Goal: Task Accomplishment & Management: Manage account settings

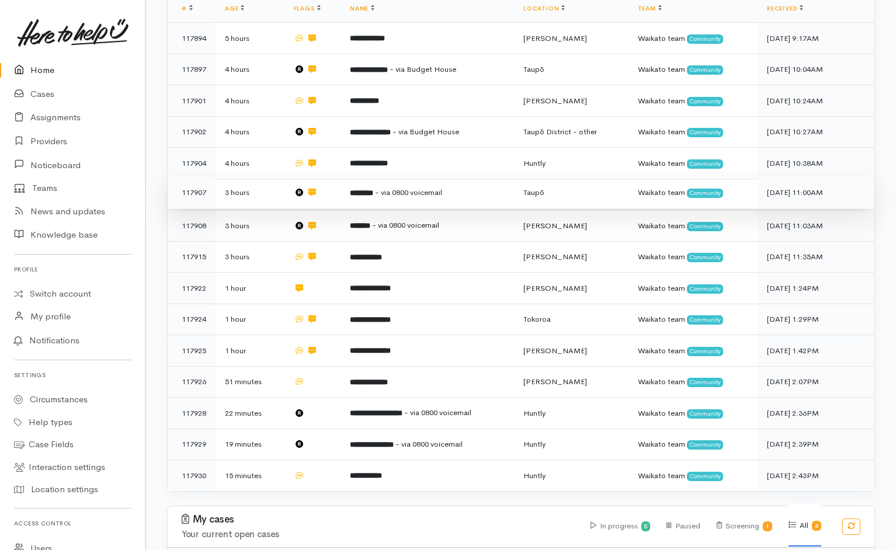
scroll to position [275, 0]
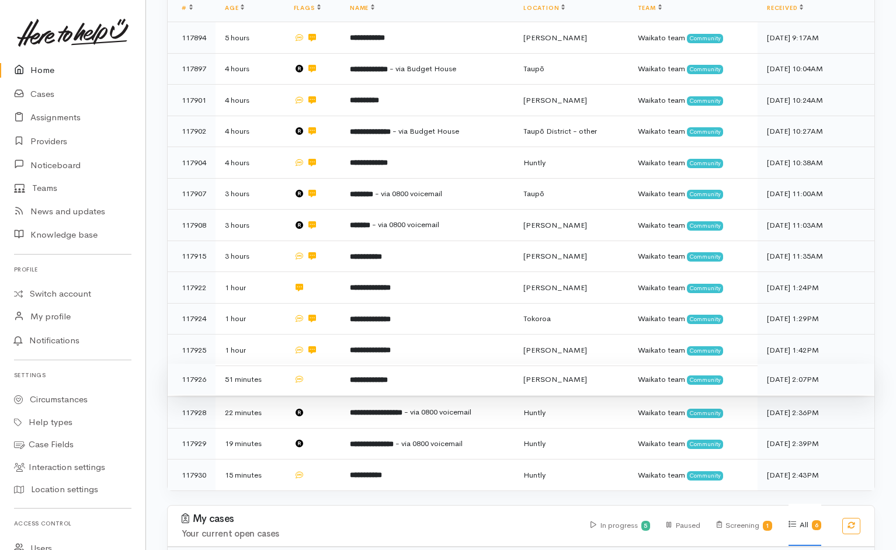
click at [314, 364] on td at bounding box center [312, 380] width 57 height 32
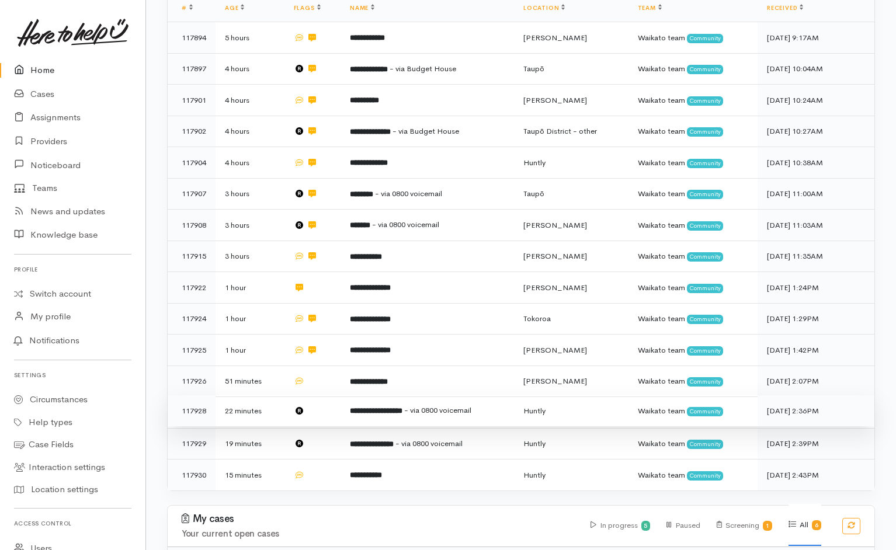
click at [331, 395] on td at bounding box center [312, 411] width 57 height 32
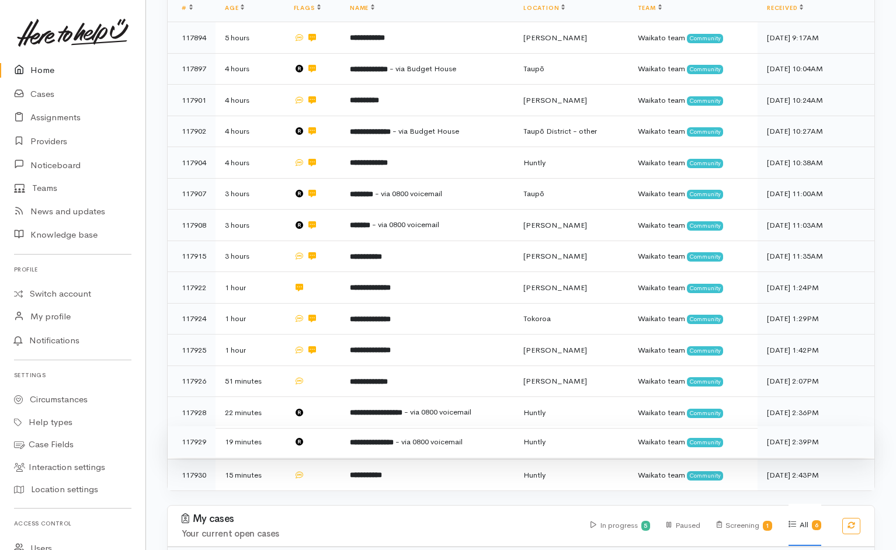
click at [329, 426] on td at bounding box center [312, 442] width 57 height 32
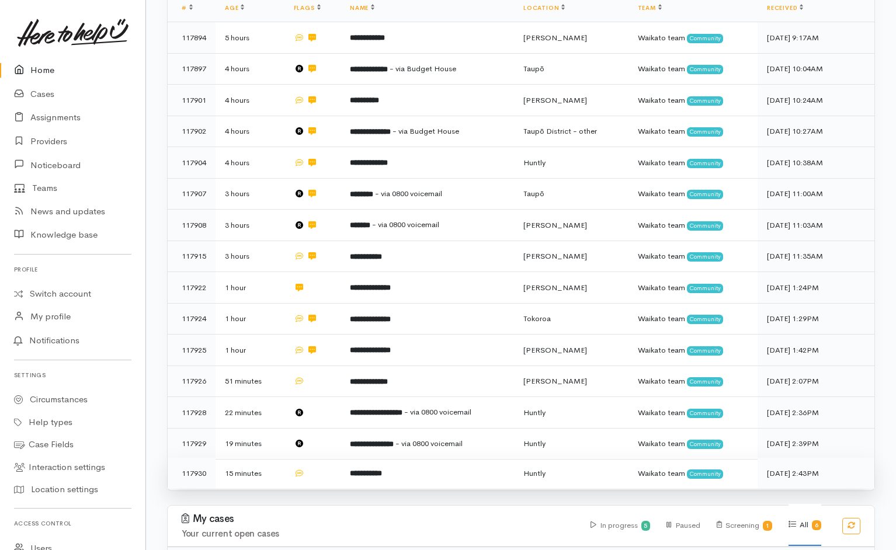
click at [321, 458] on td at bounding box center [312, 473] width 57 height 31
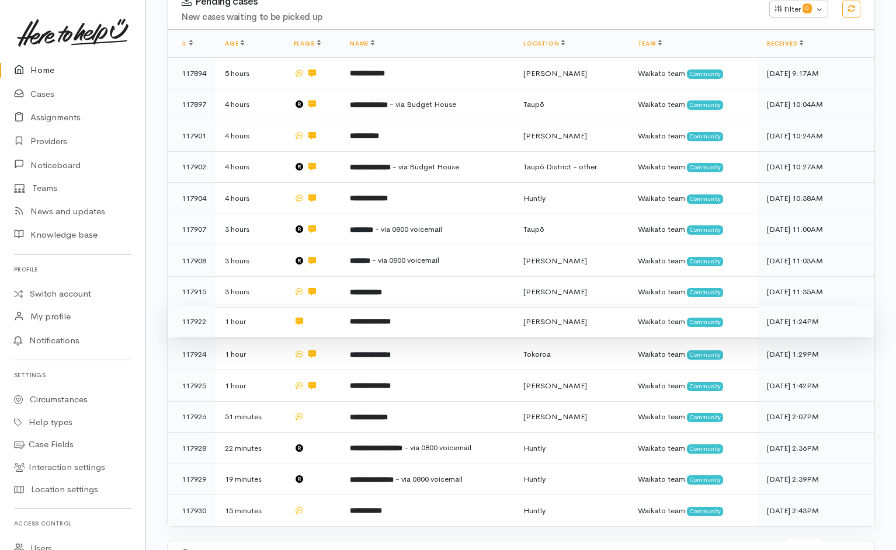
scroll to position [240, 0]
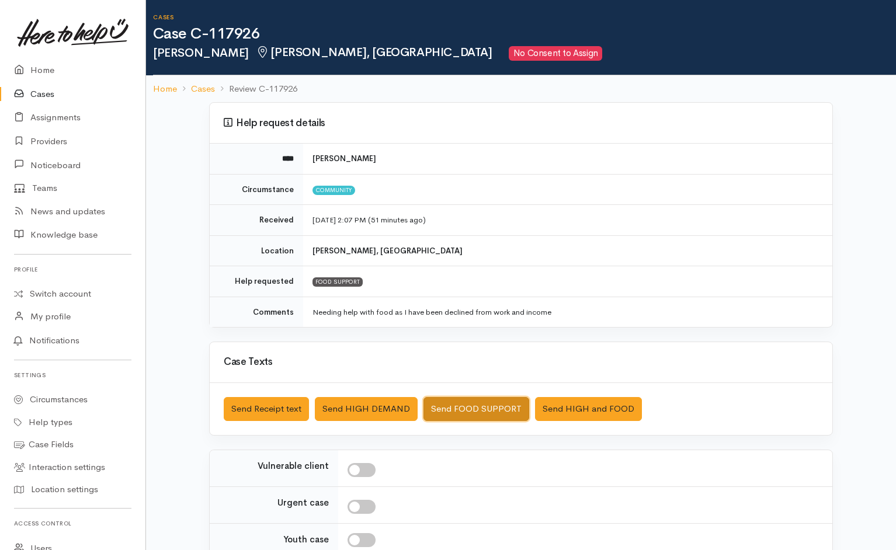
click at [507, 366] on button "Send FOOD SUPPORT" at bounding box center [476, 409] width 106 height 24
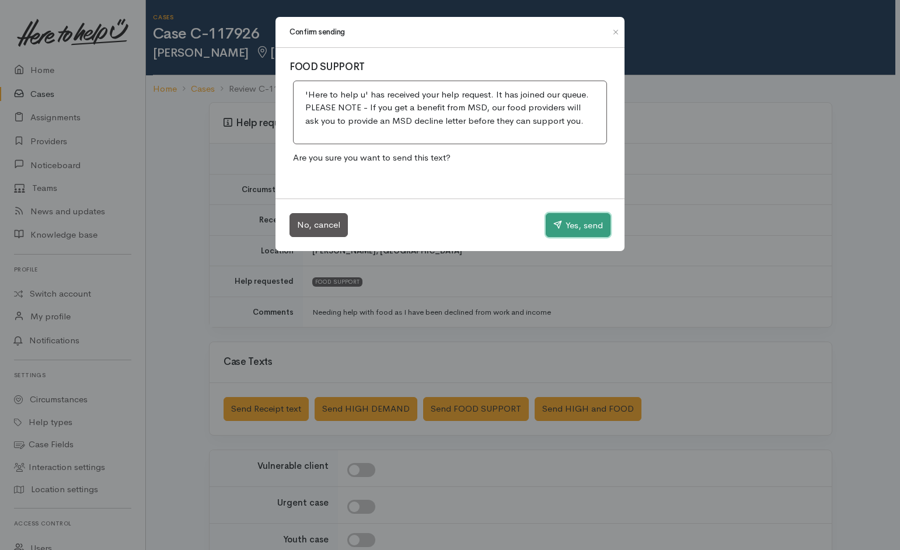
click at [592, 222] on button "Yes, send" at bounding box center [578, 225] width 65 height 25
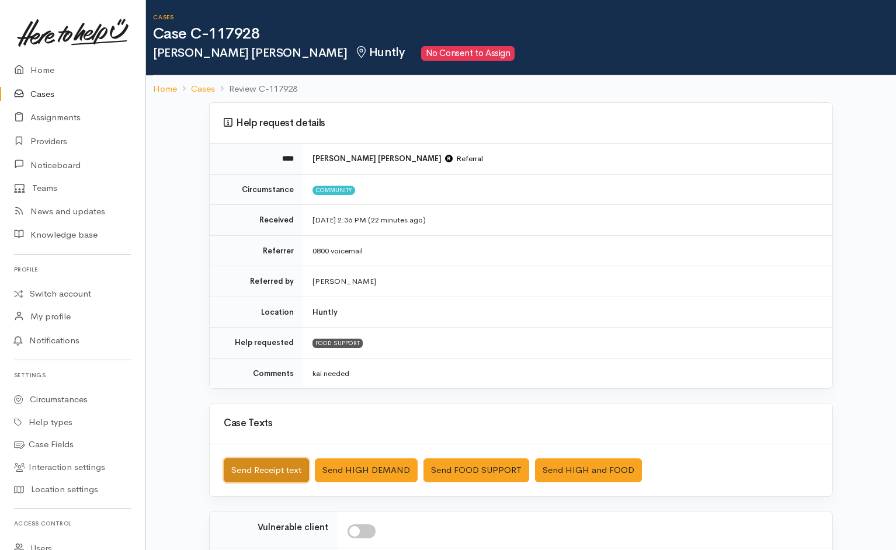
click at [251, 366] on button "Send Receipt text" at bounding box center [266, 470] width 85 height 24
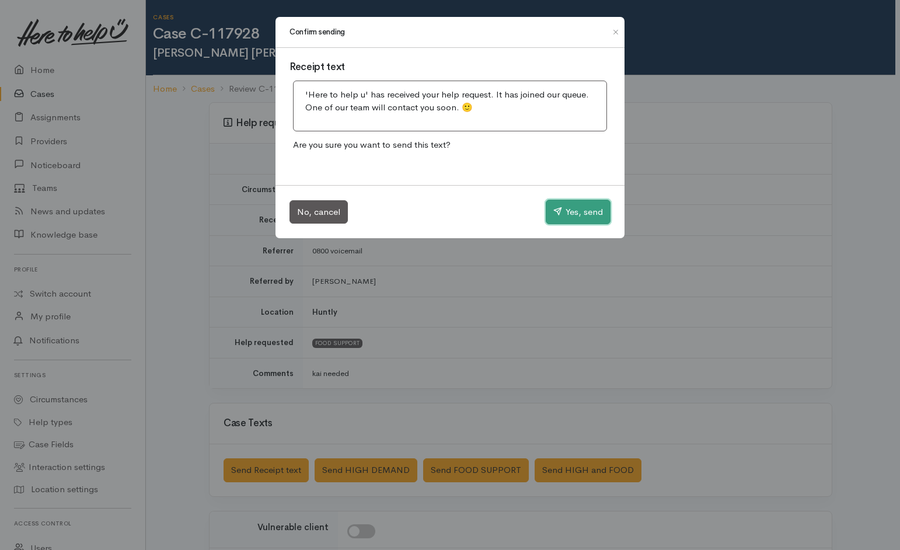
click at [572, 207] on button "Yes, send" at bounding box center [578, 212] width 65 height 25
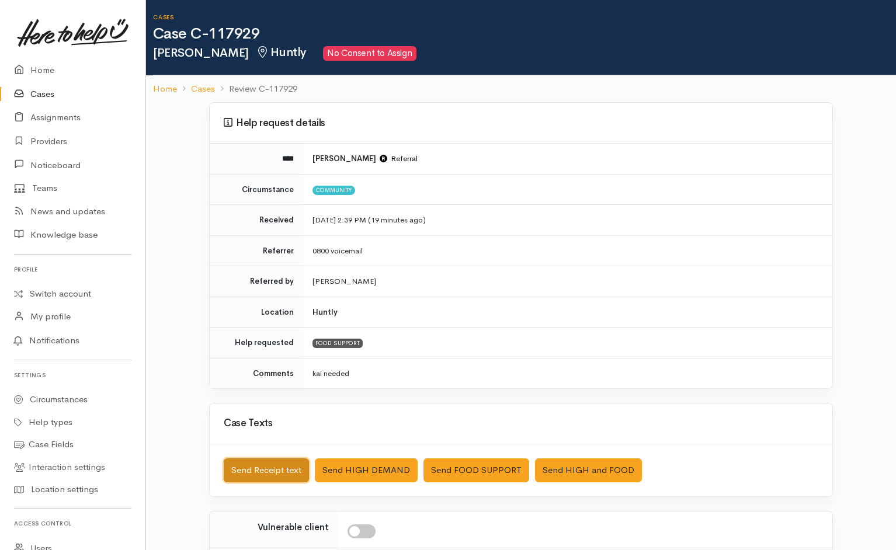
click at [265, 366] on button "Send Receipt text" at bounding box center [266, 470] width 85 height 24
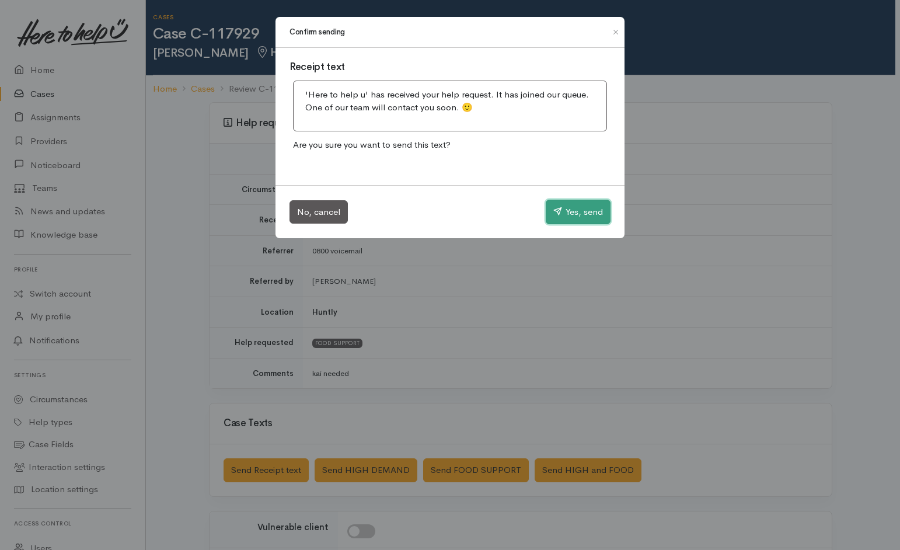
click at [574, 208] on button "Yes, send" at bounding box center [578, 212] width 65 height 25
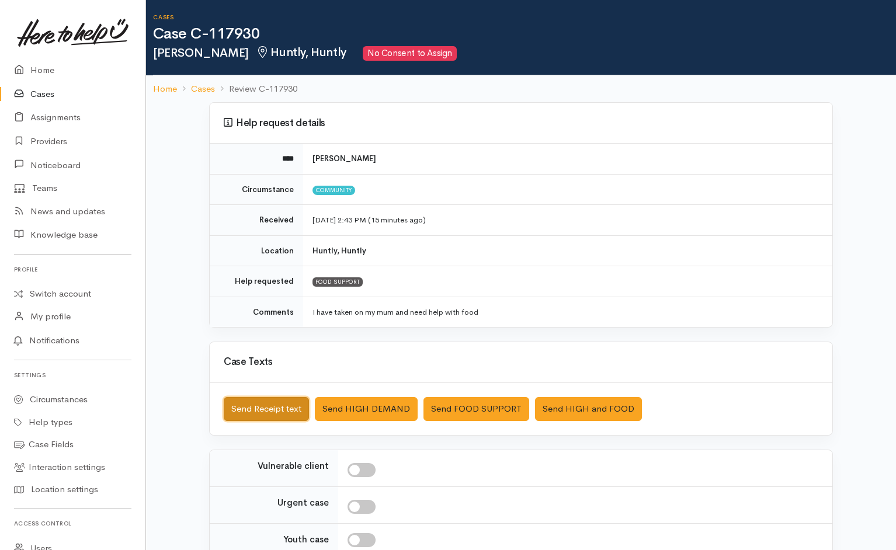
click at [278, 366] on button "Send Receipt text" at bounding box center [266, 409] width 85 height 24
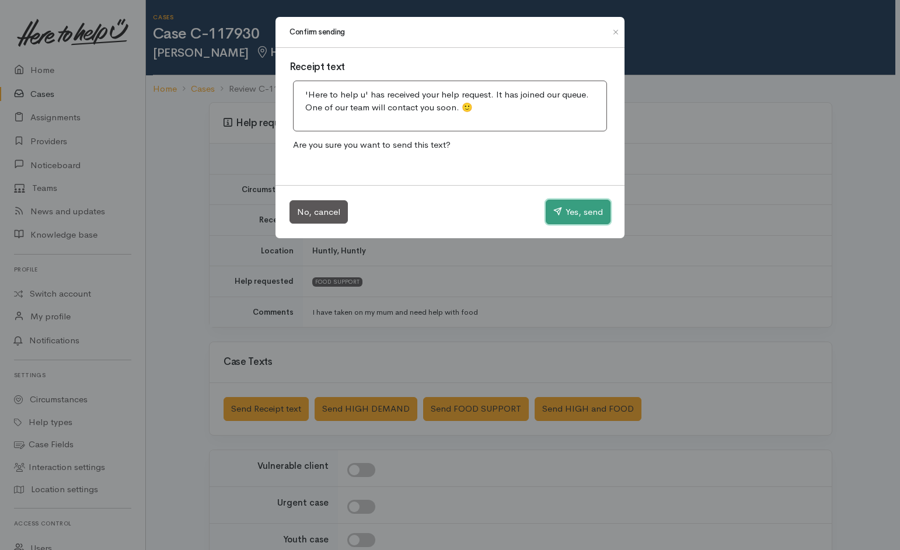
click at [582, 210] on button "Yes, send" at bounding box center [578, 212] width 65 height 25
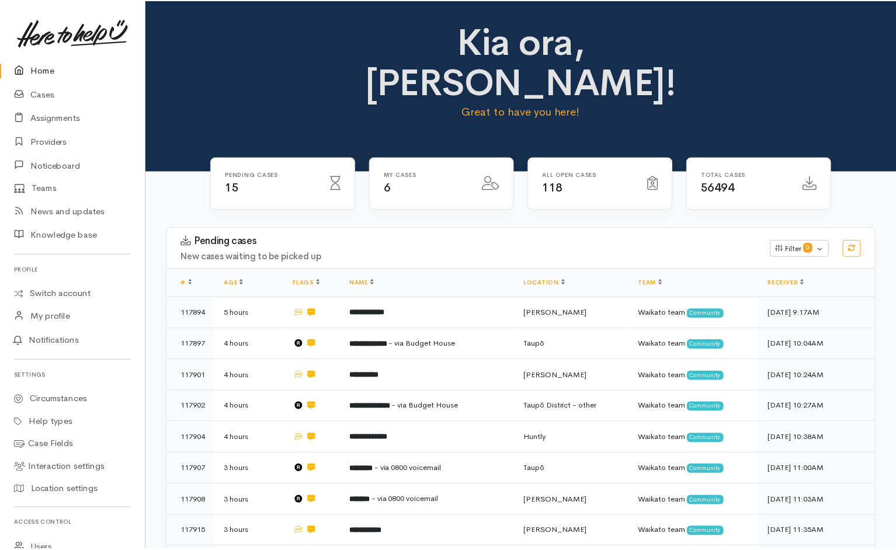
scroll to position [240, 0]
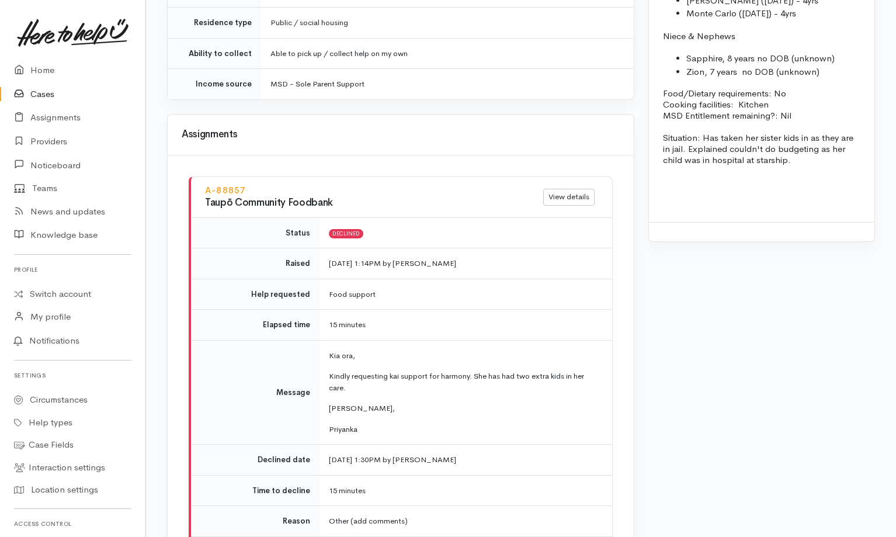
scroll to position [1435, 0]
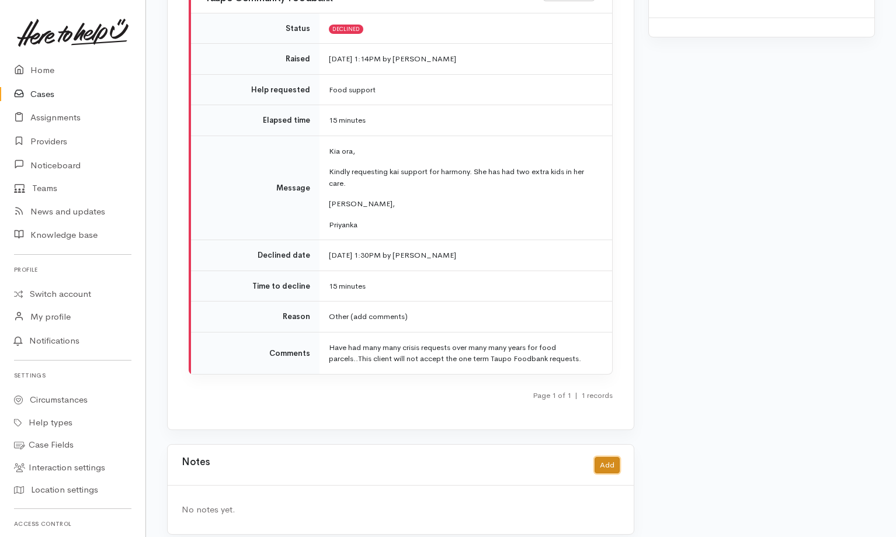
click at [615, 457] on button "Add" at bounding box center [606, 465] width 25 height 17
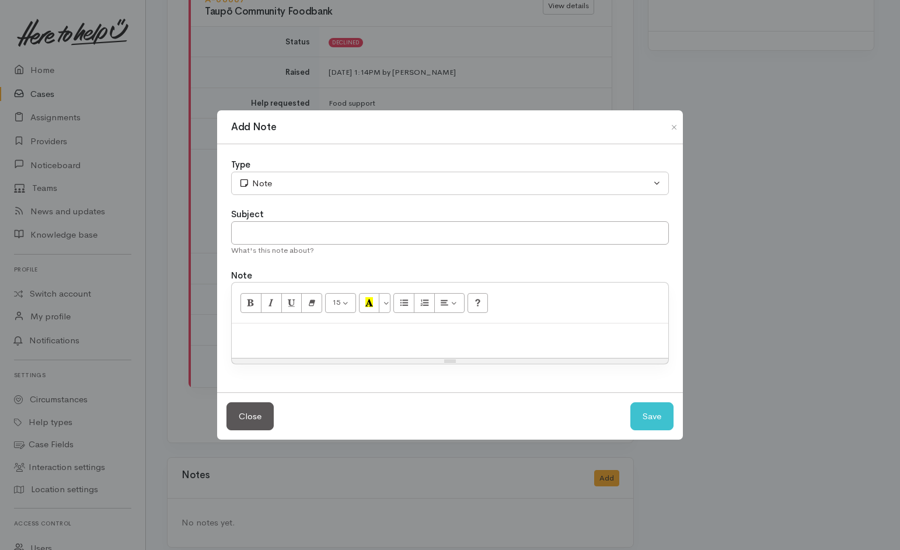
click at [482, 344] on div at bounding box center [450, 340] width 437 height 34
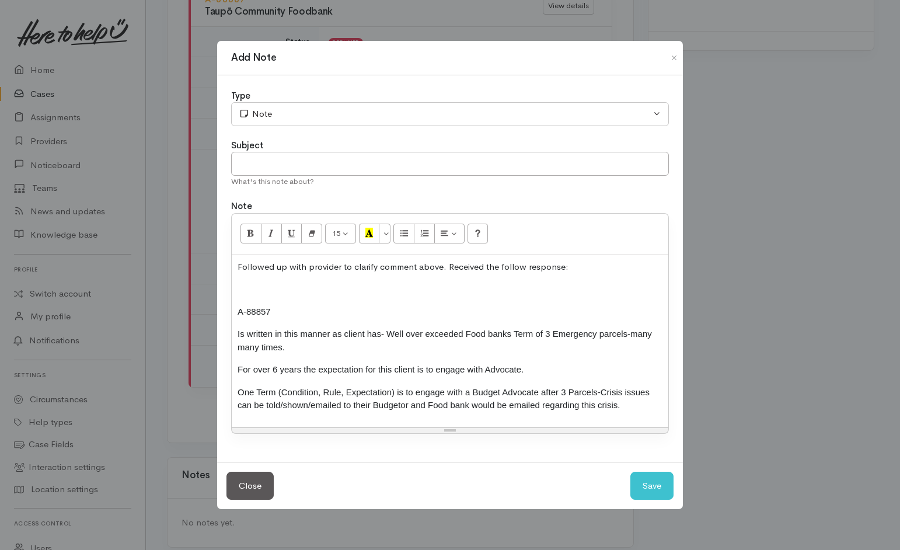
click at [464, 364] on span "For over 6 years the expectation for this client is to engage with Advocate." at bounding box center [381, 369] width 286 height 10
click at [534, 363] on p "For over 6 years the expectation for this client is to engage with B. Advocate." at bounding box center [450, 369] width 425 height 13
click at [321, 176] on input "text" at bounding box center [450, 164] width 438 height 24
type input "Follow-up"
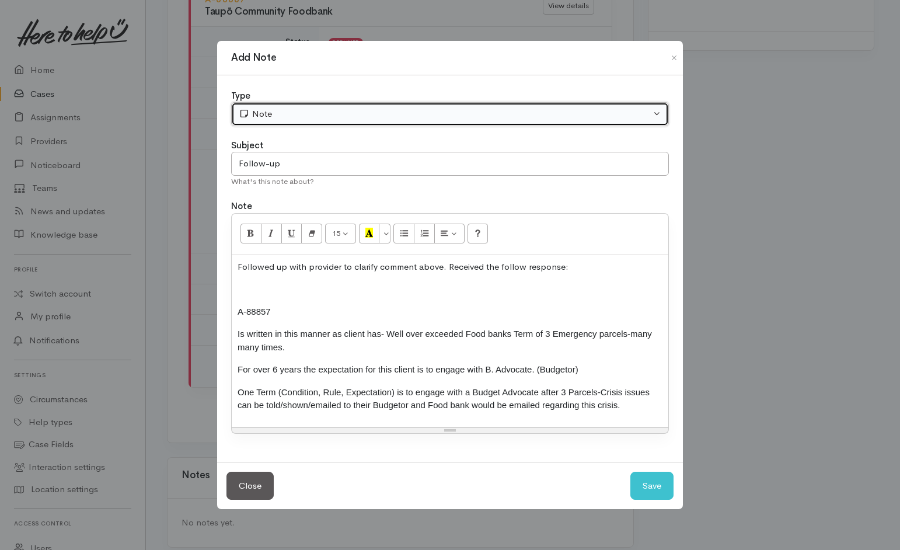
click at [353, 121] on div "Note" at bounding box center [445, 113] width 412 height 13
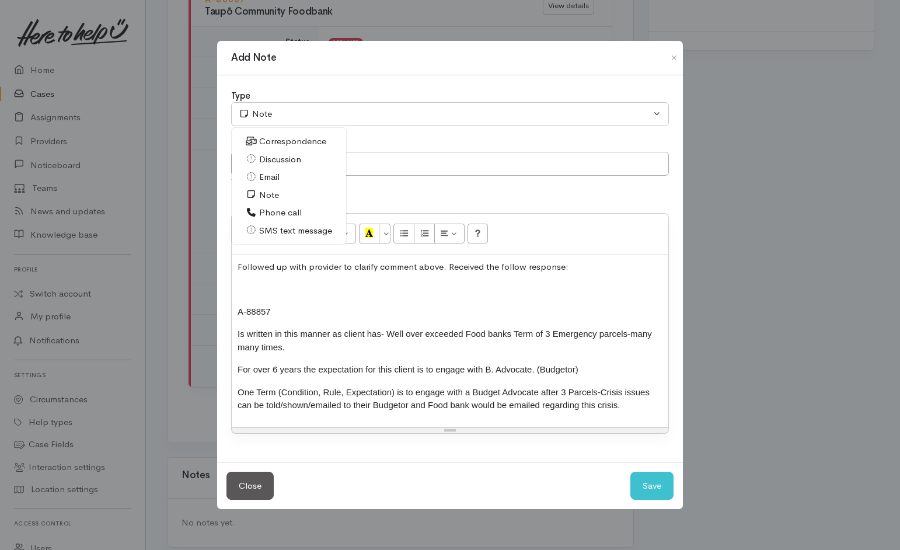
click at [274, 178] on span "Email" at bounding box center [269, 176] width 20 height 13
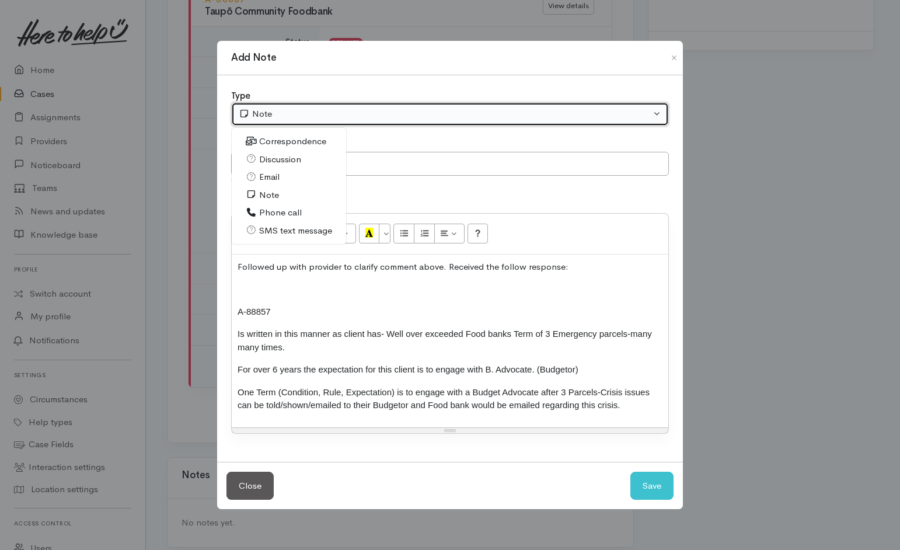
select select "2"
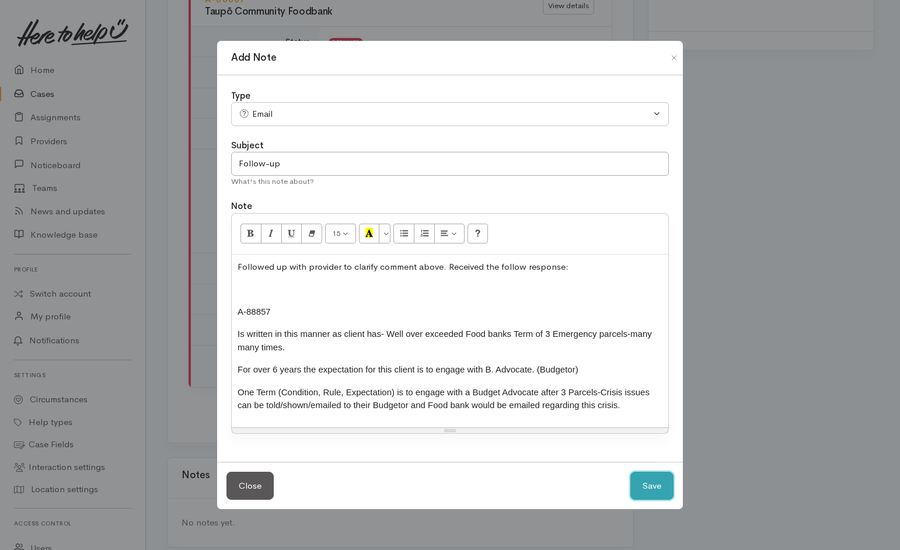
click at [640, 481] on button "Save" at bounding box center [652, 486] width 43 height 29
select select "1"
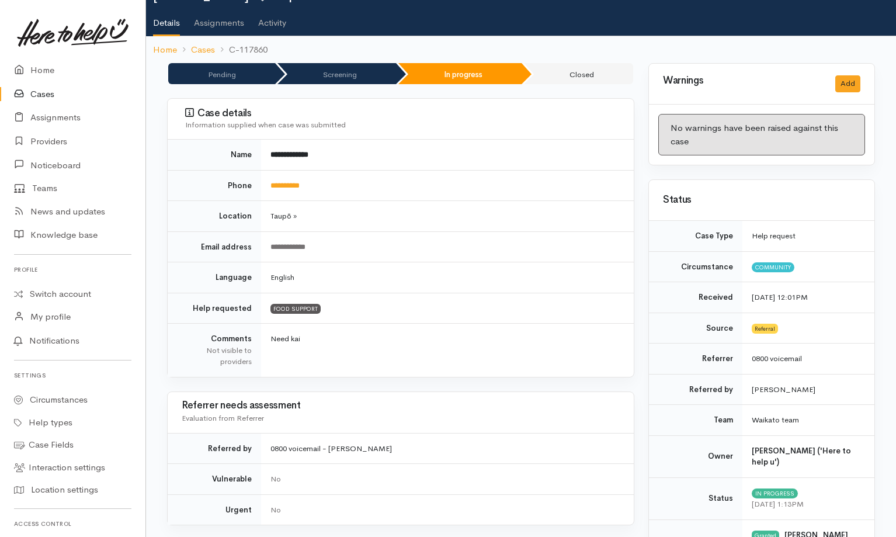
scroll to position [55, 0]
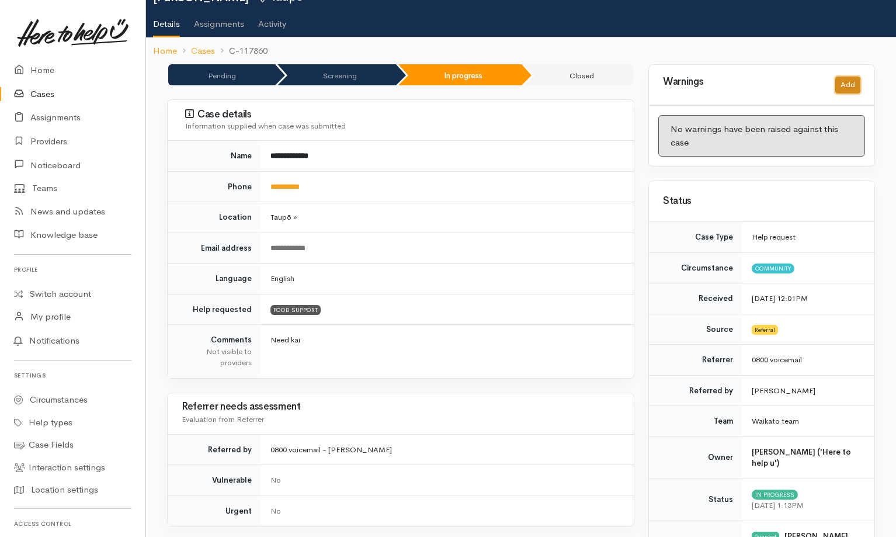
click at [851, 81] on button "Add" at bounding box center [847, 84] width 25 height 17
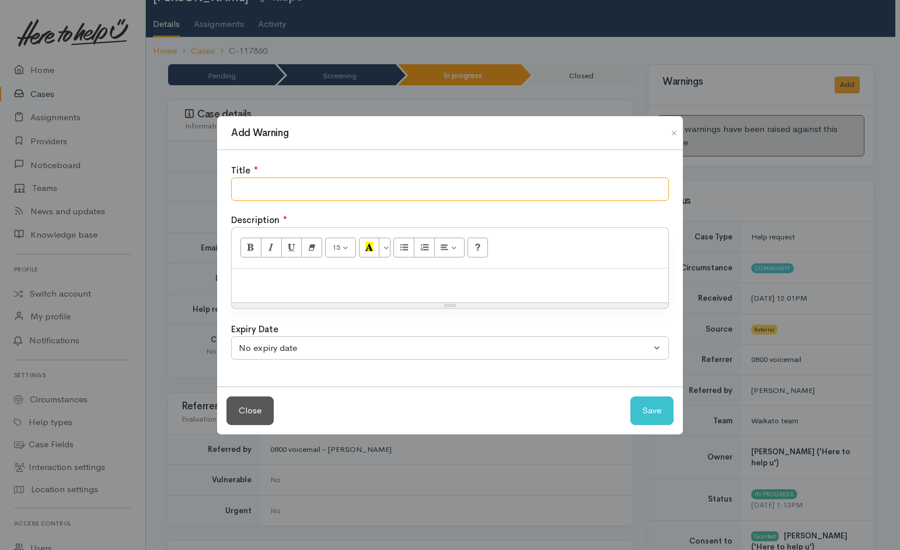
click at [530, 187] on input "text" at bounding box center [450, 189] width 438 height 24
type input "NEED TO ENGAGE WITH BUDGETING"
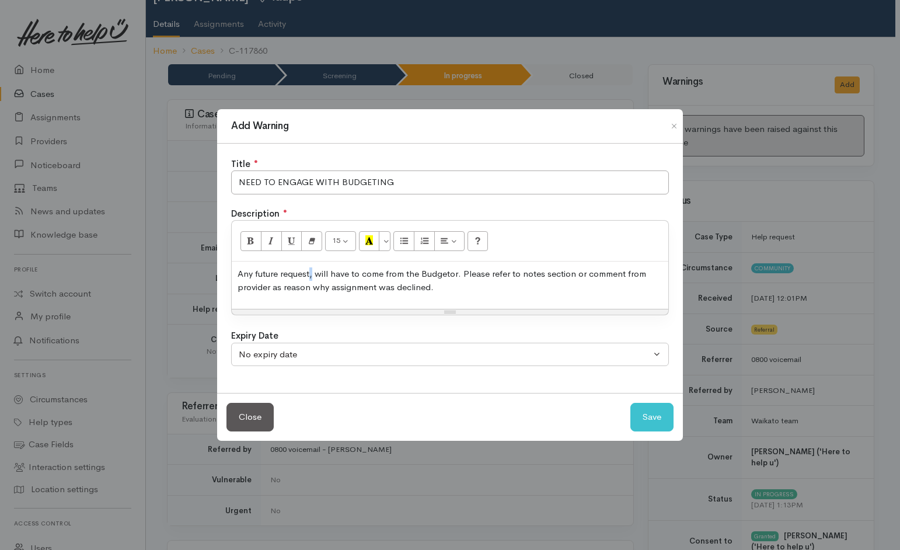
click at [309, 278] on p "Any future request, will have to come from the Budgetor. Please refer to notes …" at bounding box center [450, 280] width 425 height 26
click at [659, 412] on button "Save" at bounding box center [652, 417] width 43 height 29
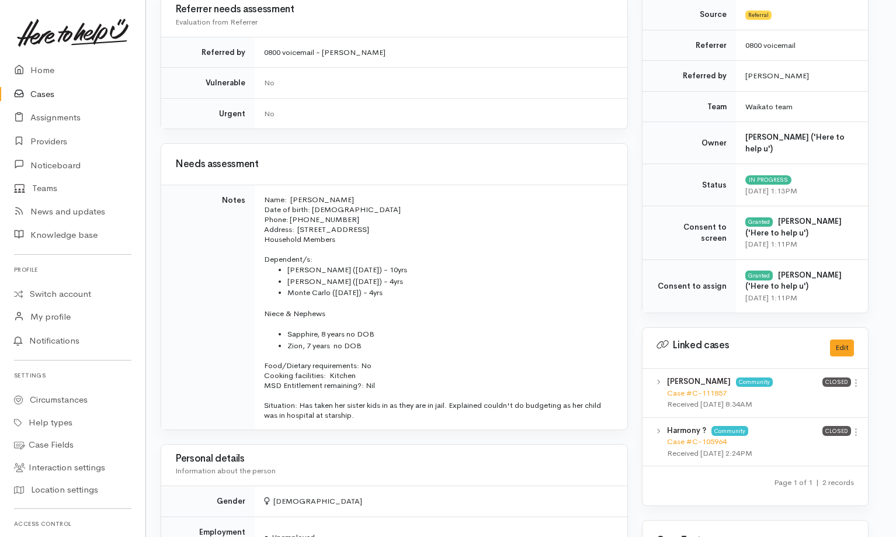
scroll to position [449, 6]
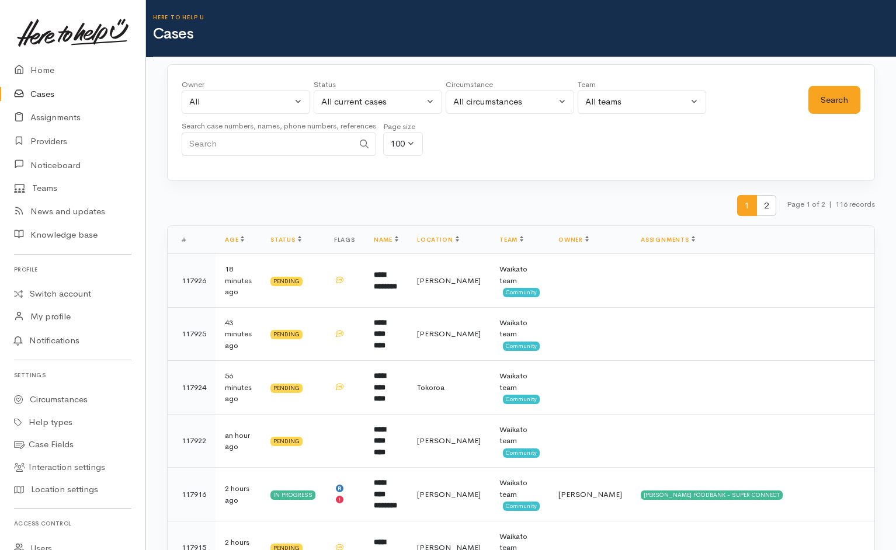
scroll to position [4803, 0]
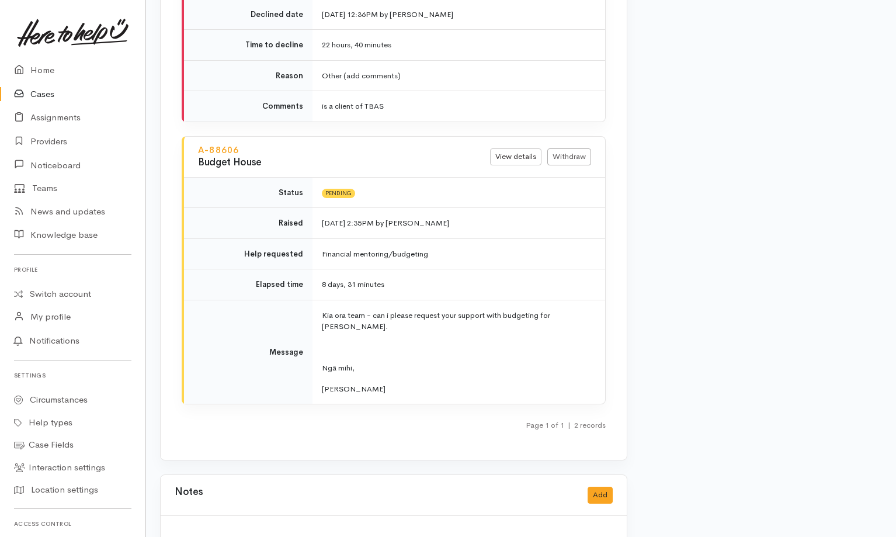
scroll to position [1645, 7]
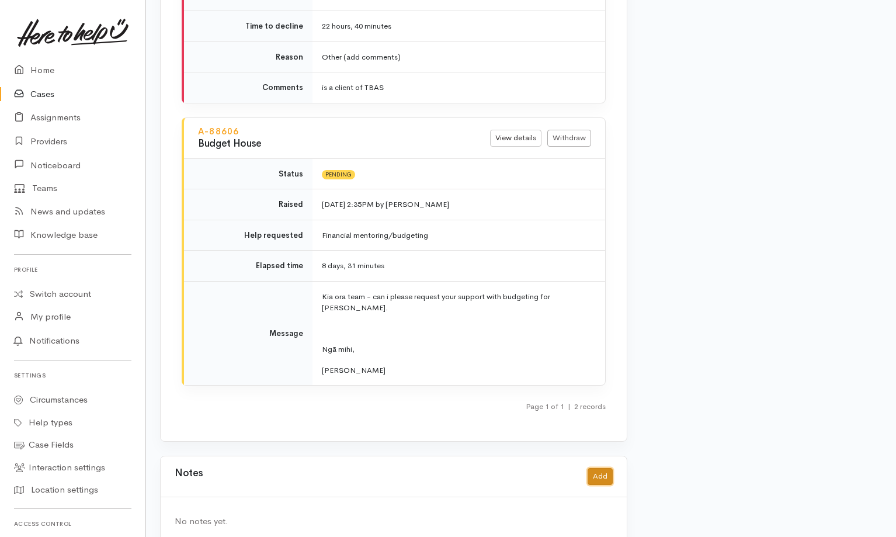
click at [600, 468] on button "Add" at bounding box center [599, 476] width 25 height 17
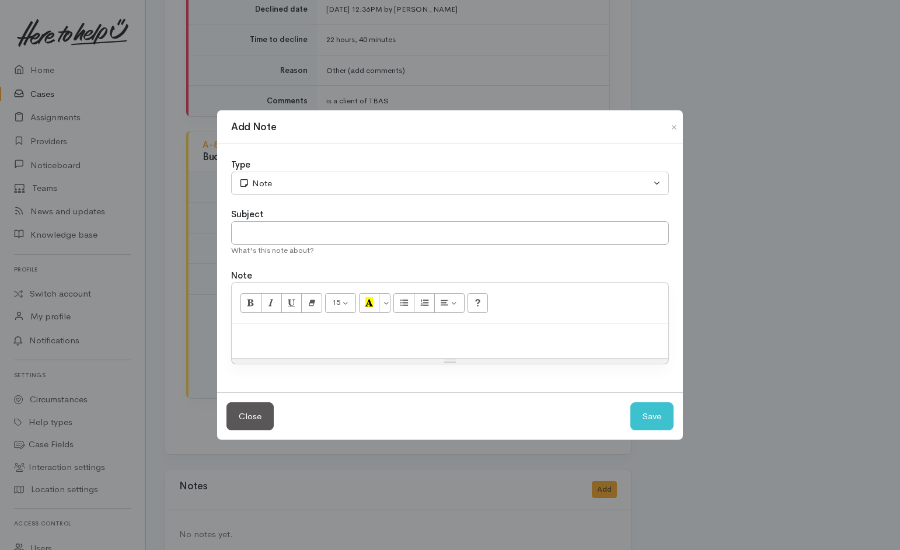
click at [449, 333] on p at bounding box center [450, 335] width 425 height 13
click at [520, 340] on p "Following from a follow up with the provider, Taupō Foodbank" at bounding box center [450, 335] width 425 height 13
click at [357, 330] on p "Following from a follow up with the provider, Taupō Foodbank" at bounding box center [450, 335] width 425 height 13
drag, startPoint x: 359, startPoint y: 332, endPoint x: 61, endPoint y: 360, distance: 299.7
click at [61, 360] on div "Add Note Type Correspondence Discussion Email Note Phone call SMS text message …" at bounding box center [450, 275] width 900 height 550
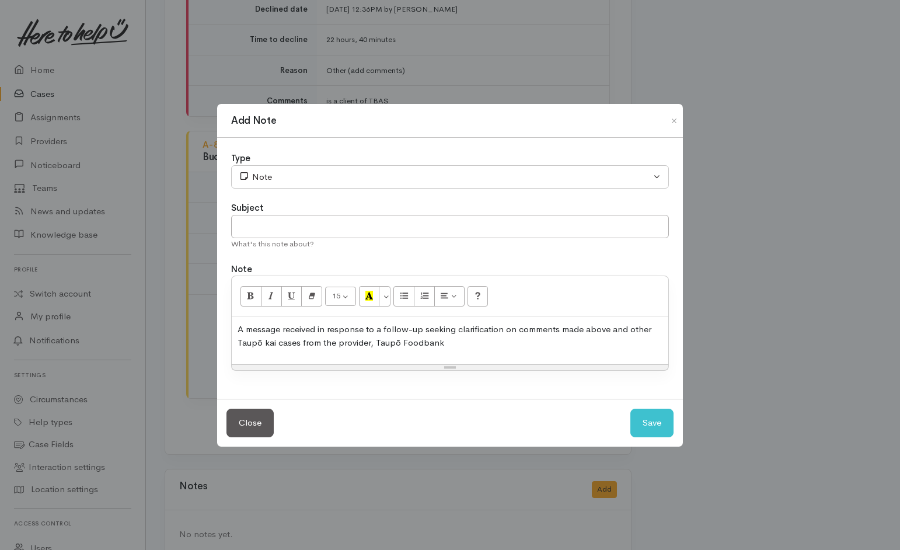
click at [452, 353] on div "A message received in response to a follow-up seeking clarification on comments…" at bounding box center [450, 340] width 437 height 47
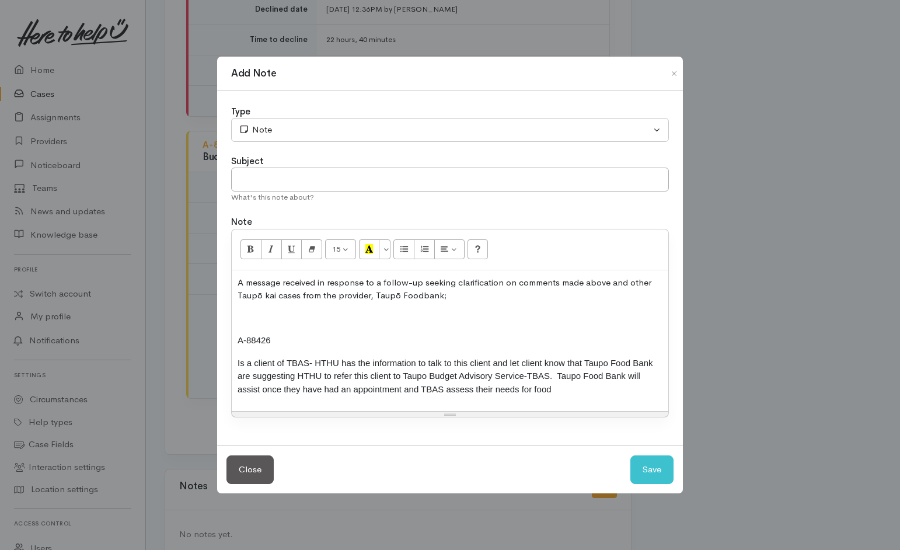
click at [250, 319] on p at bounding box center [450, 318] width 425 height 13
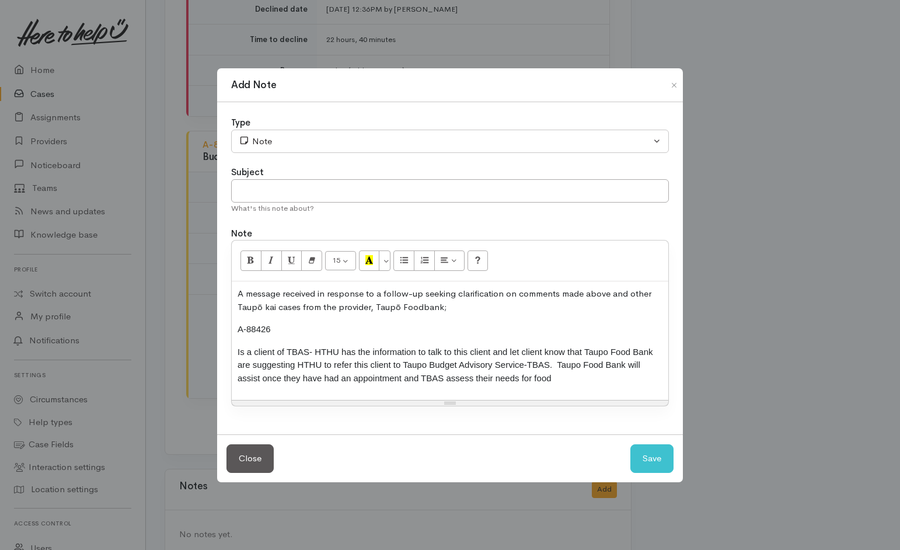
click at [485, 388] on div "A message received in response to a follow-up seeking clarification on comments…" at bounding box center [450, 340] width 437 height 119
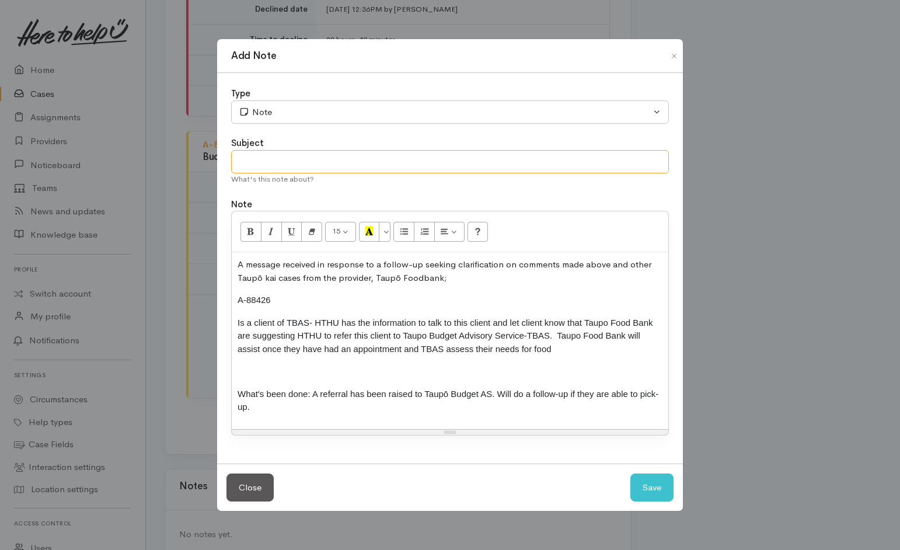
click at [457, 168] on input "text" at bounding box center [450, 162] width 438 height 24
type input "Follow-up"
click at [453, 100] on div "Type" at bounding box center [450, 93] width 438 height 13
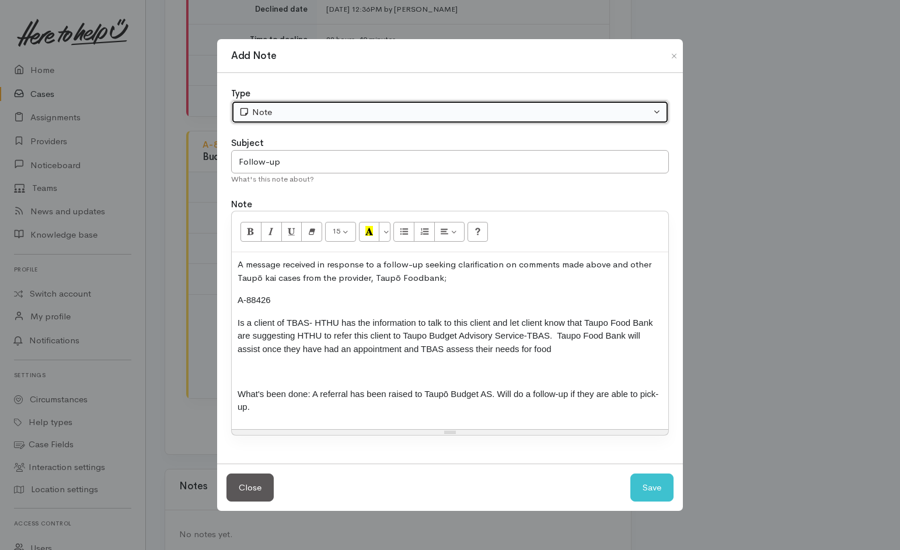
click at [448, 119] on div "Note" at bounding box center [445, 112] width 412 height 13
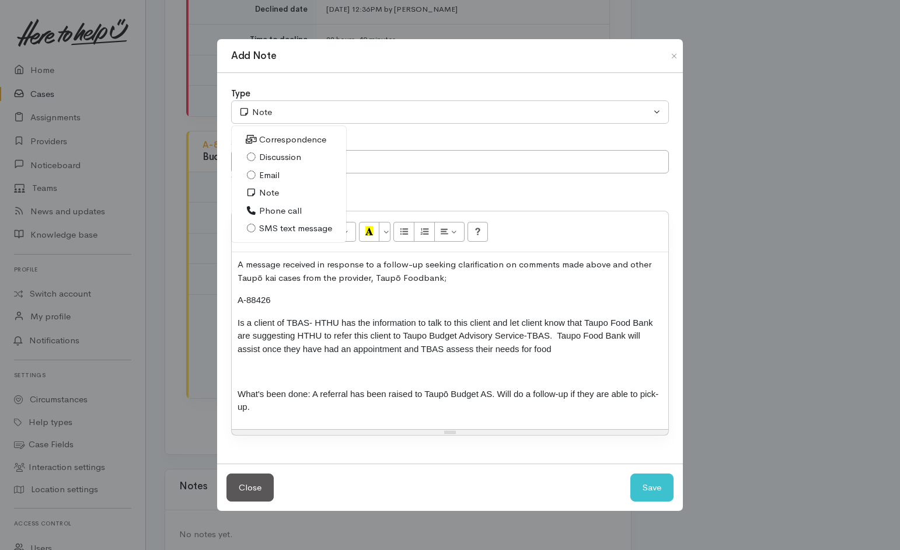
click at [291, 144] on span "Correspondence" at bounding box center [292, 139] width 67 height 13
select select "6"
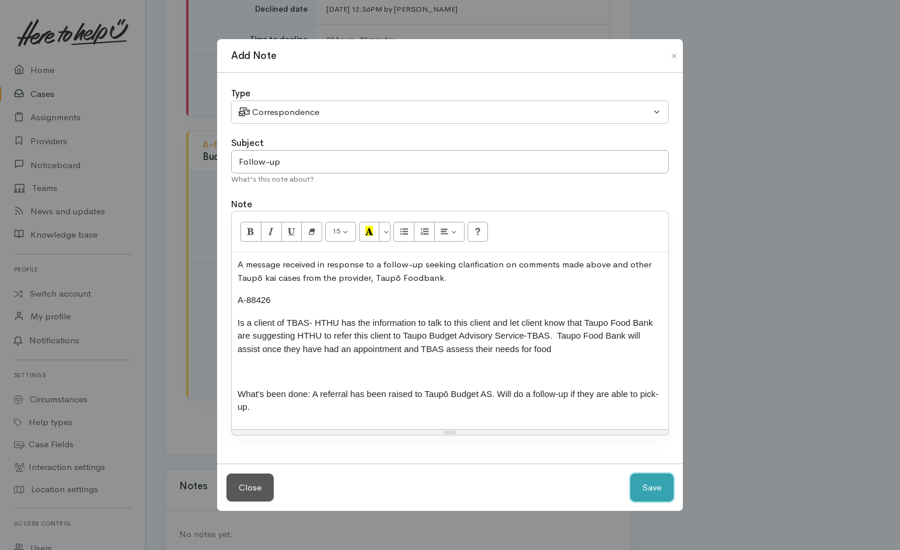
click at [657, 474] on button "Save" at bounding box center [652, 488] width 43 height 29
select select "1"
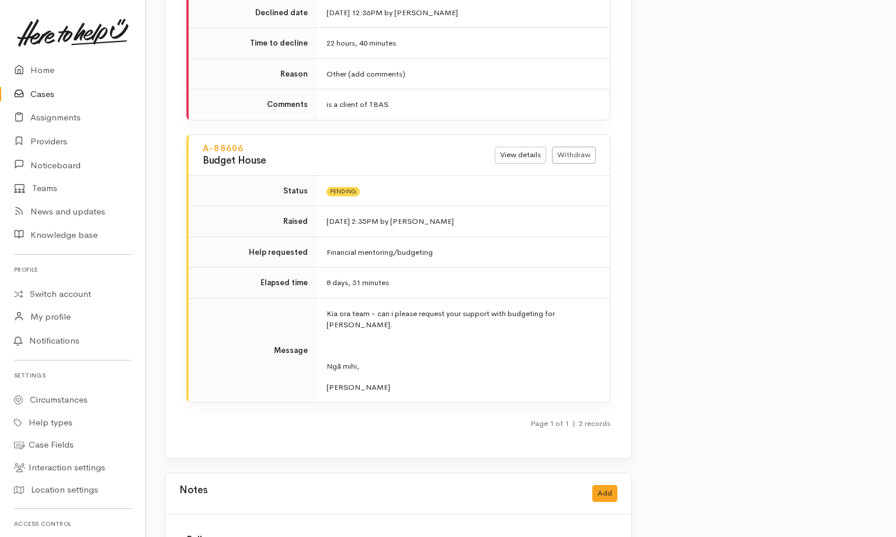
scroll to position [1635, 2]
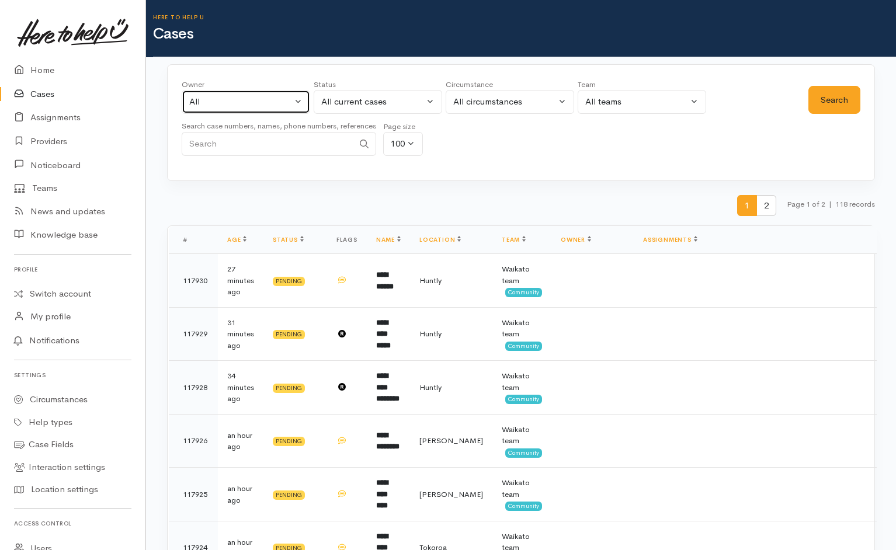
click at [293, 102] on button "All" at bounding box center [246, 102] width 128 height 24
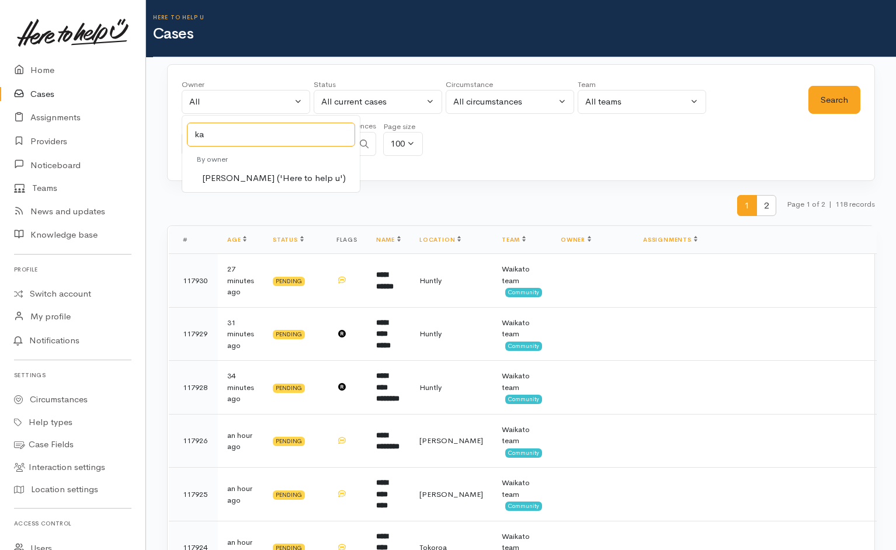
type input "k"
type input "nicole"
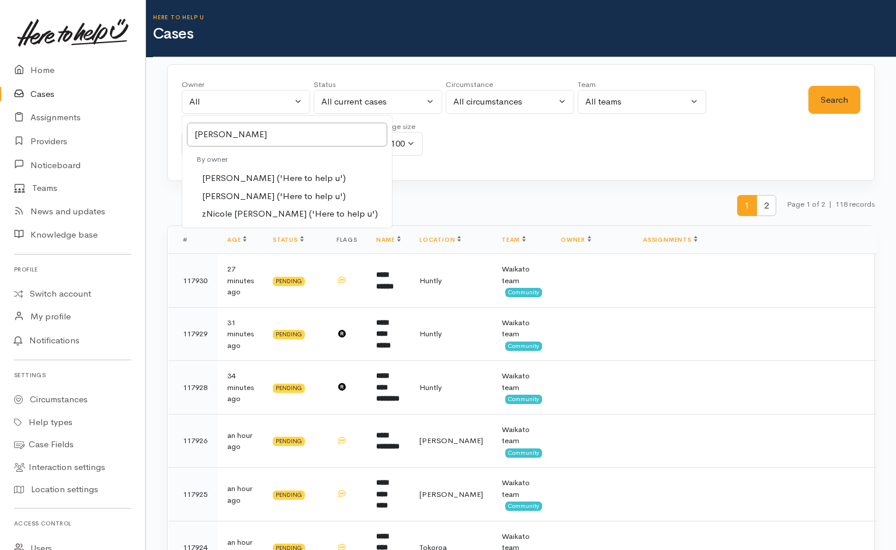
click at [243, 182] on span "Nicole Manson ('Here to help u')" at bounding box center [274, 178] width 144 height 13
select select "1280"
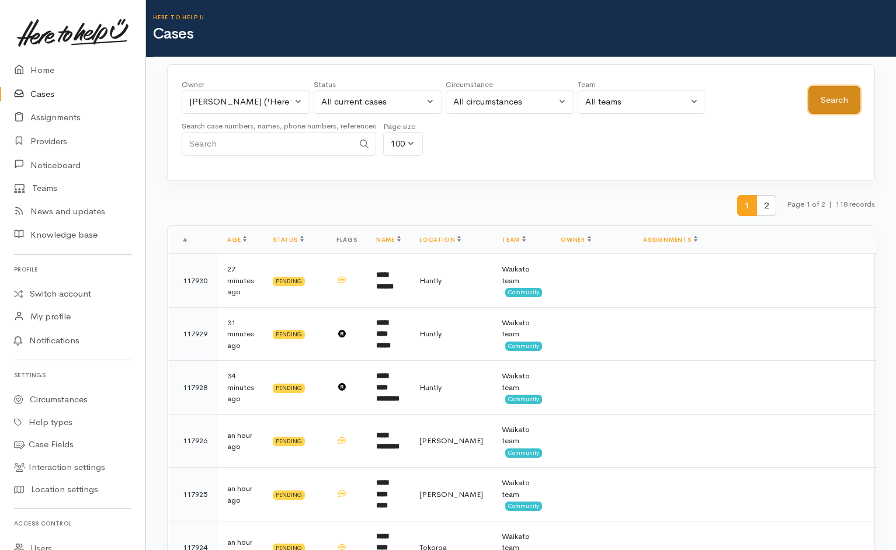
click at [812, 108] on button "Search" at bounding box center [834, 100] width 52 height 29
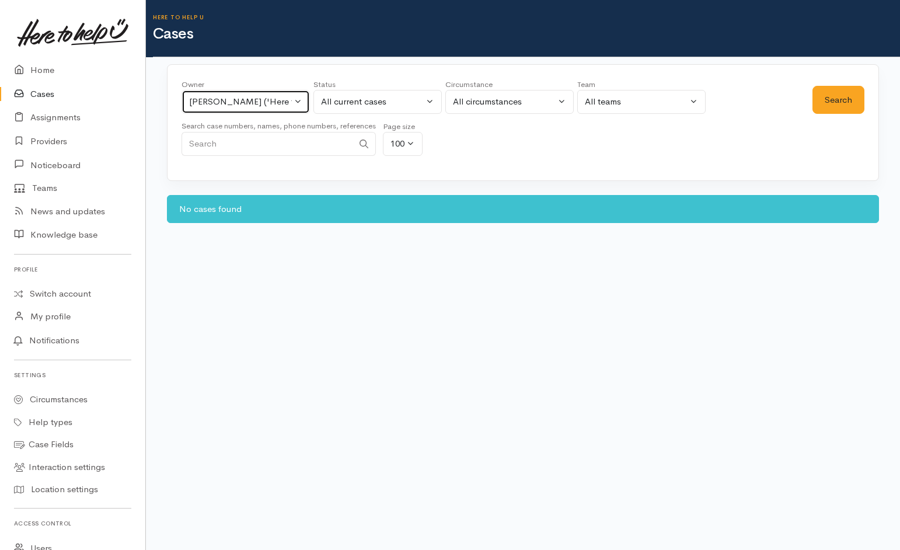
click at [283, 98] on div "Nicole Manson ('Here to help u')" at bounding box center [240, 101] width 103 height 13
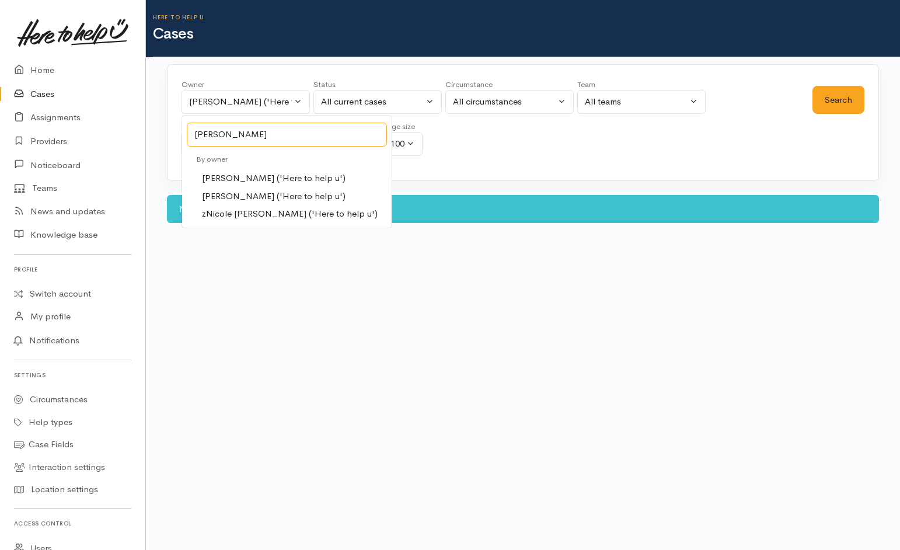
type input "nicole"
click at [270, 195] on span "Nicole Rusk ('Here to help u')" at bounding box center [274, 196] width 144 height 13
select select "2314"
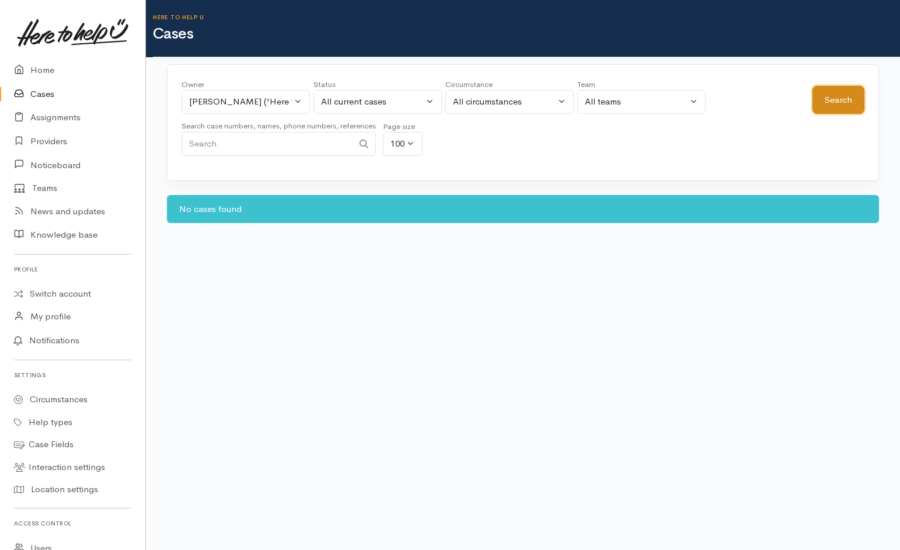
click at [849, 100] on button "Search" at bounding box center [839, 100] width 52 height 29
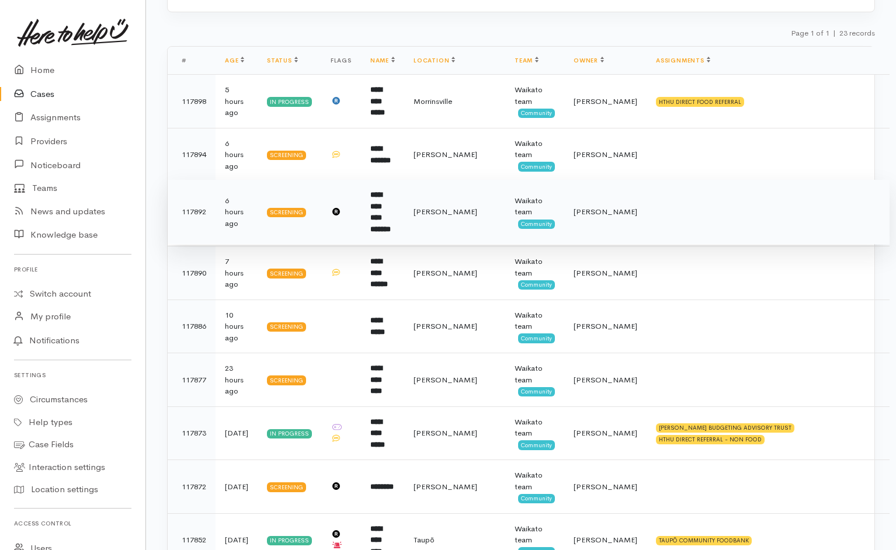
scroll to position [168, 0]
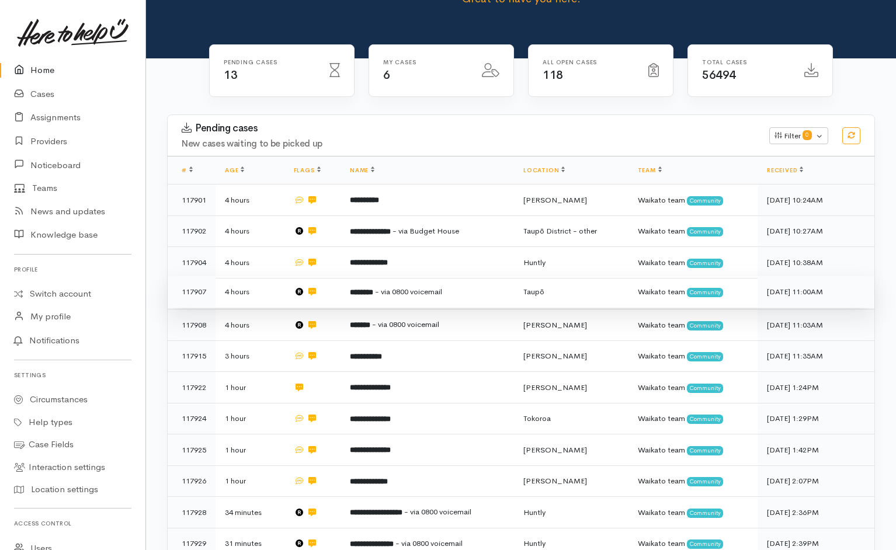
scroll to position [192, 0]
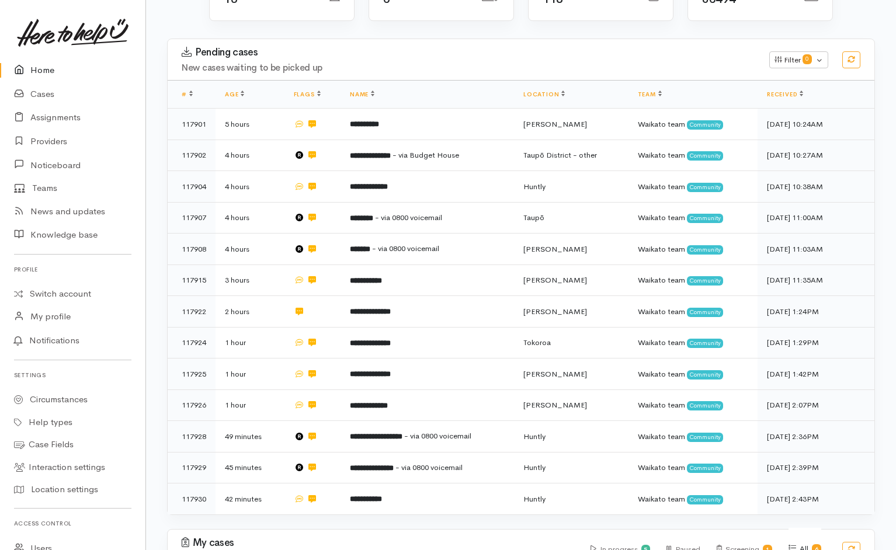
scroll to position [190, 0]
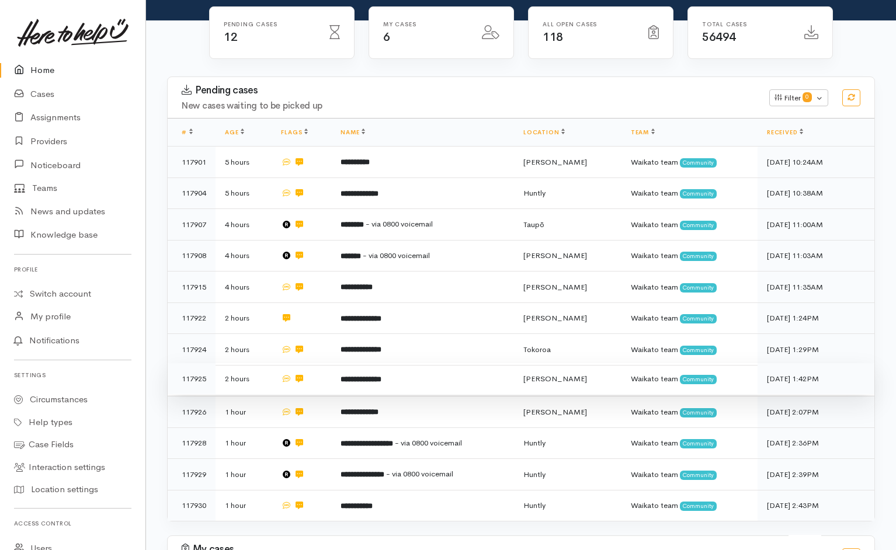
scroll to position [149, 0]
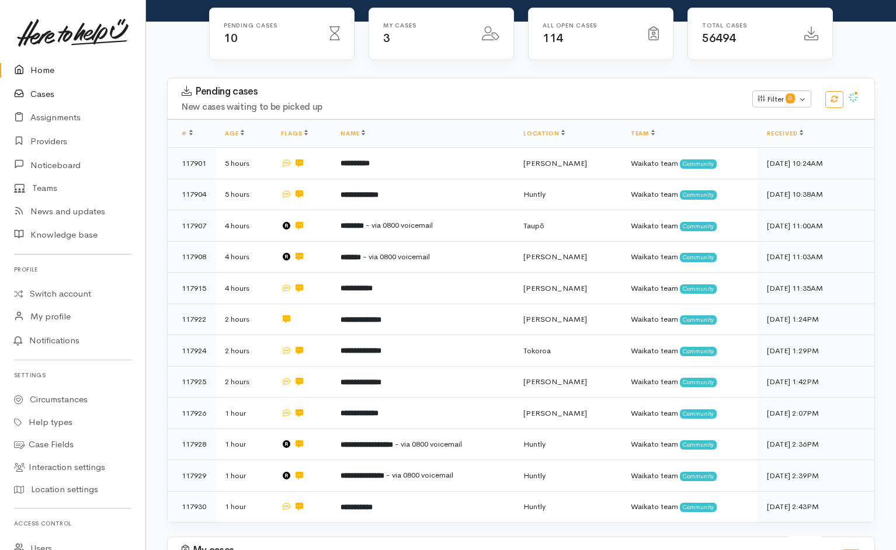
click at [41, 92] on link "Cases" at bounding box center [72, 94] width 145 height 24
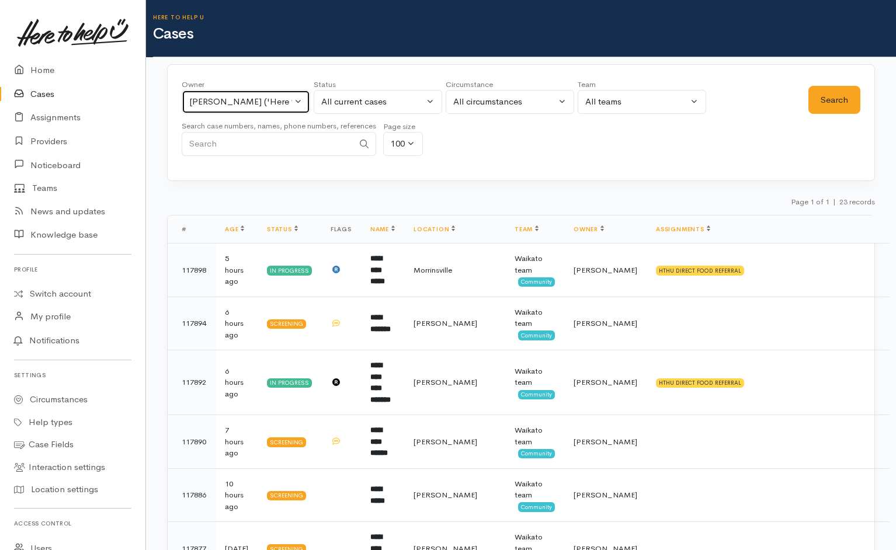
click at [278, 103] on div "[PERSON_NAME] ('Here to help u')" at bounding box center [240, 101] width 103 height 13
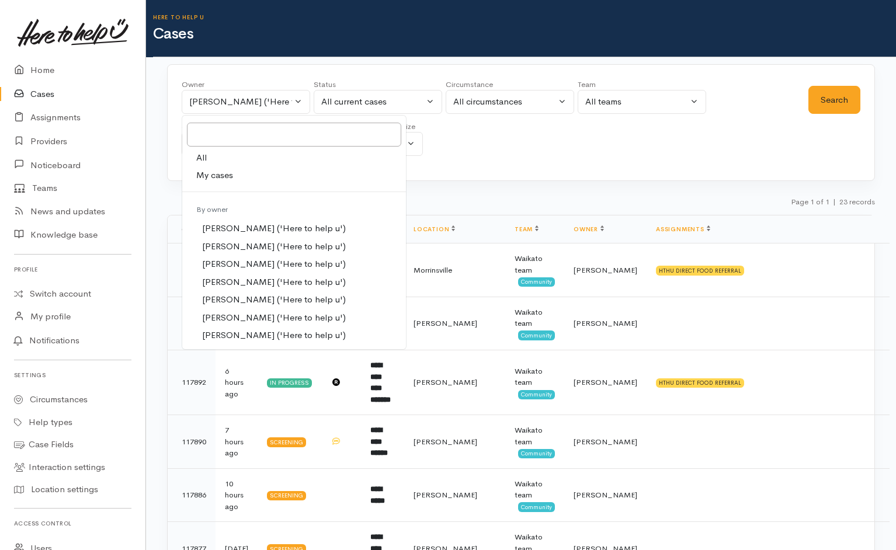
click at [208, 173] on span "My cases" at bounding box center [214, 175] width 37 height 13
select select "202"
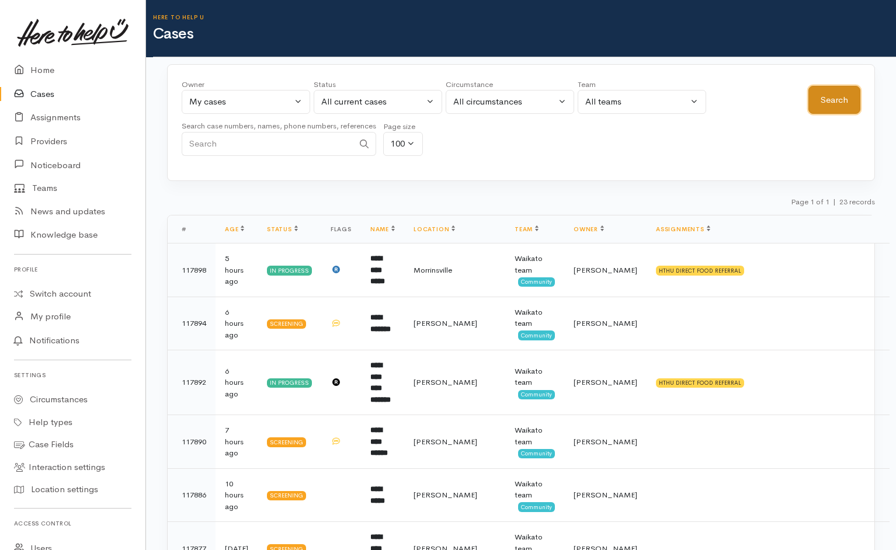
click at [833, 89] on button "Search" at bounding box center [834, 100] width 52 height 29
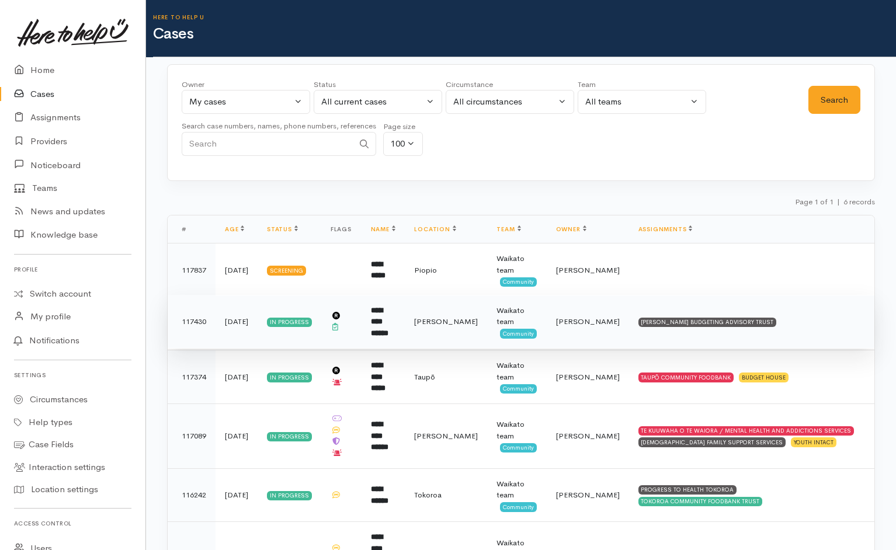
click at [814, 328] on td "HAMILTON BUDGETING ADVISORY TRUST" at bounding box center [751, 322] width 245 height 54
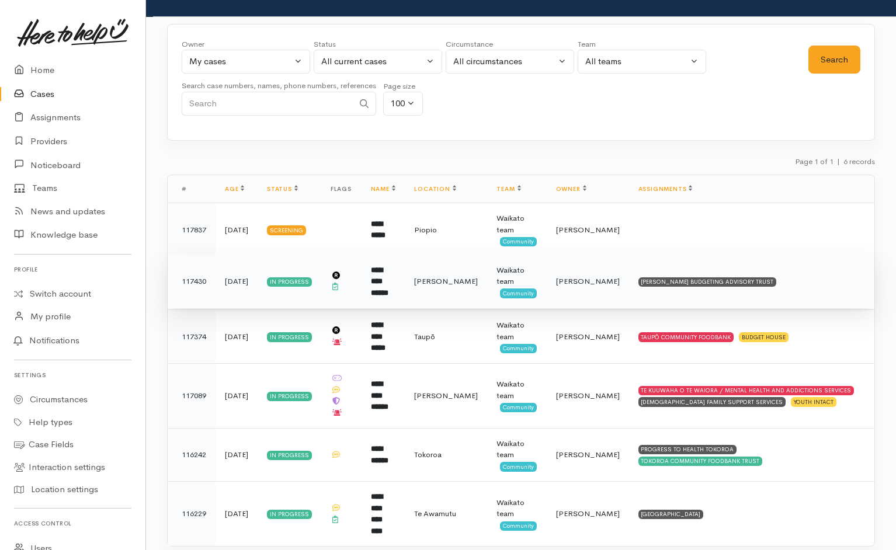
scroll to position [48, 0]
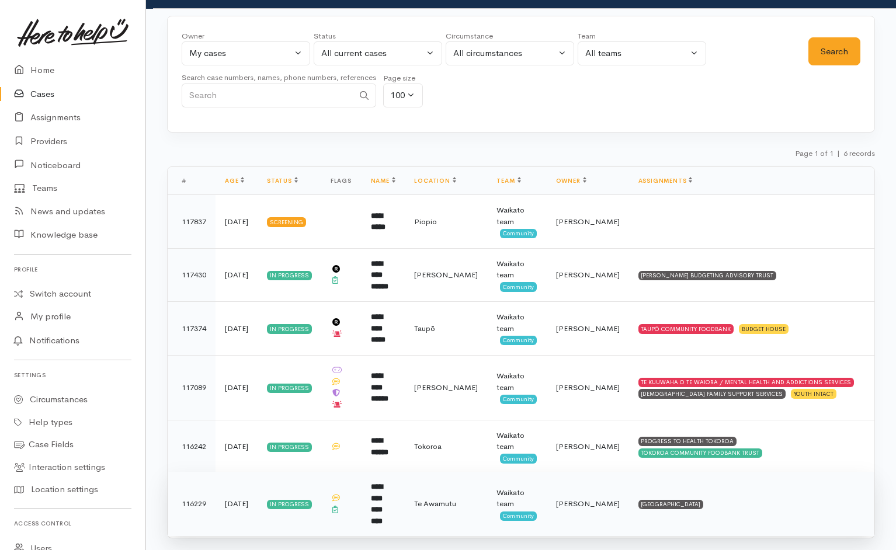
click at [777, 496] on td "KAINGA AROHA COMMUNITY HOUSE" at bounding box center [751, 504] width 245 height 65
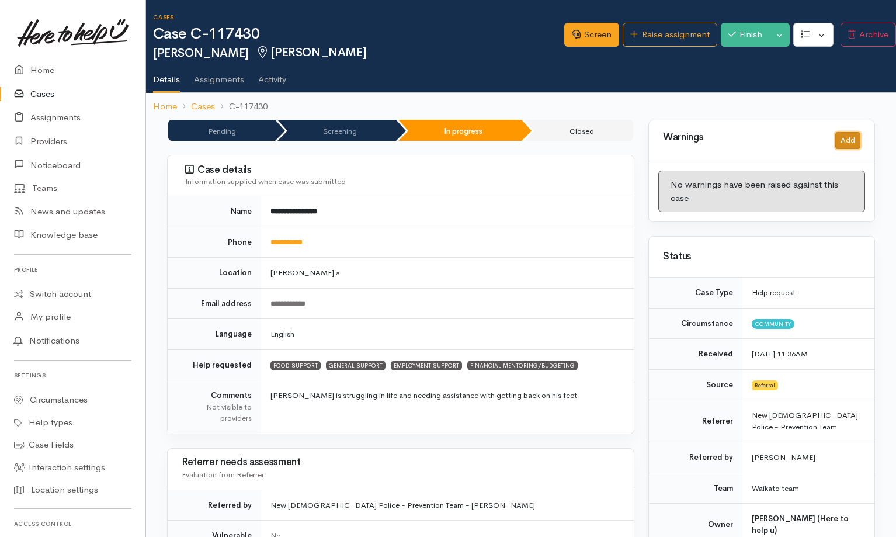
click at [595, 136] on button "Add" at bounding box center [847, 140] width 25 height 17
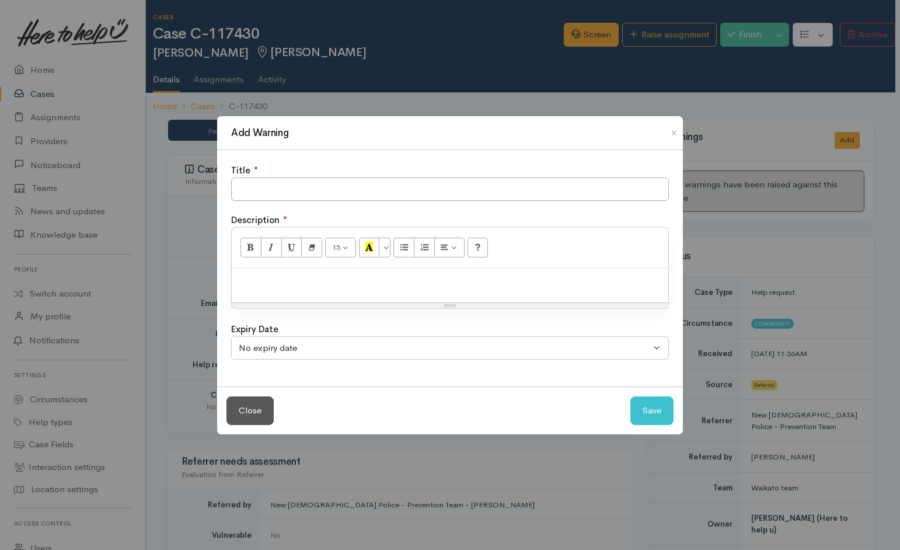
click at [595, 130] on div "Add Warning Title ● Description ● 15 8 9 10 11 12 14 18 24 36 Background Color …" at bounding box center [450, 275] width 900 height 550
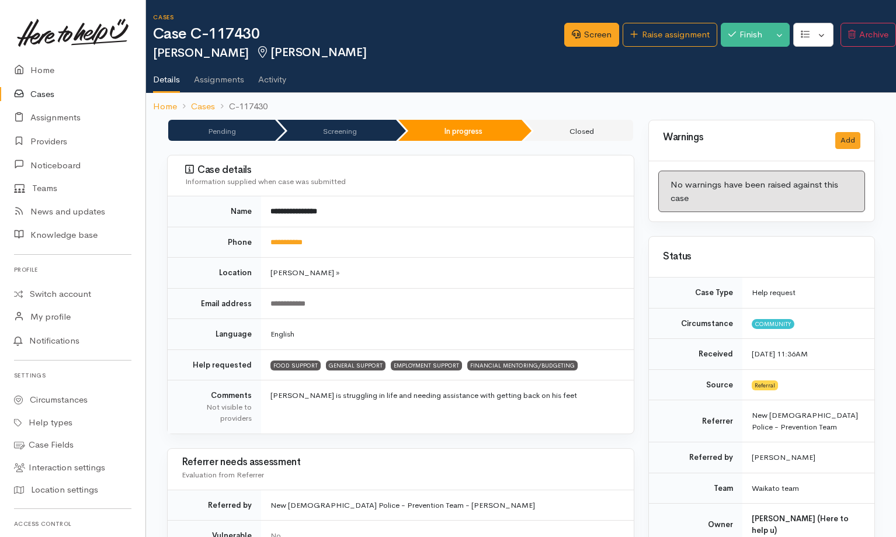
click at [595, 127] on div "Warnings Add" at bounding box center [761, 140] width 225 height 41
click at [595, 143] on button "Add" at bounding box center [847, 140] width 25 height 17
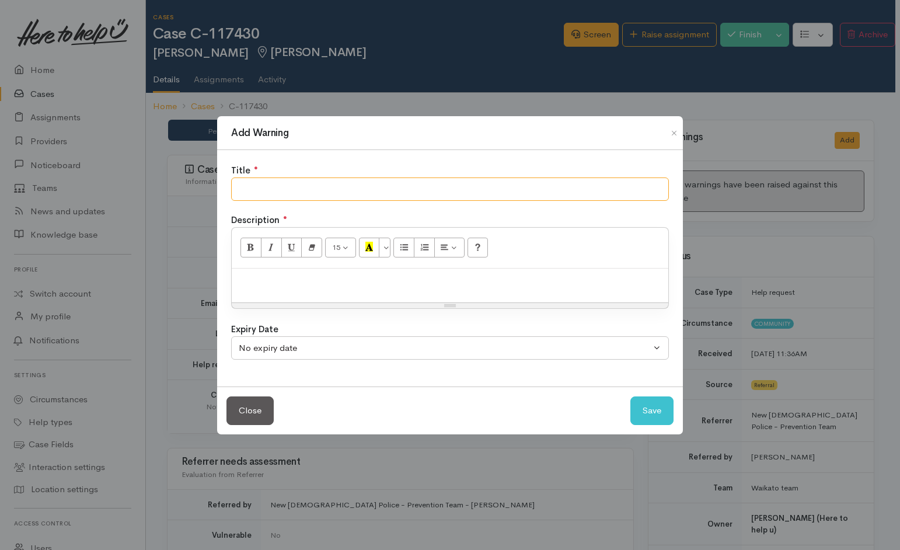
click at [521, 193] on input "text" at bounding box center [450, 189] width 438 height 24
type input "NO SHOW to BUDGETING"
click at [595, 357] on button "Save" at bounding box center [652, 410] width 43 height 29
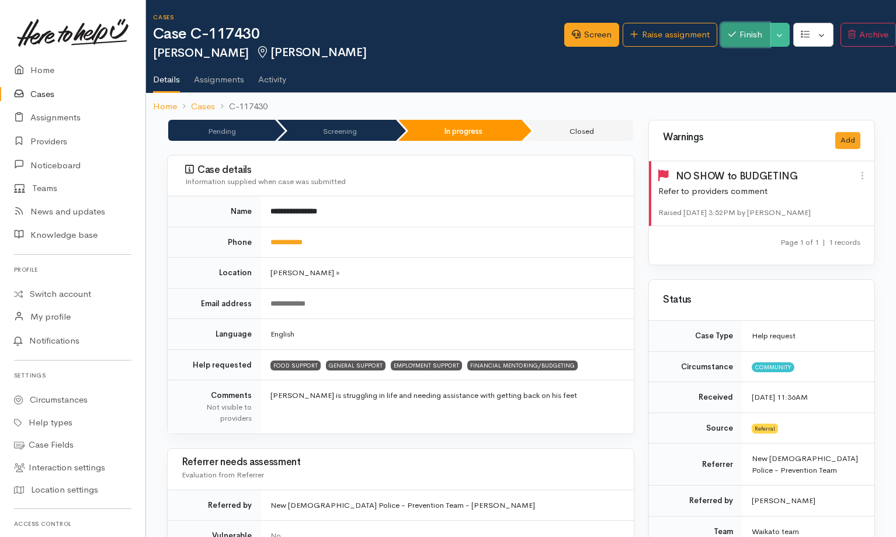
click at [595, 35] on button "Finish" at bounding box center [744, 35] width 49 height 24
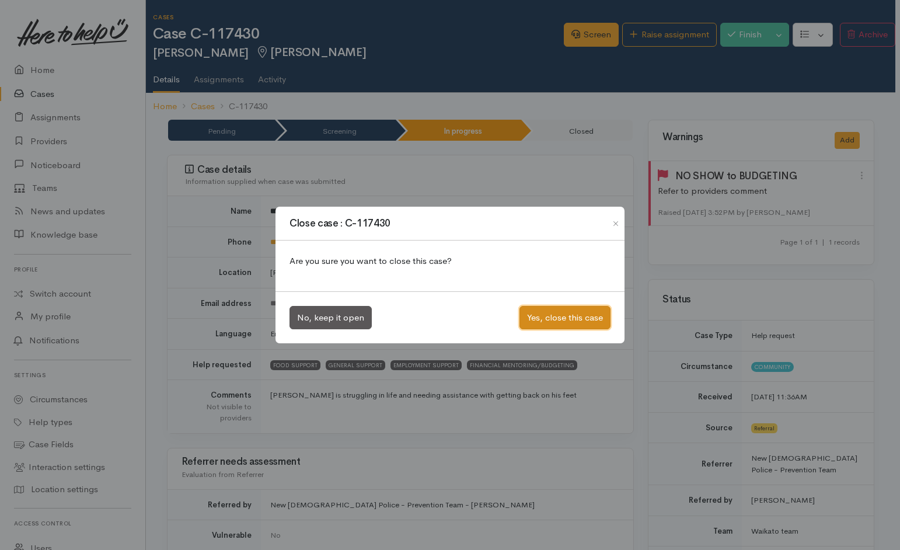
click at [574, 316] on button "Yes, close this case" at bounding box center [565, 318] width 91 height 24
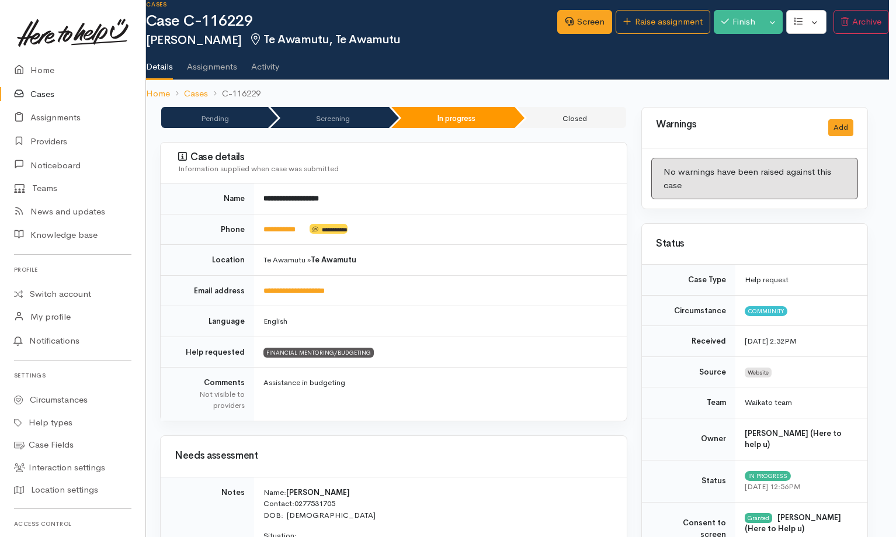
scroll to position [0, 7]
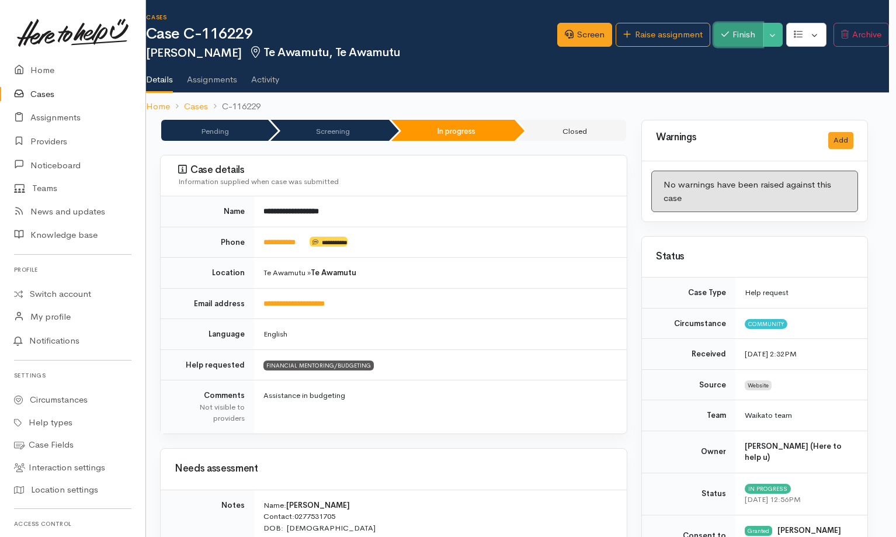
click at [595, 30] on button "Finish" at bounding box center [737, 35] width 49 height 24
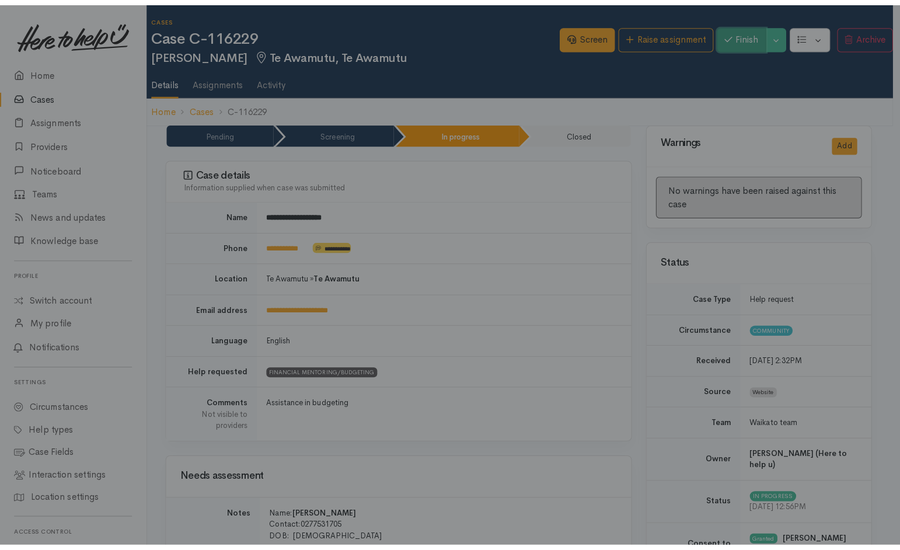
scroll to position [0, 2]
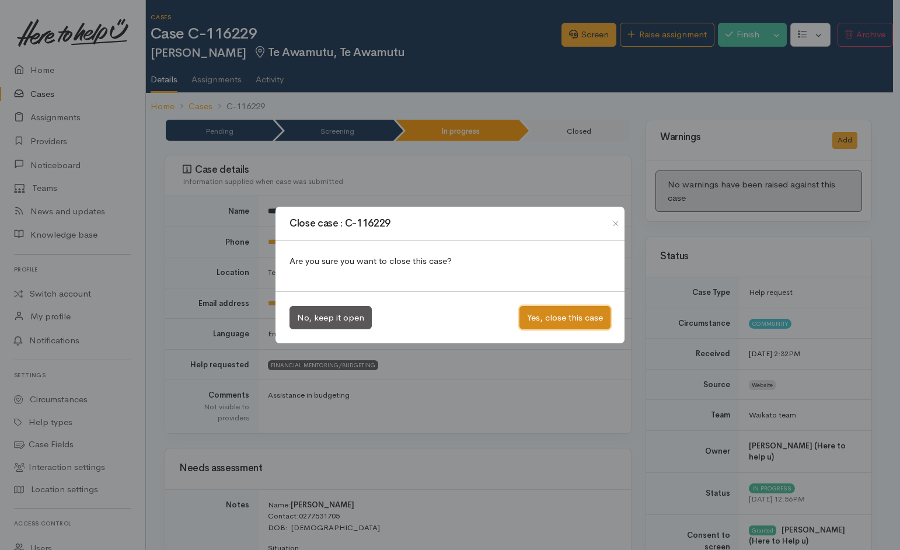
click at [573, 317] on button "Yes, close this case" at bounding box center [565, 318] width 91 height 24
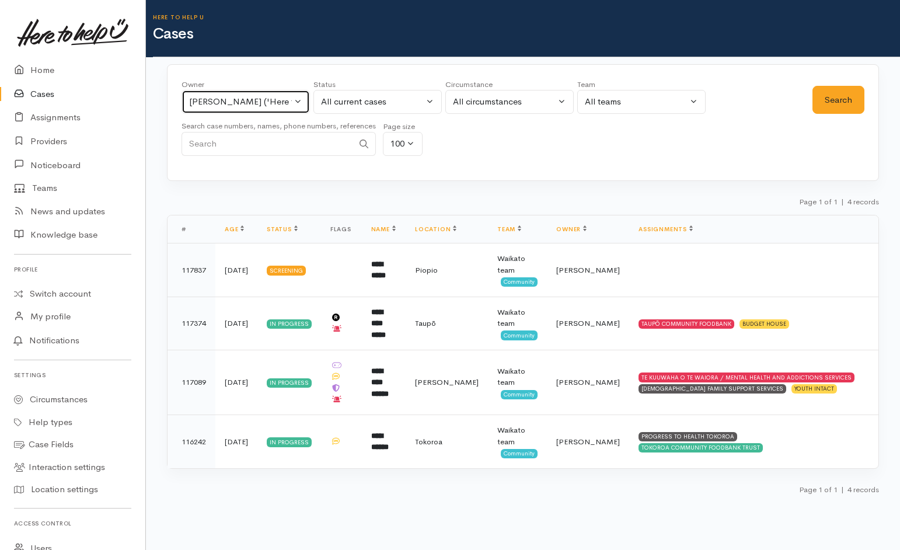
click at [247, 100] on div "Helena Kaufononga ('Here to help u')" at bounding box center [240, 101] width 103 height 13
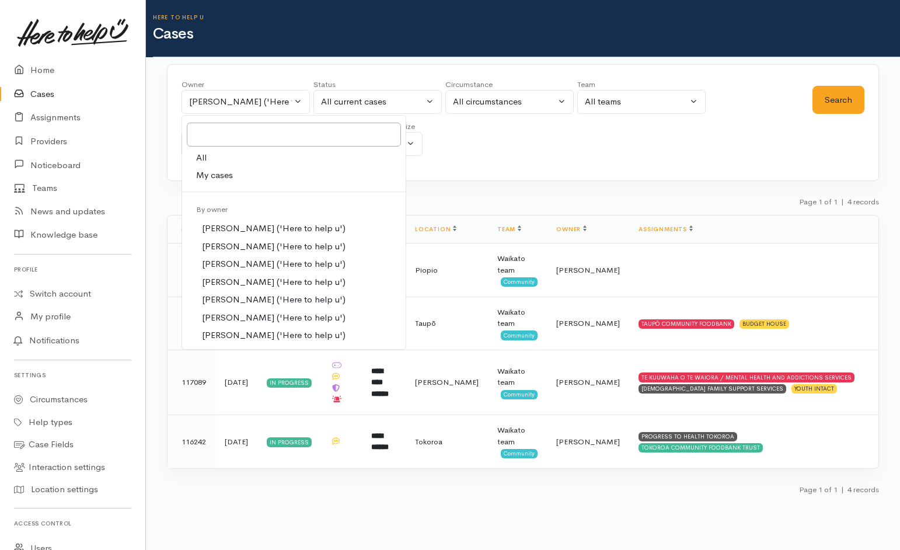
click at [227, 163] on link "All" at bounding box center [294, 158] width 224 height 18
select select "-1"
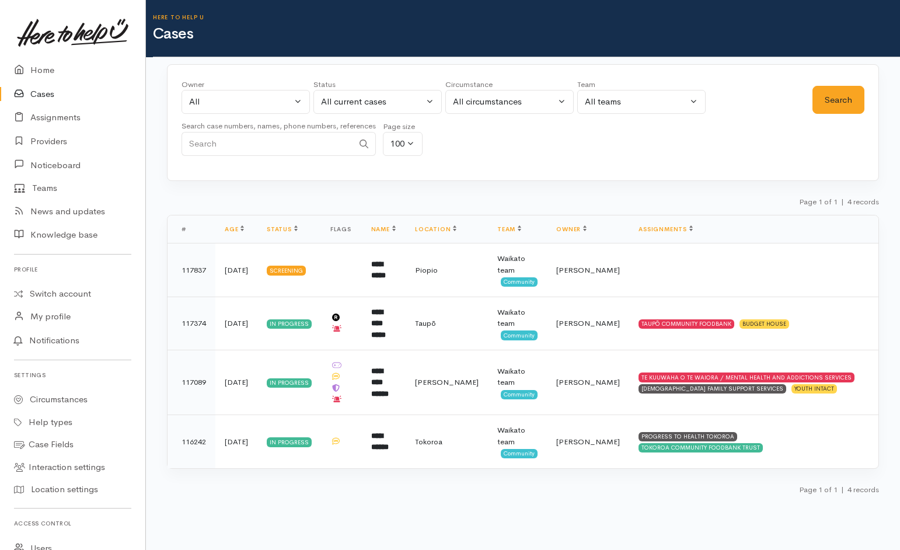
click at [846, 118] on div "Search" at bounding box center [839, 121] width 52 height 84
click at [847, 102] on button "Search" at bounding box center [839, 100] width 52 height 29
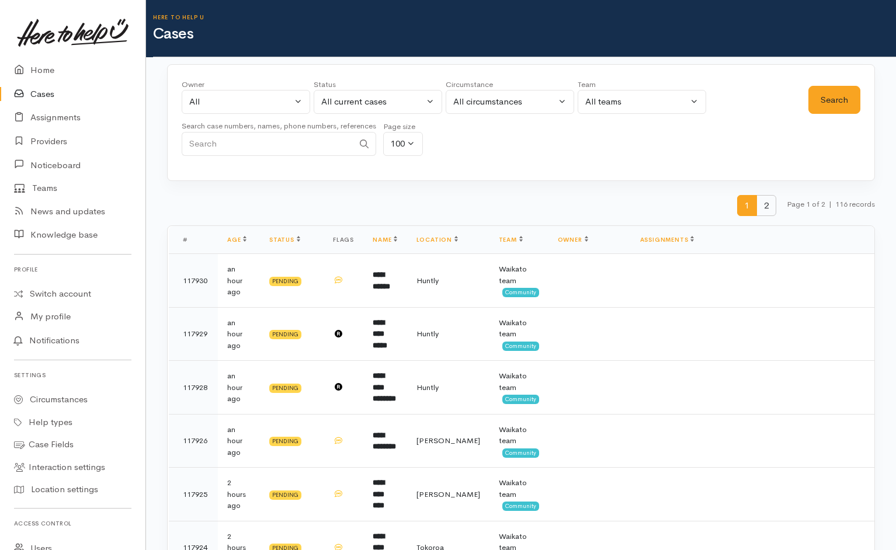
click at [764, 206] on span "2" at bounding box center [766, 206] width 20 height 22
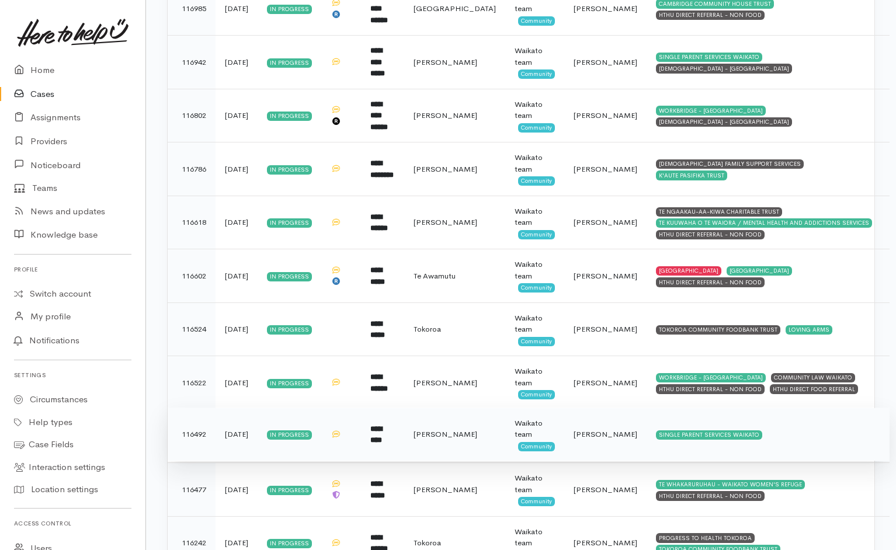
scroll to position [54, 0]
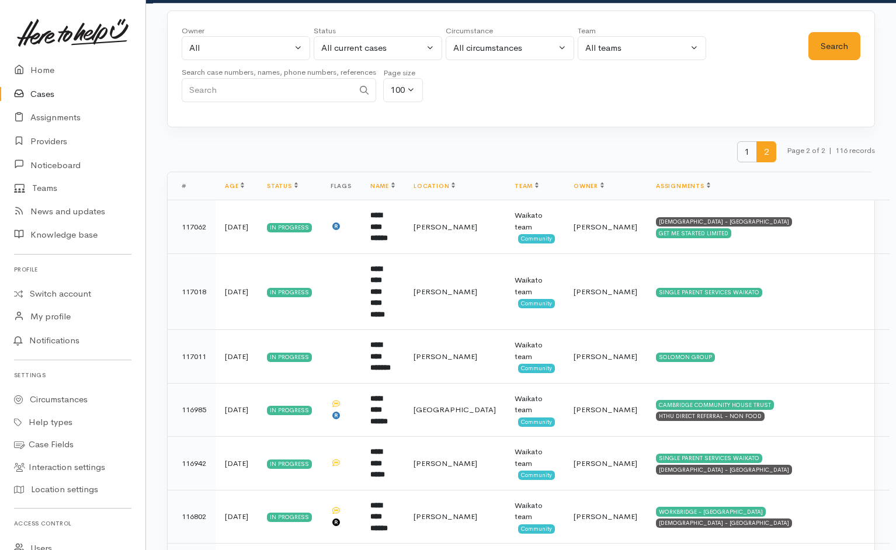
click at [746, 153] on span "1" at bounding box center [747, 152] width 20 height 22
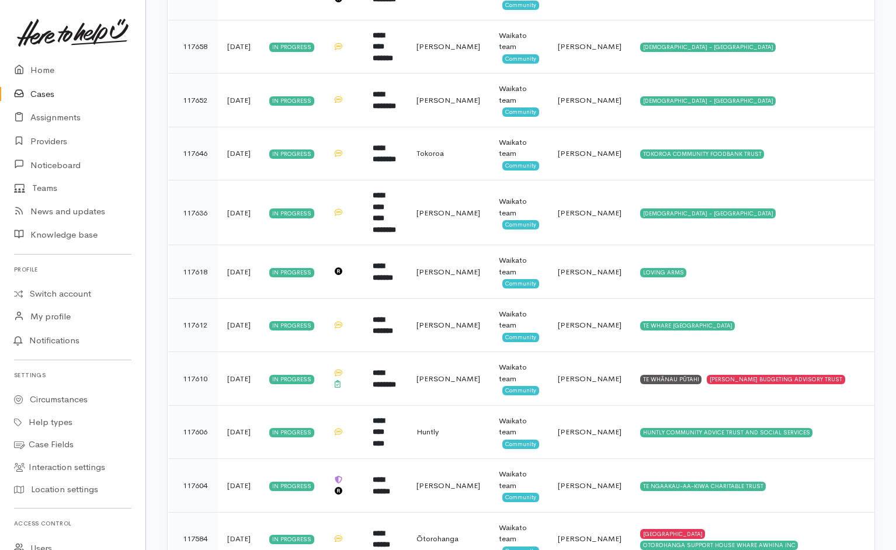
scroll to position [4257, 0]
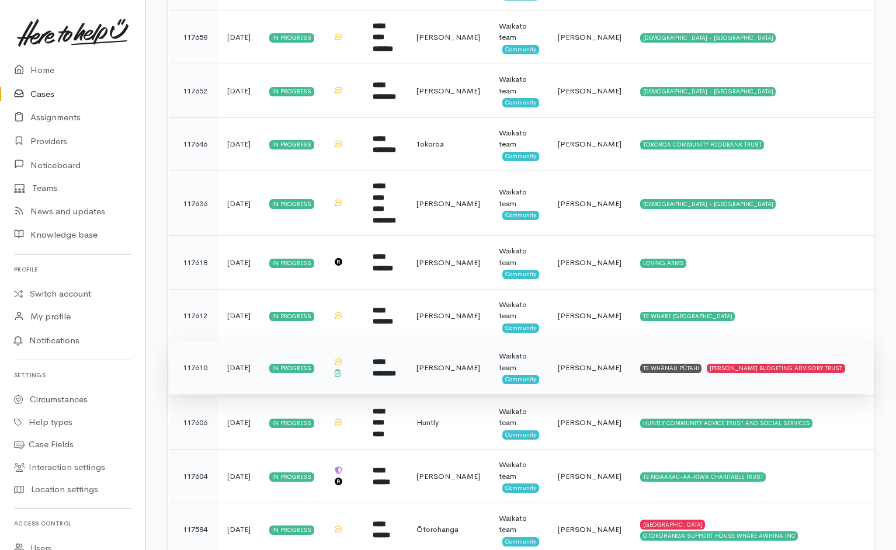
click at [841, 341] on td "TE WHĀNAU PŪTAHI HAMILTON BUDGETING ADVISORY TRUST" at bounding box center [752, 368] width 243 height 54
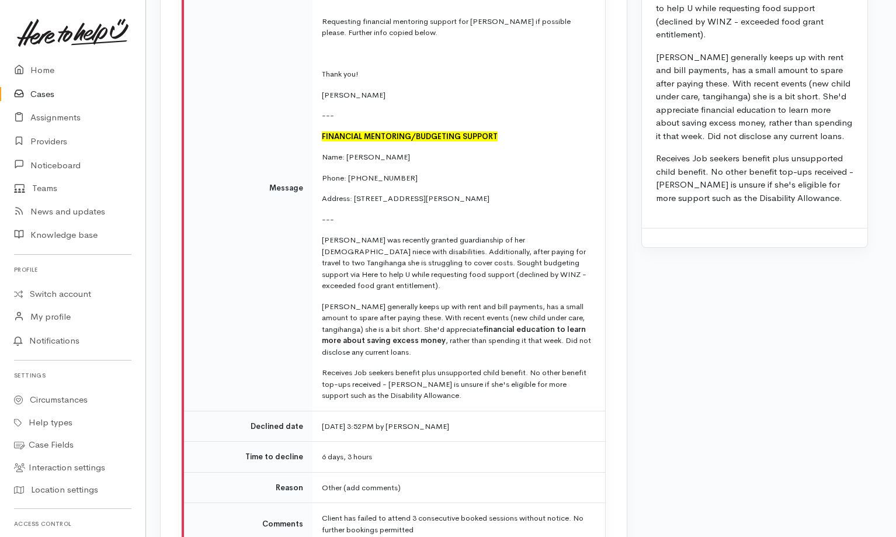
scroll to position [2152, 7]
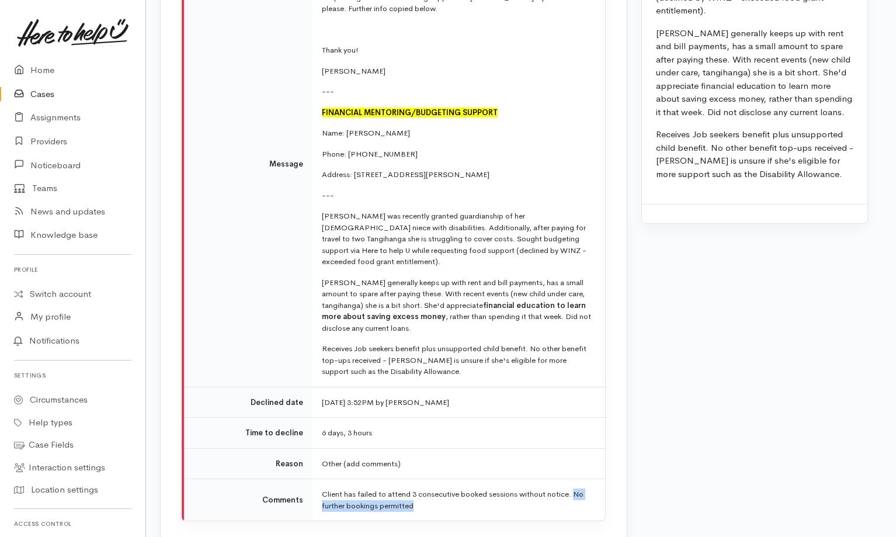
drag, startPoint x: 575, startPoint y: 449, endPoint x: 576, endPoint y: 457, distance: 7.6
click at [576, 479] on td "Client has failed to attend 3 consecutive booked sessions without notice. No fu…" at bounding box center [458, 500] width 293 height 42
copy td "No further bookings permitted"
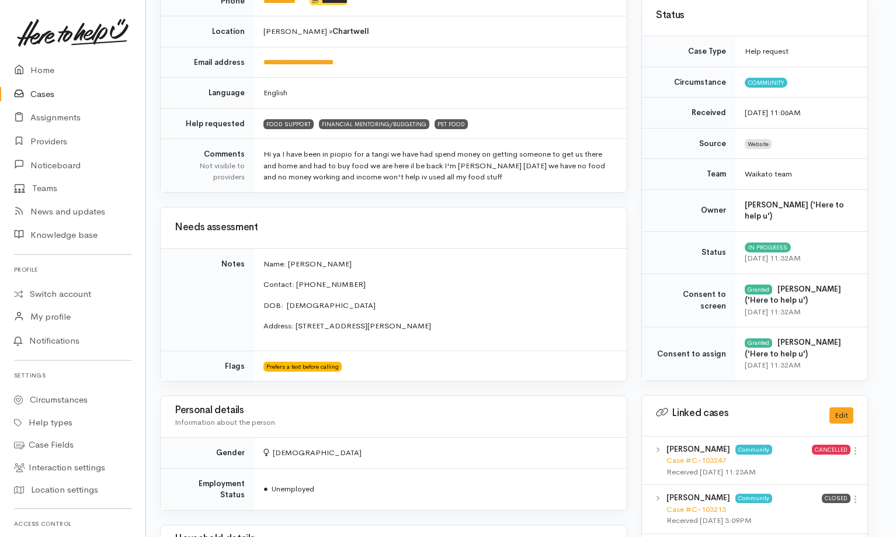
scroll to position [0, 7]
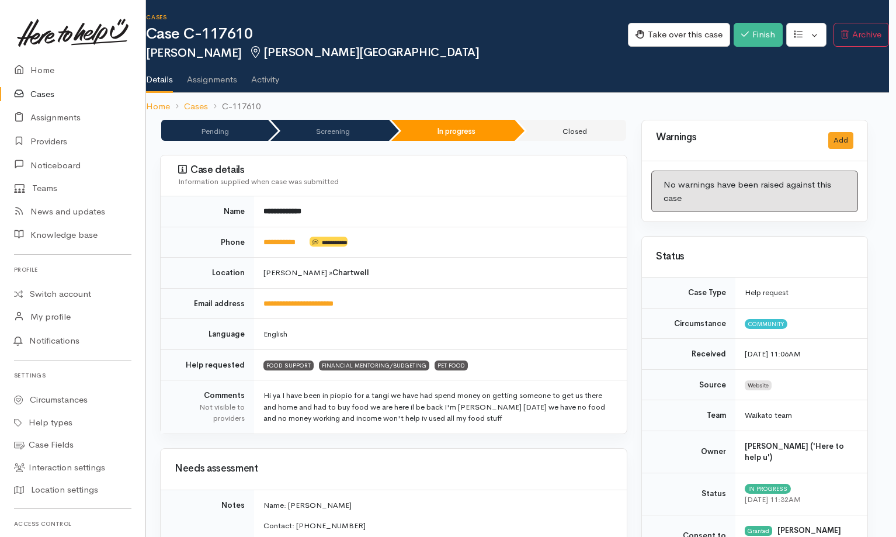
click at [846, 126] on div "Warnings Add" at bounding box center [754, 140] width 225 height 41
click at [846, 139] on button "Add" at bounding box center [840, 140] width 25 height 17
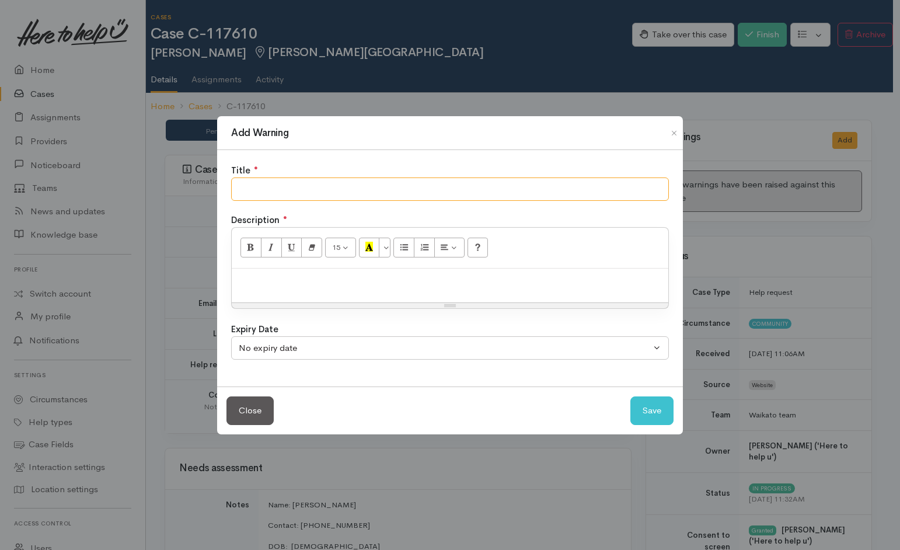
click at [601, 187] on input "text" at bounding box center [450, 189] width 438 height 24
paste input "No further bookings permitted"
click at [247, 189] on input "No further bookings permitted" at bounding box center [450, 189] width 438 height 24
type input "NO FURTHER BOOKINGS TO HAMILTON BUDGETING PERMITTED"
click at [398, 291] on div at bounding box center [450, 286] width 437 height 34
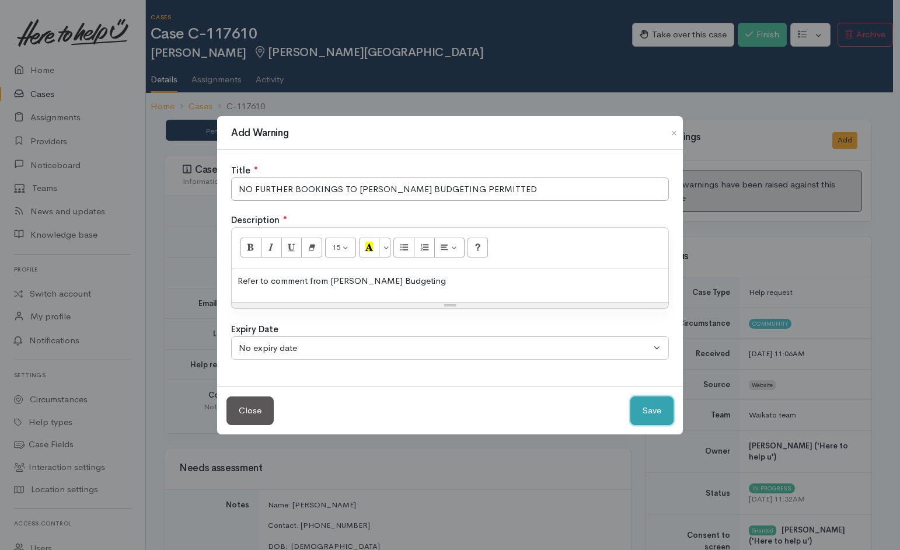
click at [648, 406] on button "Save" at bounding box center [652, 410] width 43 height 29
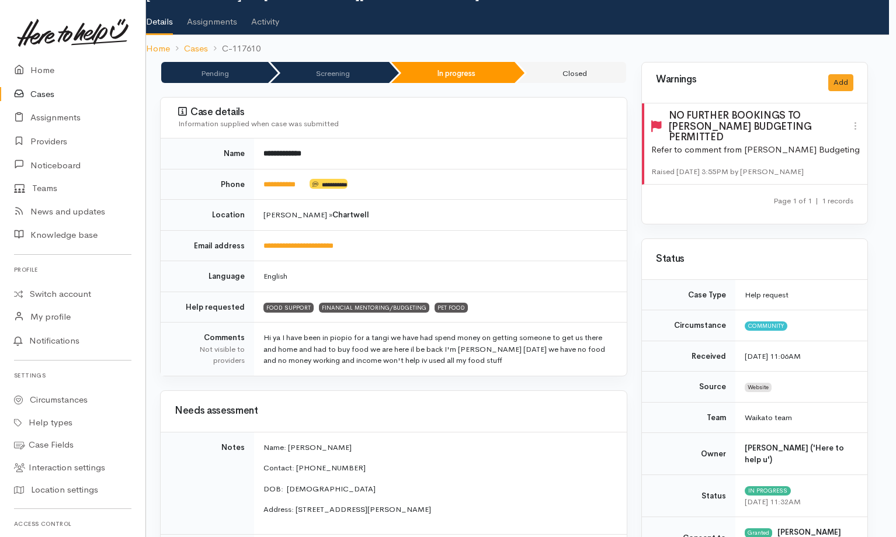
scroll to position [0, 7]
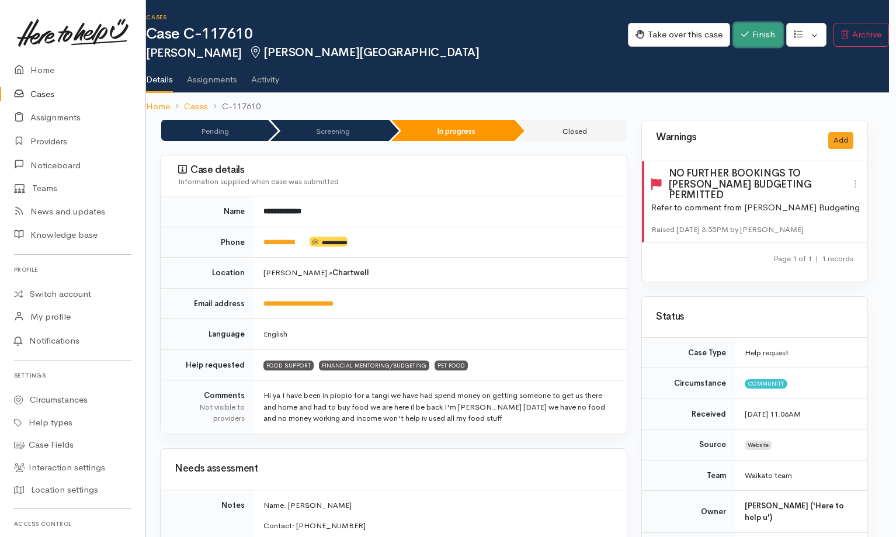
click at [744, 32] on button "Finish" at bounding box center [757, 35] width 49 height 24
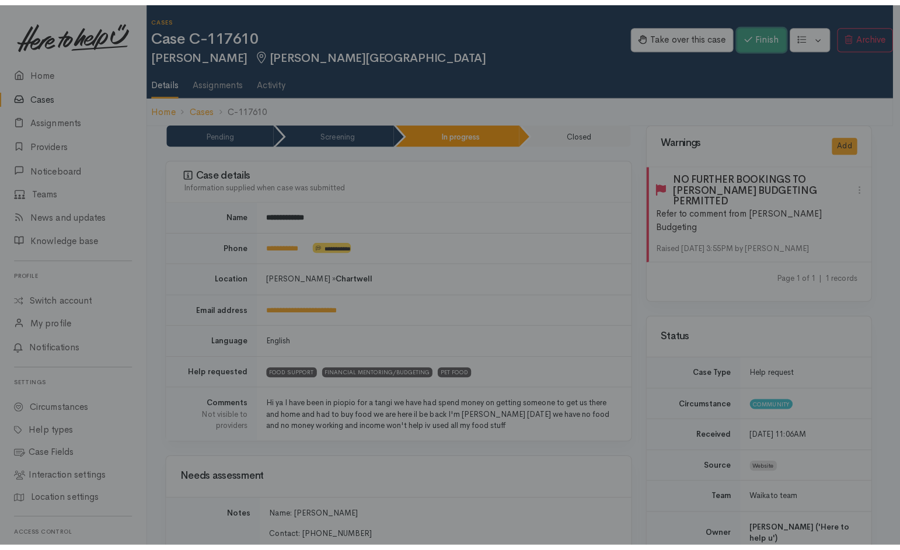
scroll to position [0, 2]
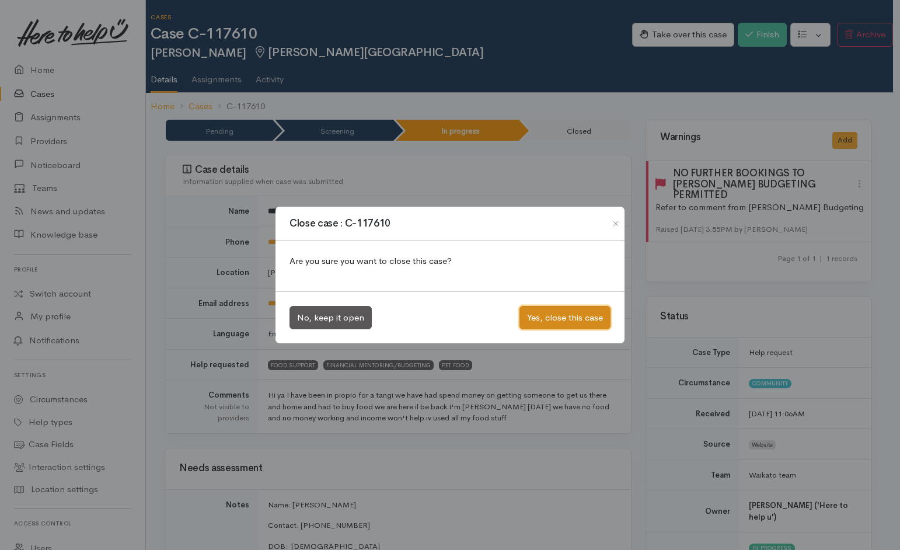
click at [576, 306] on button "Yes, close this case" at bounding box center [565, 318] width 91 height 24
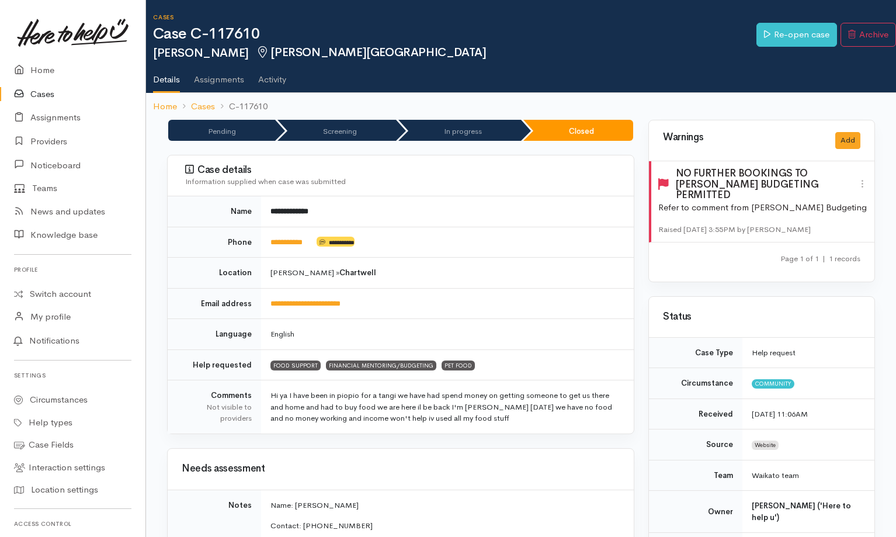
click at [46, 91] on link "Cases" at bounding box center [72, 94] width 145 height 24
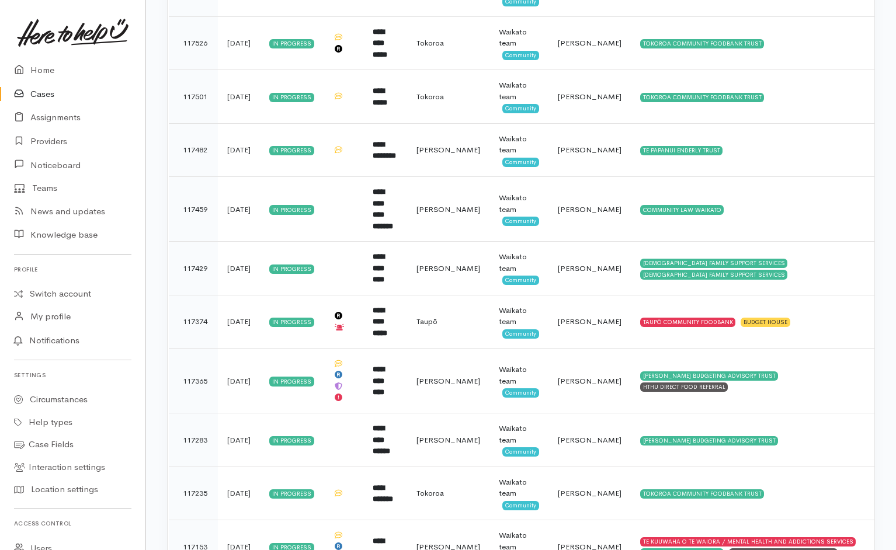
scroll to position [5137, 0]
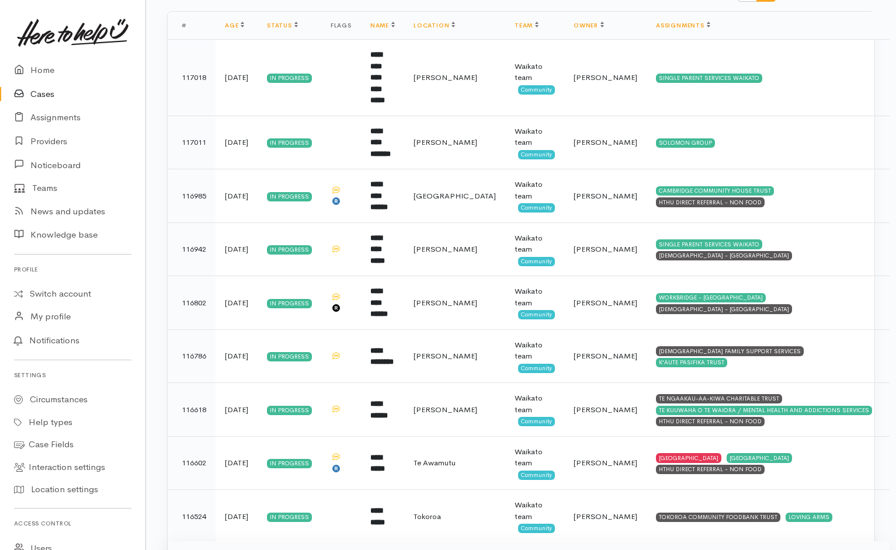
scroll to position [0, 0]
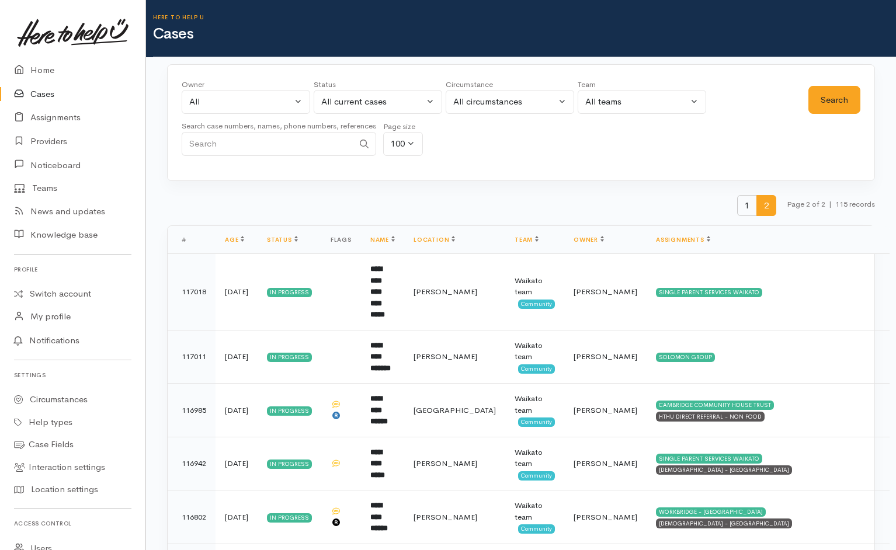
click at [744, 208] on span "1" at bounding box center [747, 206] width 20 height 22
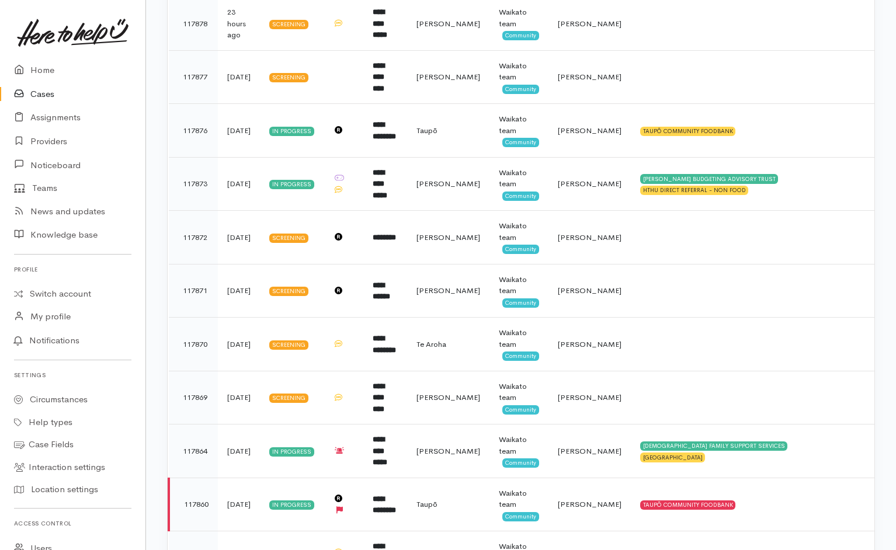
scroll to position [1990, 0]
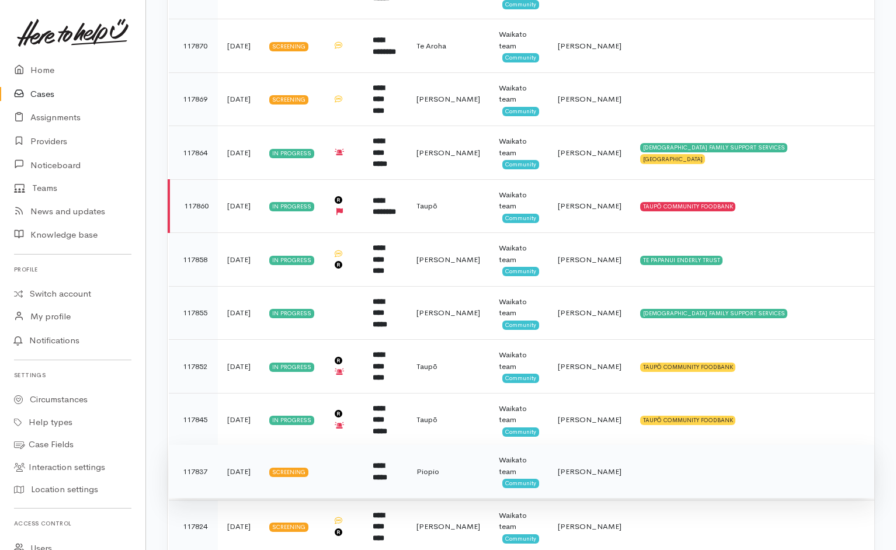
click at [404, 445] on td "**********" at bounding box center [384, 472] width 43 height 54
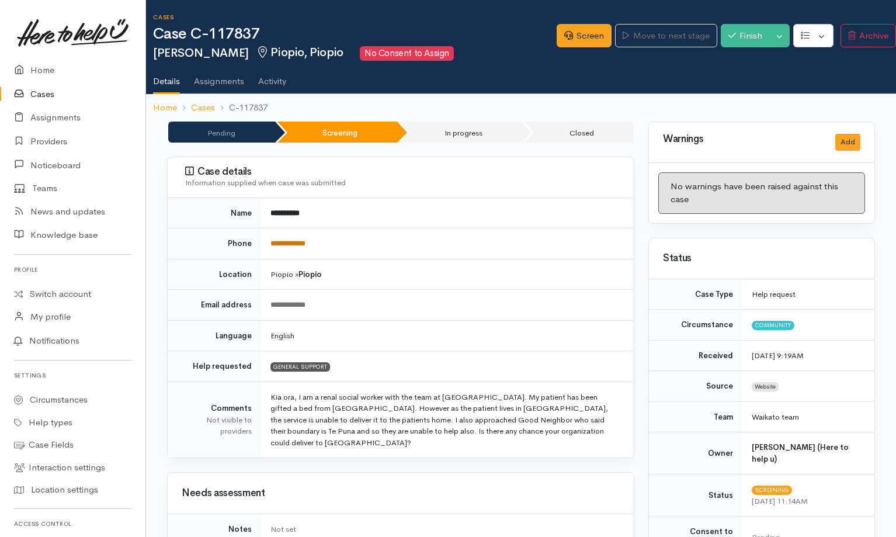
click at [292, 245] on link "**********" at bounding box center [287, 243] width 35 height 8
click at [534, 336] on td "English" at bounding box center [447, 335] width 372 height 31
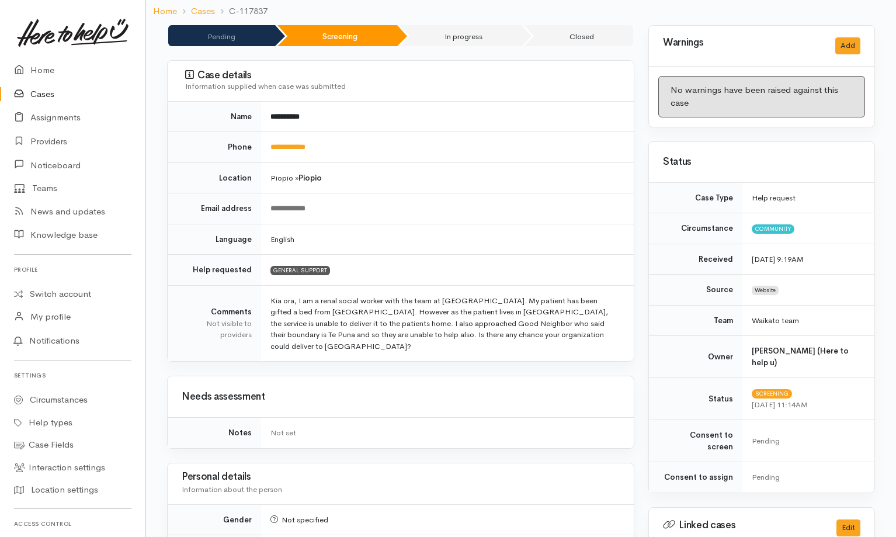
scroll to position [582, 7]
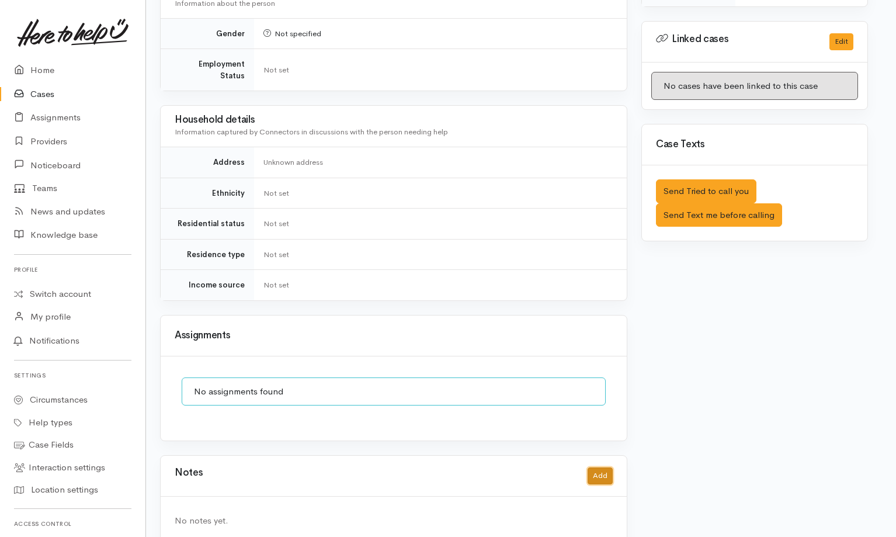
click at [602, 467] on button "Add" at bounding box center [599, 475] width 25 height 17
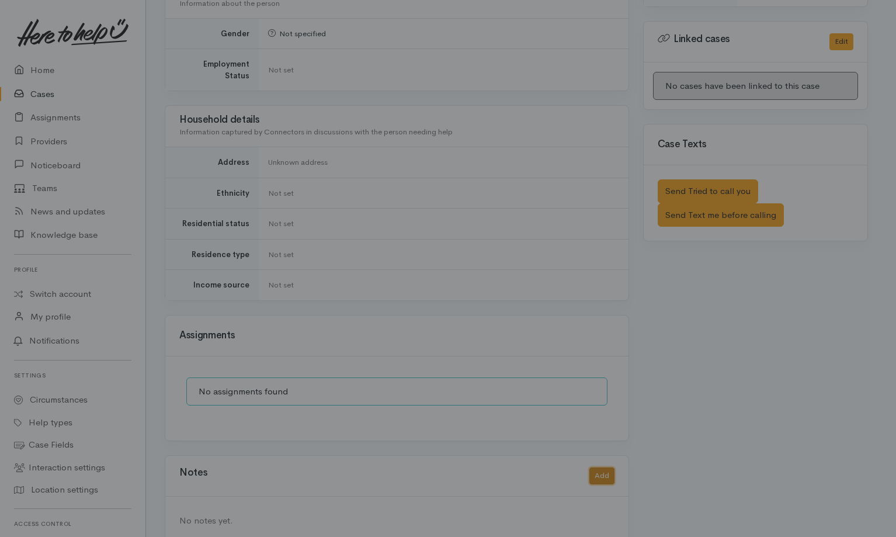
scroll to position [569, 2]
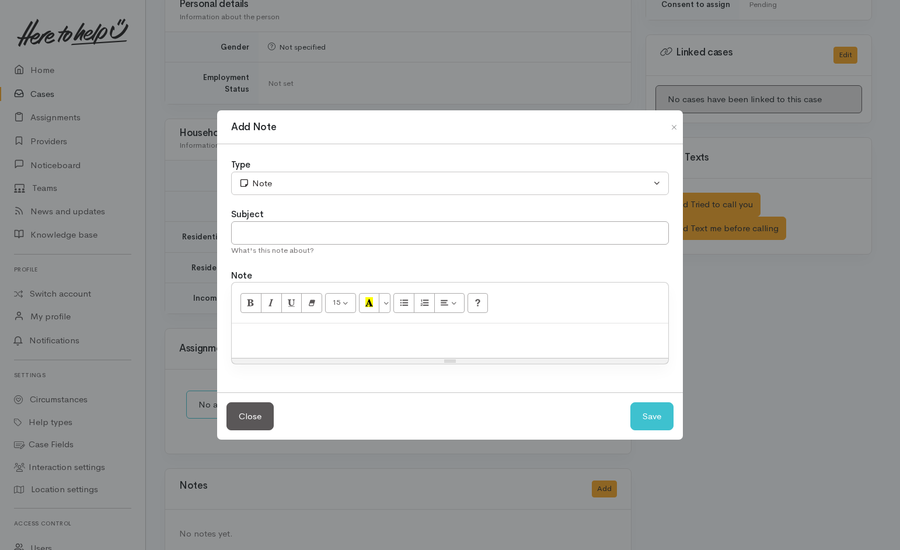
click at [478, 344] on div at bounding box center [450, 340] width 437 height 34
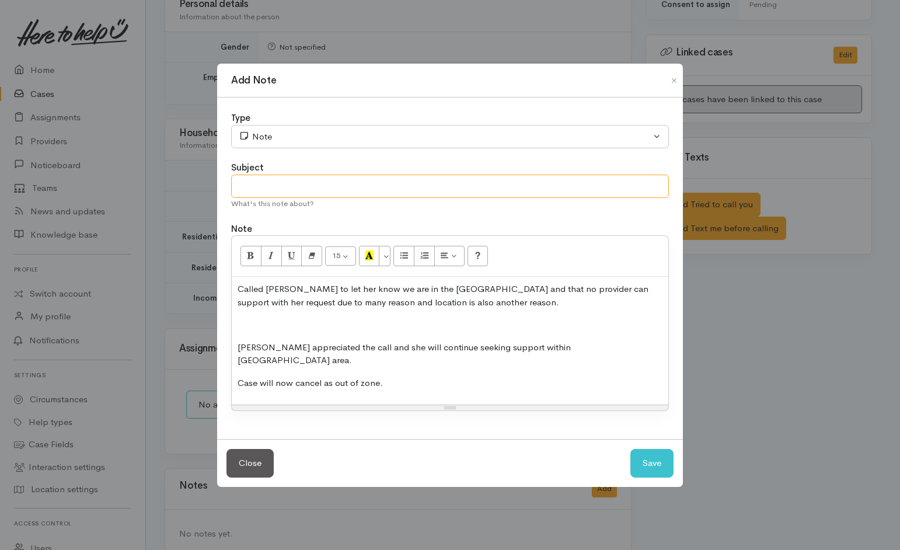
click at [457, 199] on input "text" at bounding box center [450, 187] width 438 height 24
type input "Conversation"
click at [499, 155] on div "Type Correspondence Discussion Email Note Phone call SMS text message Note Subj…" at bounding box center [450, 269] width 466 height 342
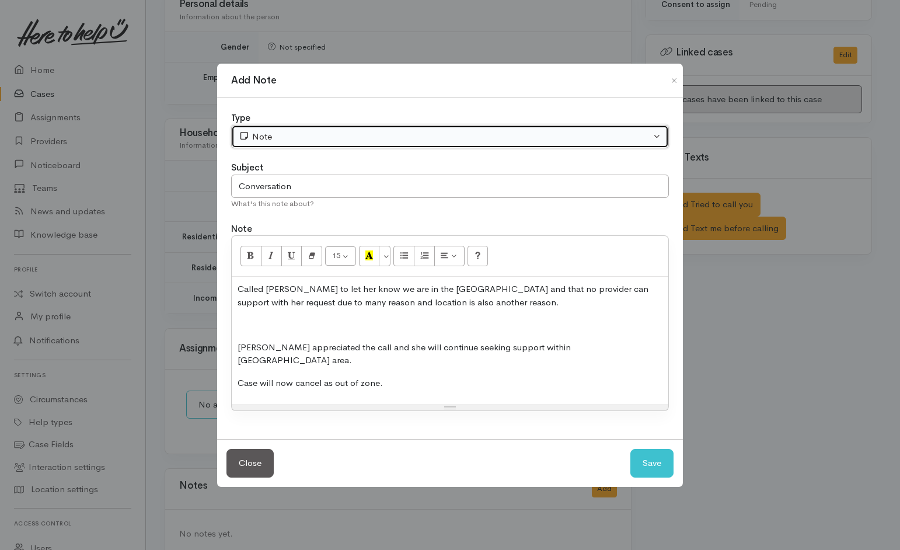
click at [502, 144] on div "Note" at bounding box center [445, 136] width 412 height 13
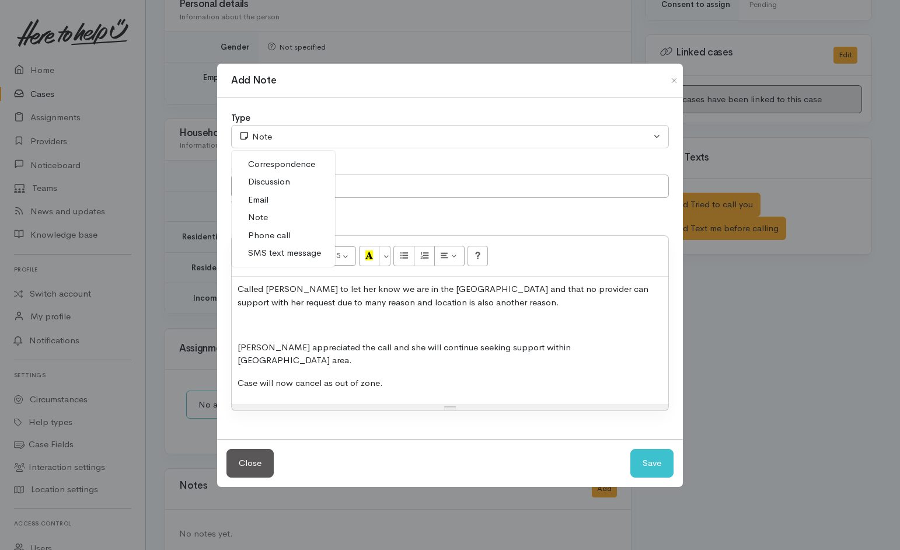
click at [273, 239] on span "Phone call" at bounding box center [269, 235] width 43 height 13
select select "3"
click at [656, 461] on button "Save" at bounding box center [652, 463] width 43 height 29
select select "1"
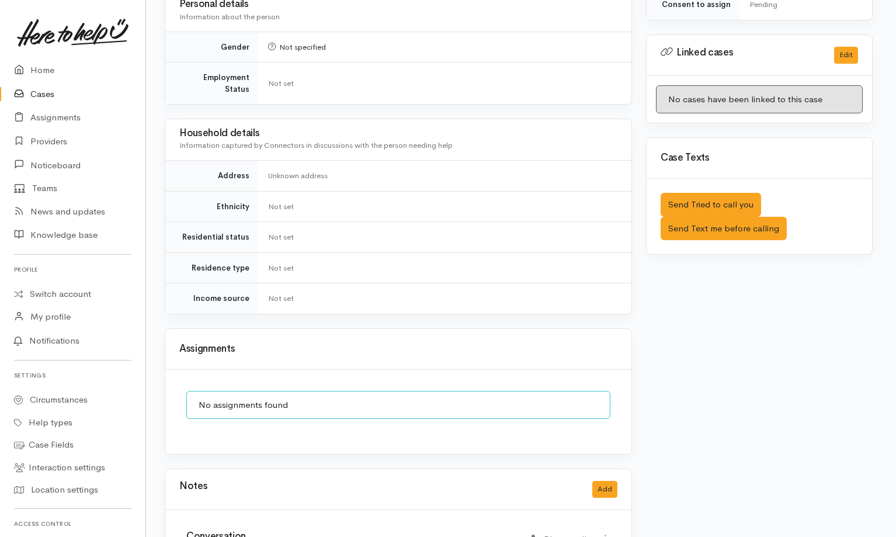
scroll to position [0, 2]
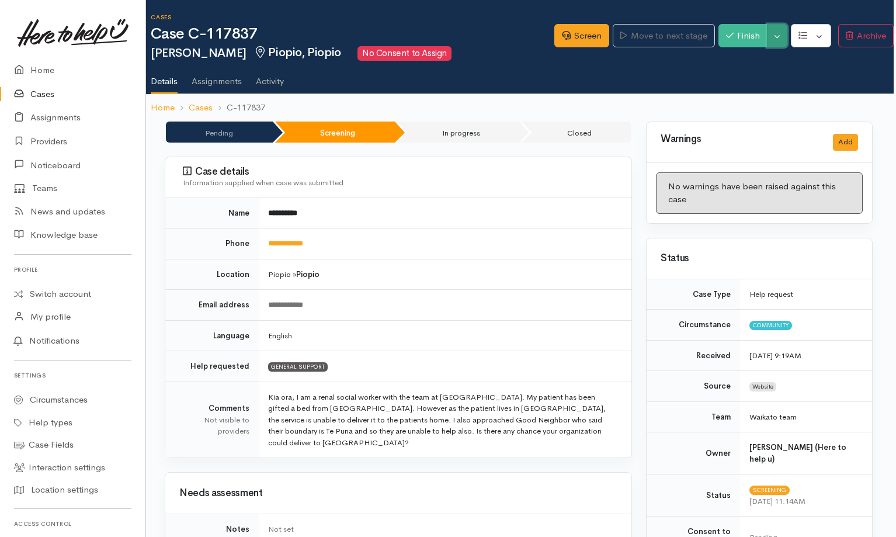
click at [778, 35] on button "Toggle Dropdown" at bounding box center [777, 36] width 20 height 24
click at [792, 81] on link "Cancel" at bounding box center [816, 81] width 92 height 18
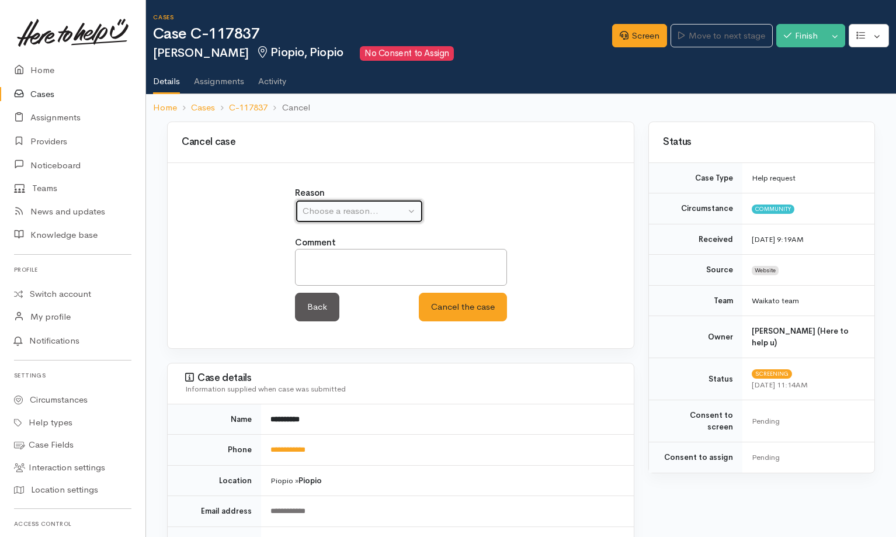
click at [416, 217] on button "Choose a reason..." at bounding box center [359, 211] width 128 height 24
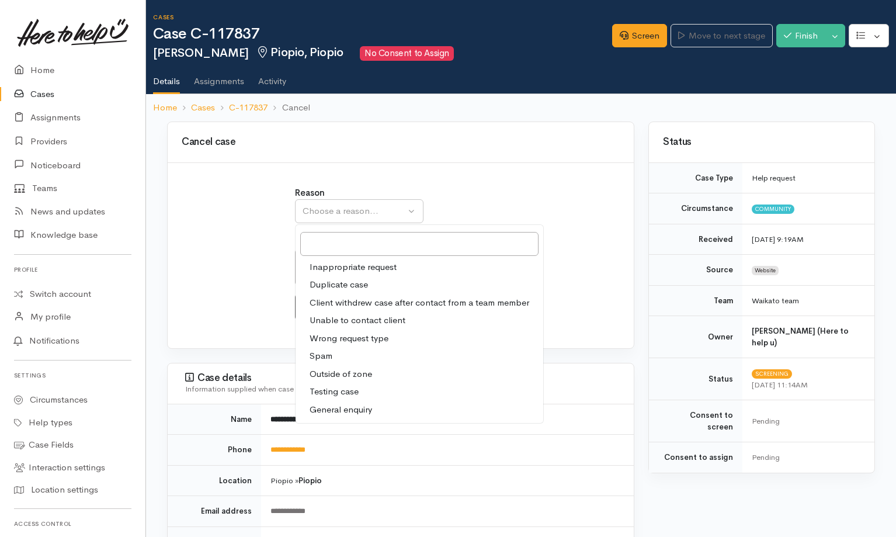
click at [344, 368] on span "Outside of zone" at bounding box center [340, 373] width 62 height 13
select select "9"
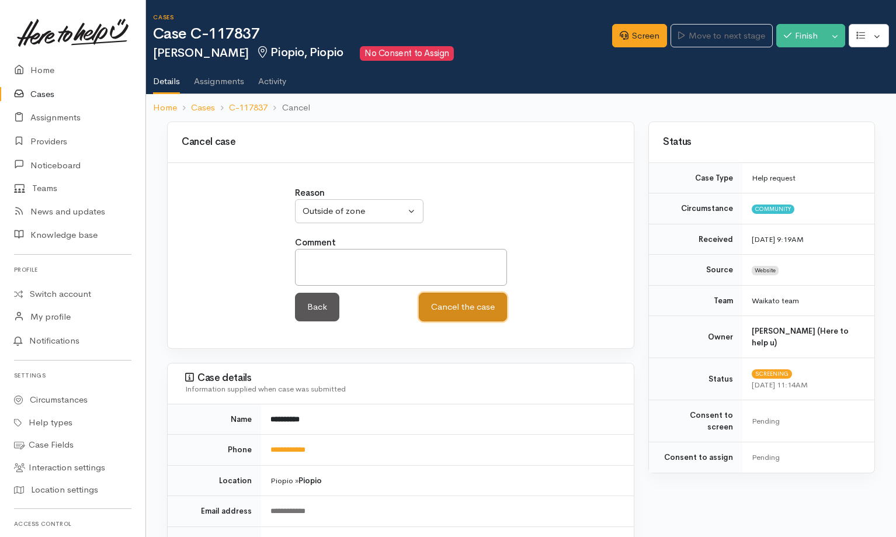
click at [472, 310] on button "Cancel the case" at bounding box center [463, 307] width 88 height 29
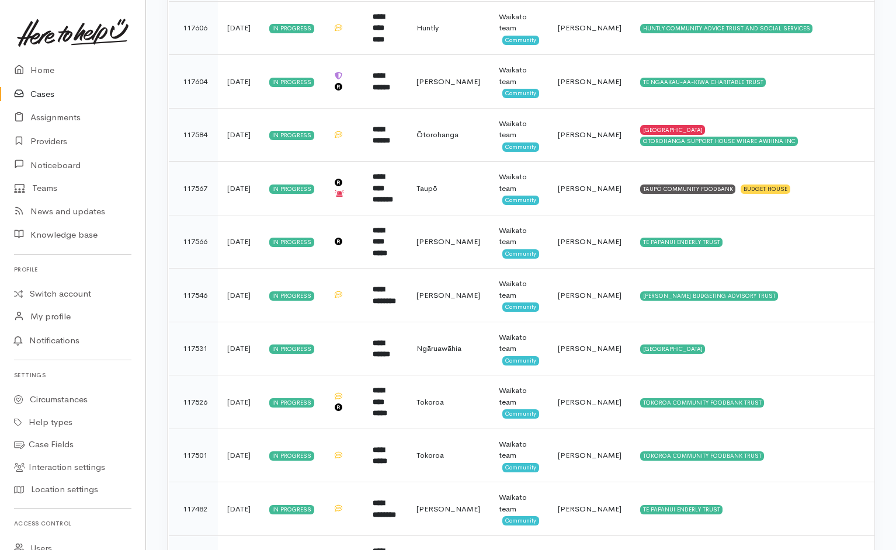
scroll to position [4544, 0]
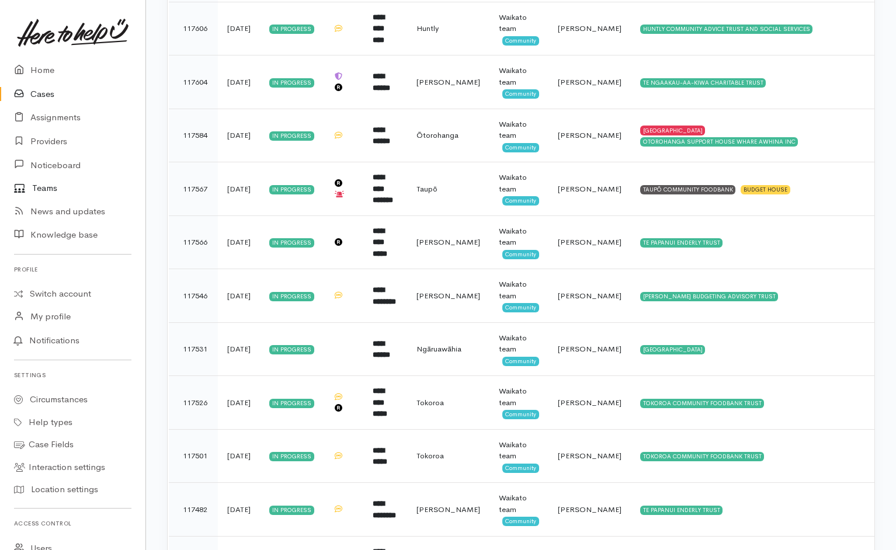
click at [56, 193] on link "Teams" at bounding box center [72, 188] width 145 height 23
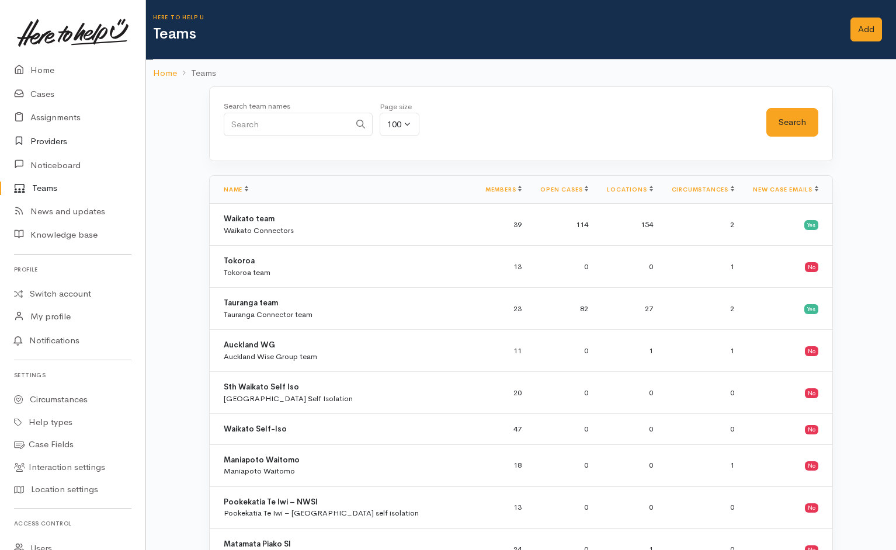
click at [49, 141] on link "Providers" at bounding box center [72, 142] width 145 height 24
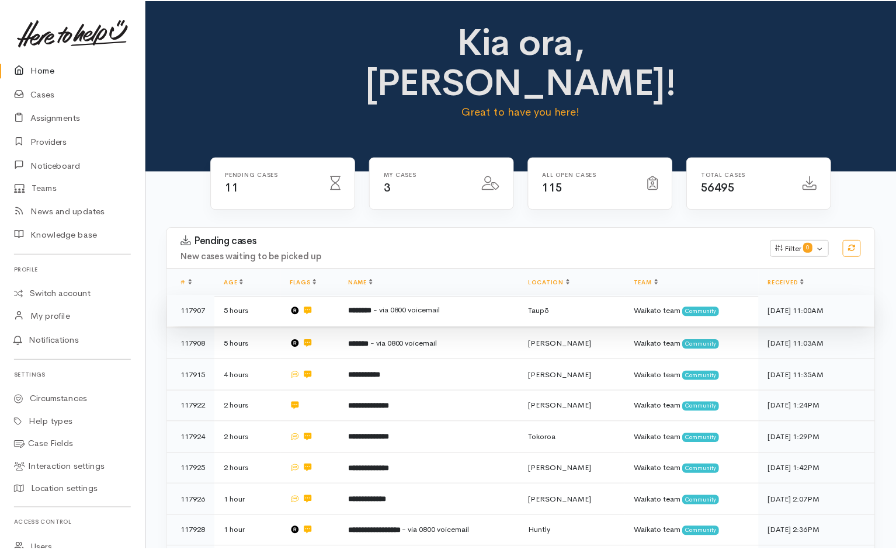
scroll to position [149, 0]
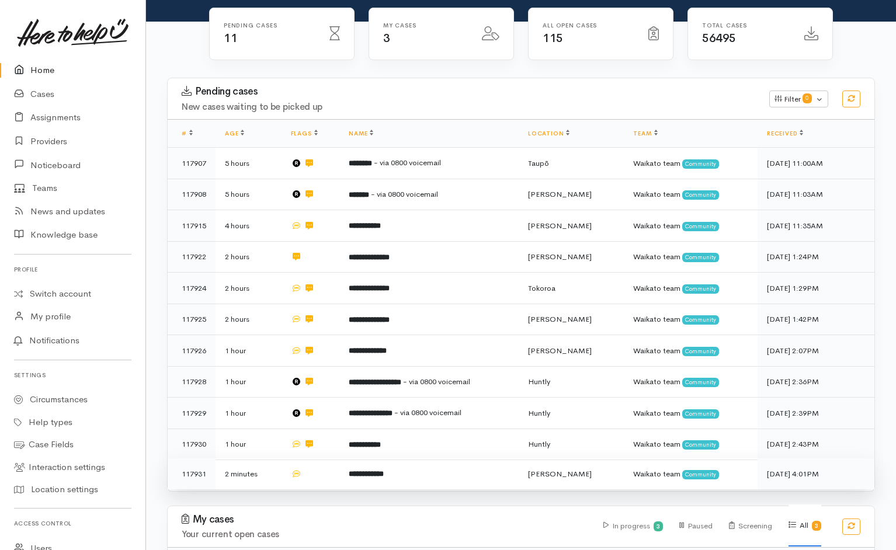
click at [318, 458] on td at bounding box center [310, 473] width 58 height 31
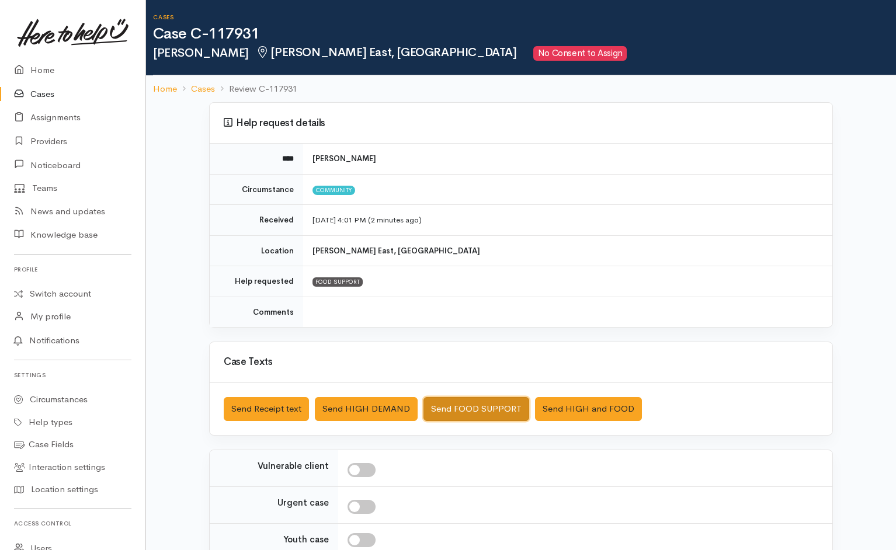
click at [452, 366] on button "Send FOOD SUPPORT" at bounding box center [476, 409] width 106 height 24
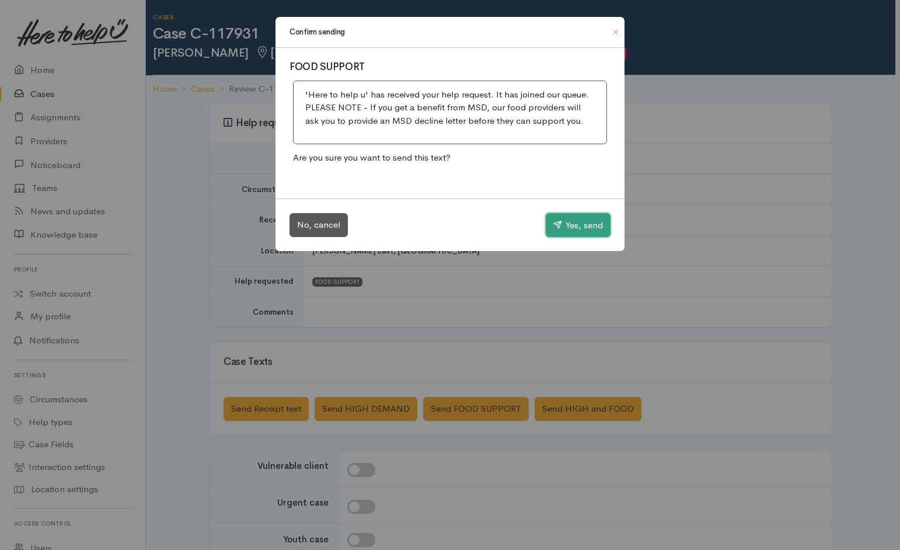
click at [582, 228] on button "Yes, send" at bounding box center [578, 225] width 65 height 25
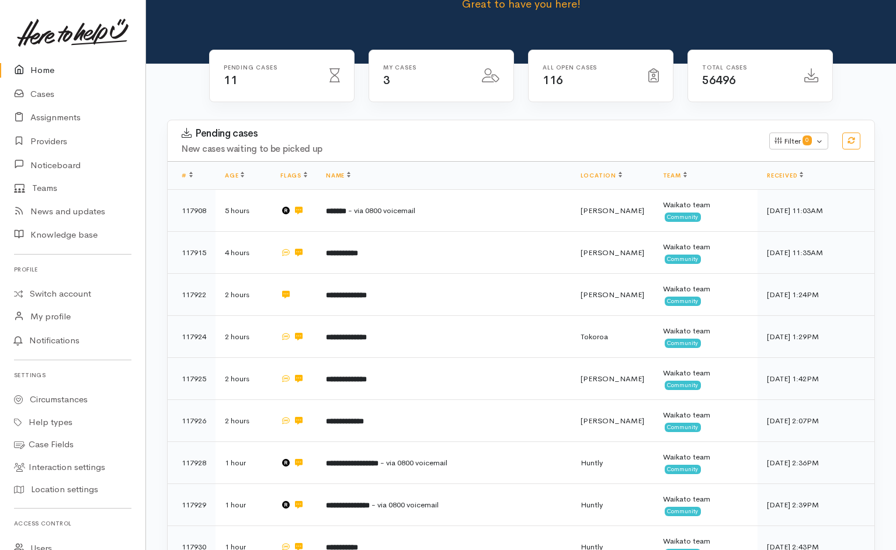
scroll to position [264, 0]
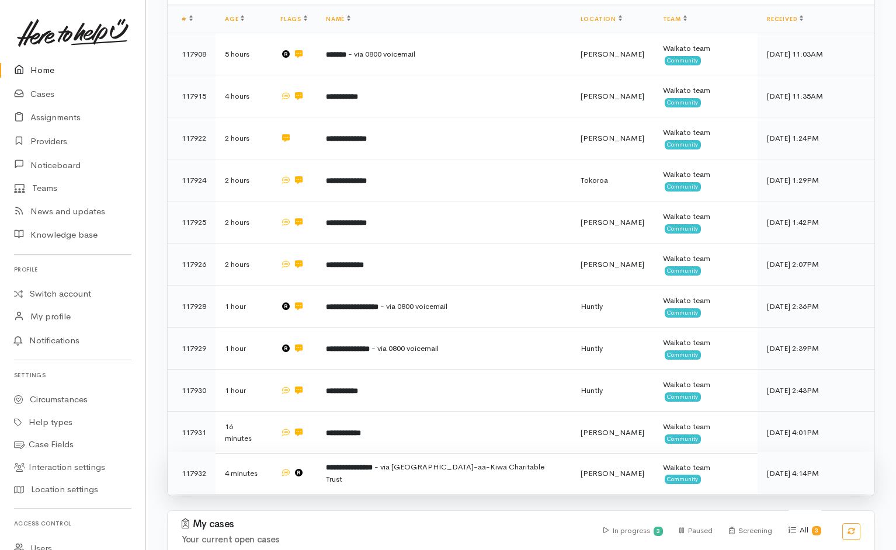
click at [316, 452] on td at bounding box center [294, 473] width 46 height 43
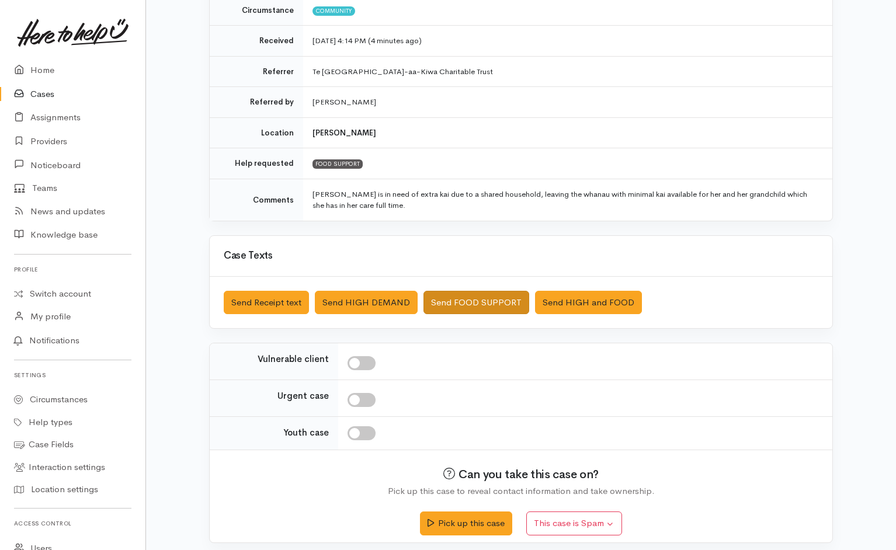
scroll to position [186, 0]
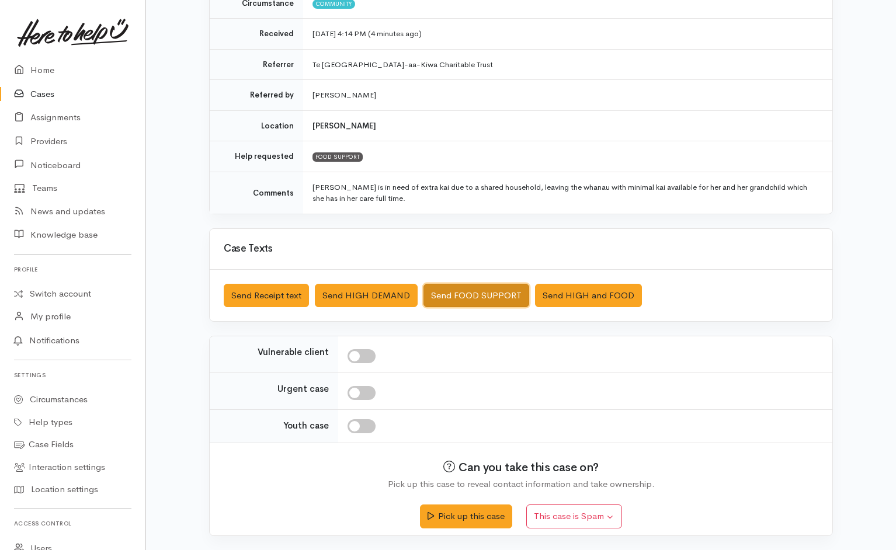
click at [467, 294] on button "Send FOOD SUPPORT" at bounding box center [476, 296] width 106 height 24
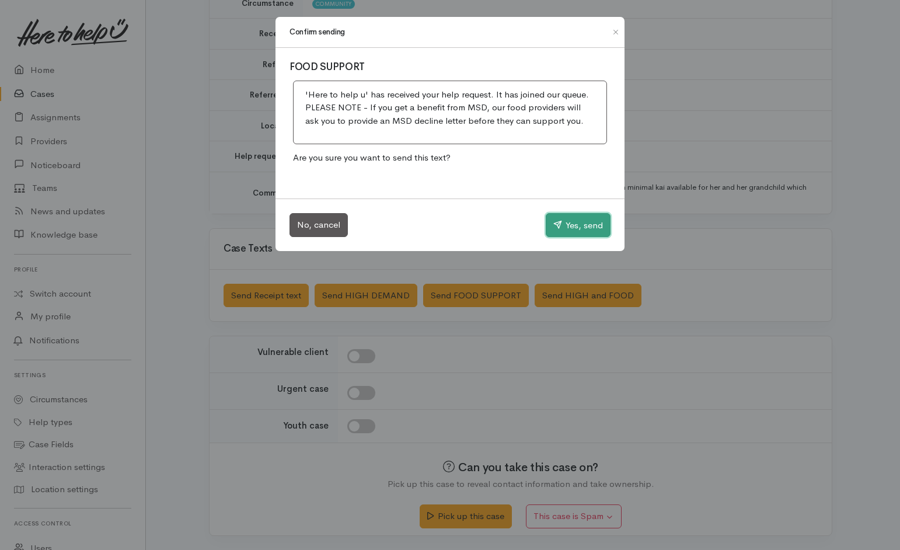
click at [562, 236] on button "Yes, send" at bounding box center [578, 225] width 65 height 25
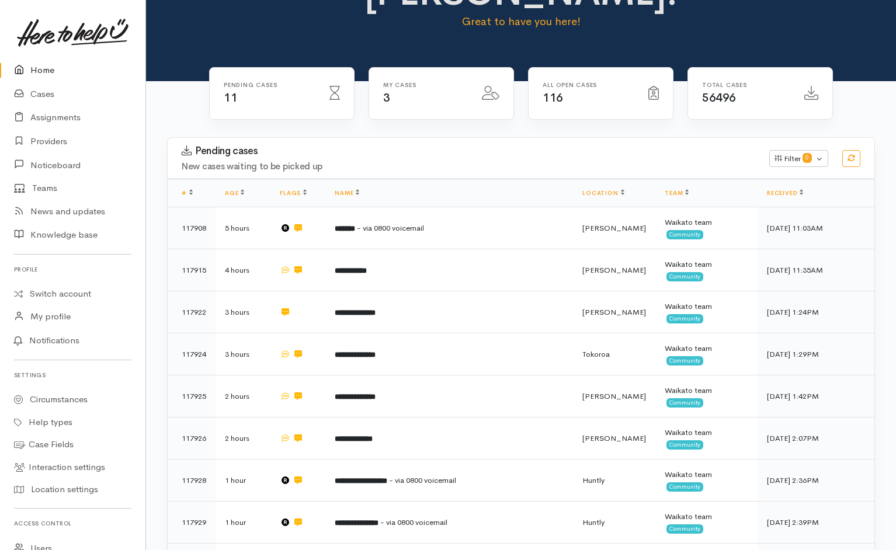
scroll to position [92, 0]
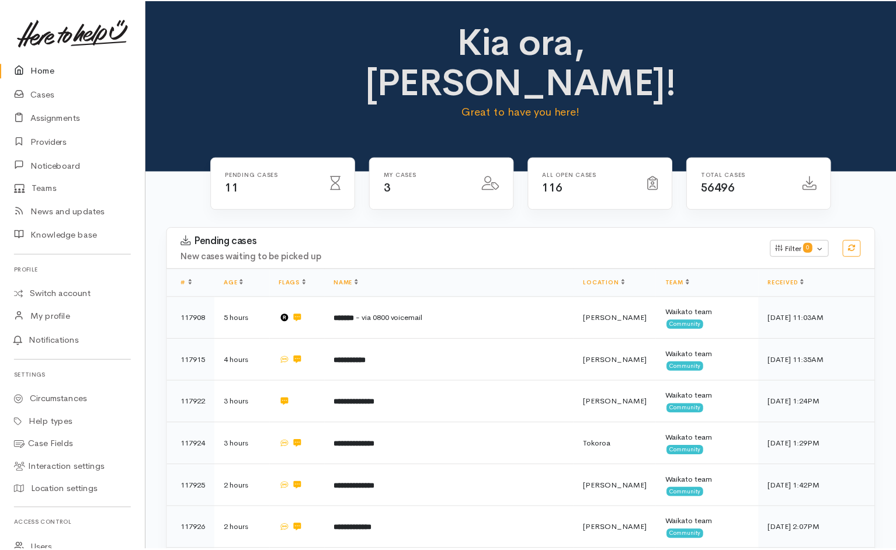
scroll to position [92, 0]
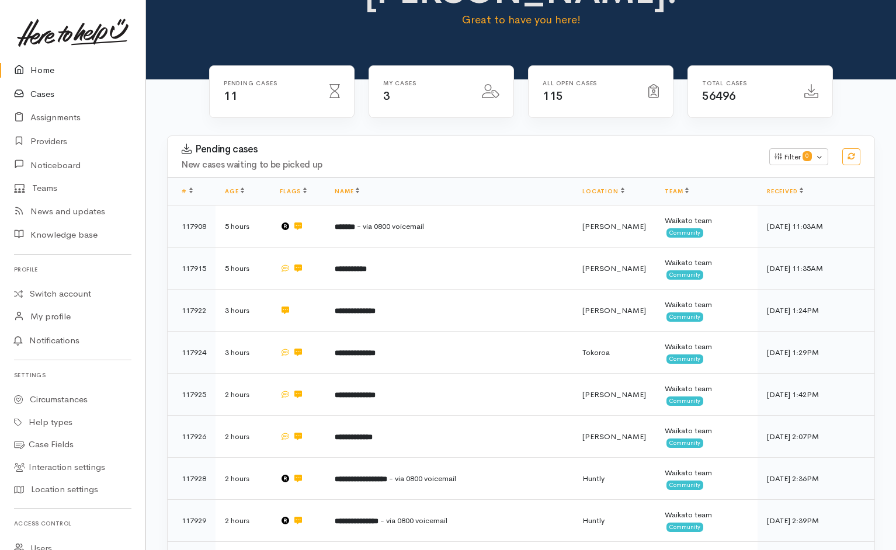
click at [43, 95] on link "Cases" at bounding box center [72, 94] width 145 height 24
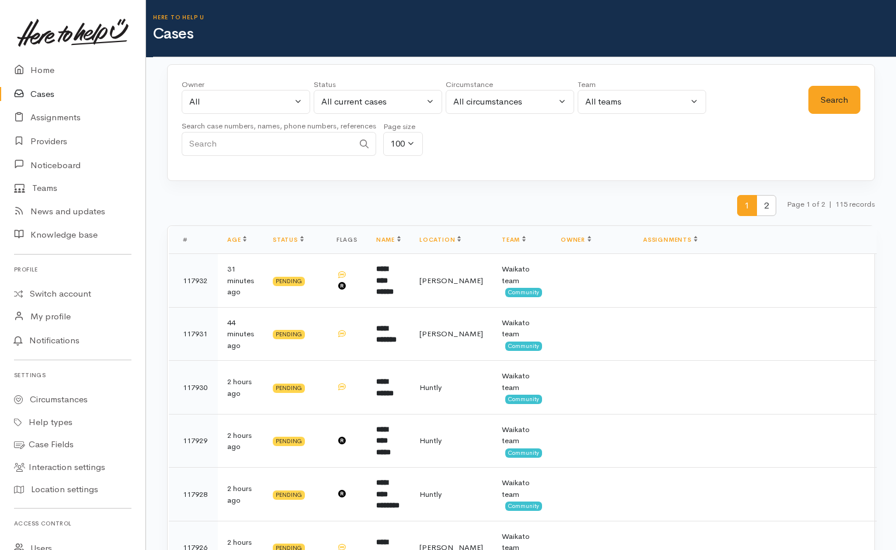
click at [317, 148] on input "Search" at bounding box center [268, 144] width 172 height 24
type input "116030"
click at [401, 112] on button "All current cases" at bounding box center [378, 102] width 128 height 24
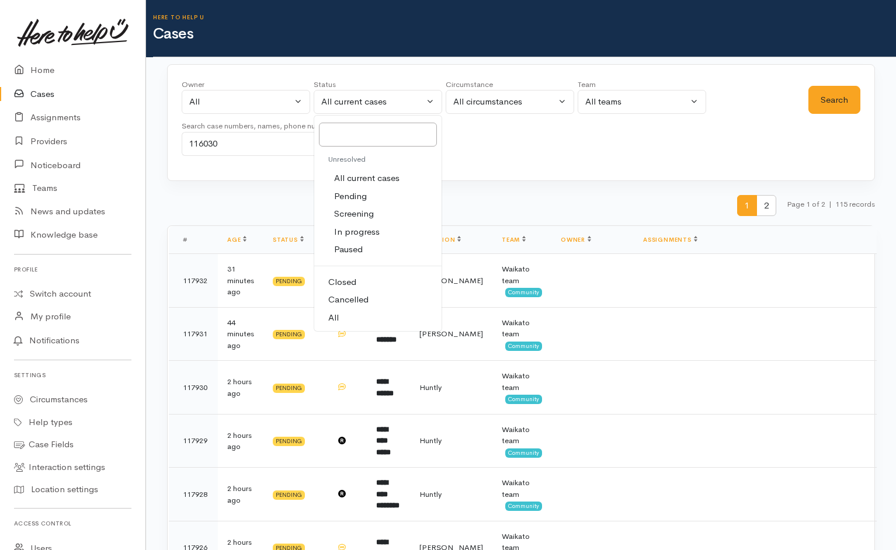
click at [352, 326] on link "All" at bounding box center [377, 318] width 127 height 18
select select "All"
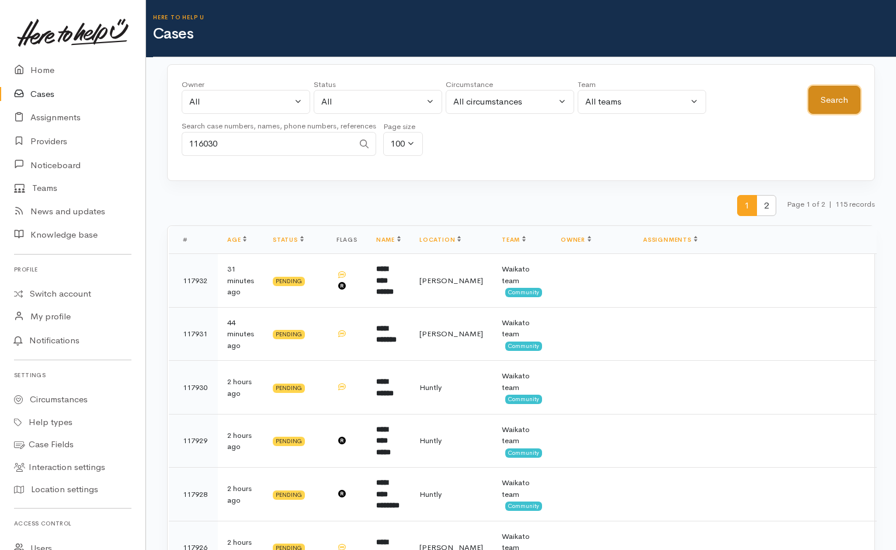
click at [848, 96] on button "Search" at bounding box center [834, 100] width 52 height 29
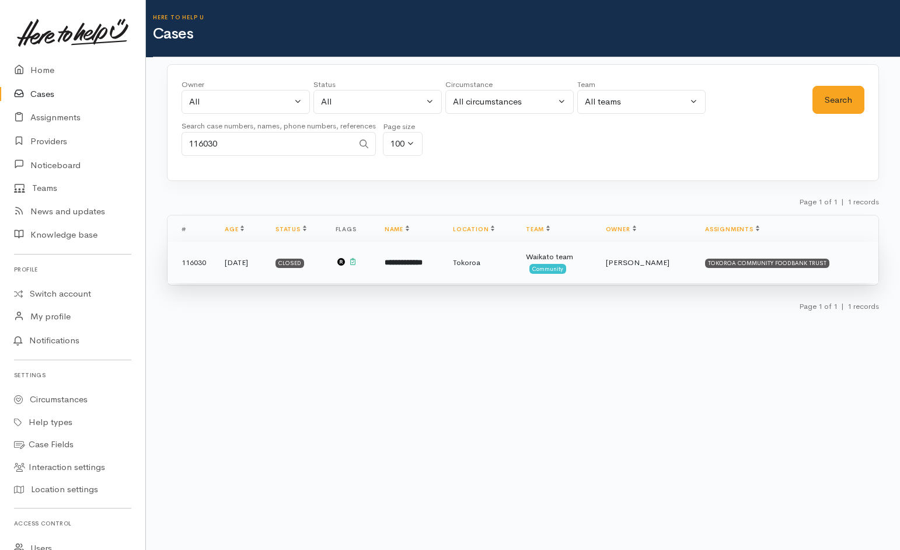
click at [517, 271] on td "Tokoroa" at bounding box center [480, 263] width 73 height 42
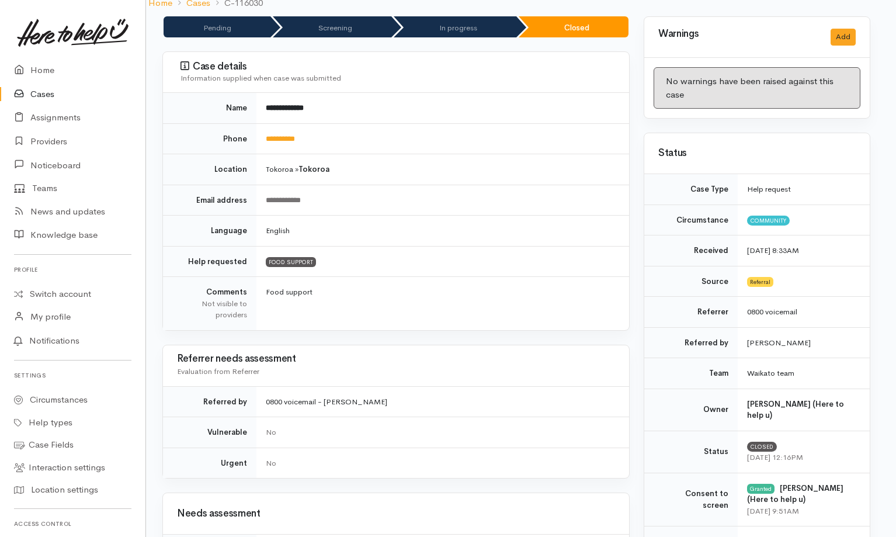
scroll to position [0, 5]
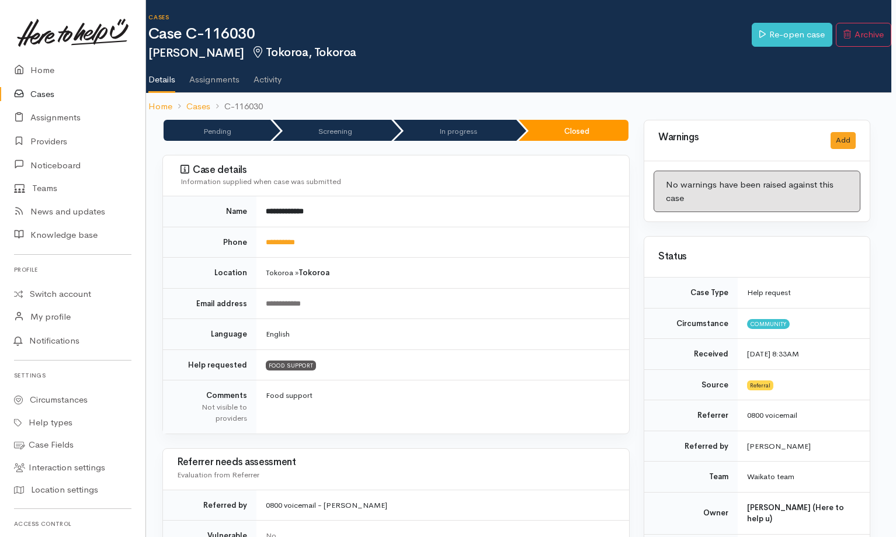
click at [56, 88] on link "Cases" at bounding box center [72, 94] width 145 height 24
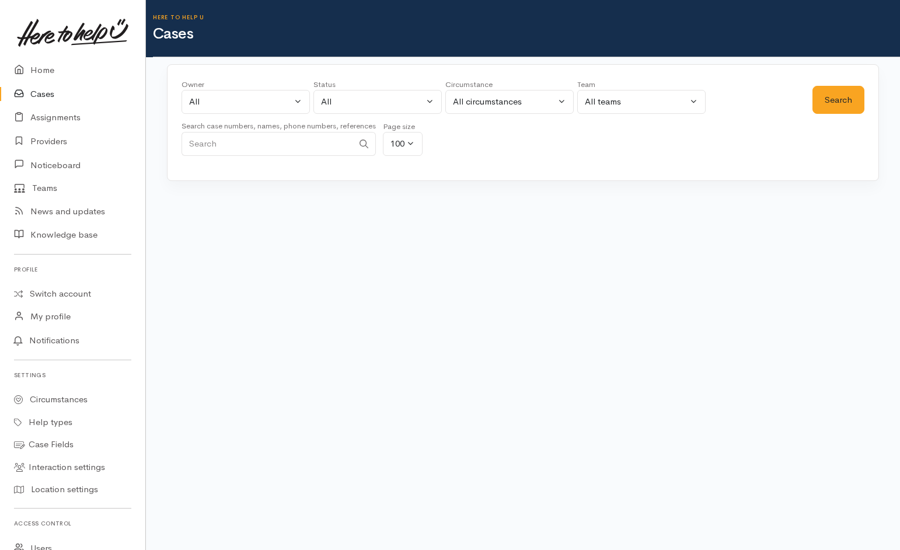
click at [315, 145] on input "Search" at bounding box center [268, 144] width 172 height 24
type input "112716"
click at [843, 108] on button "Search" at bounding box center [839, 100] width 52 height 29
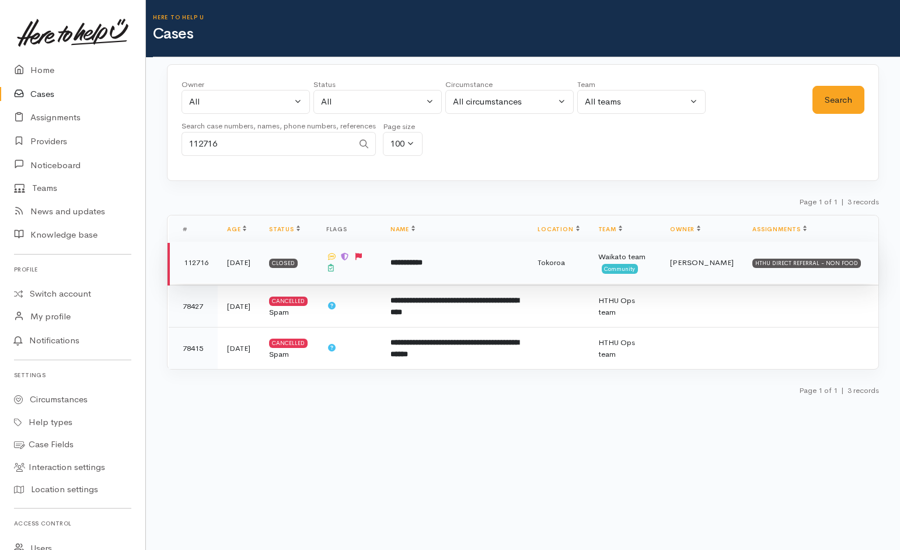
click at [489, 262] on td "**********" at bounding box center [454, 263] width 147 height 42
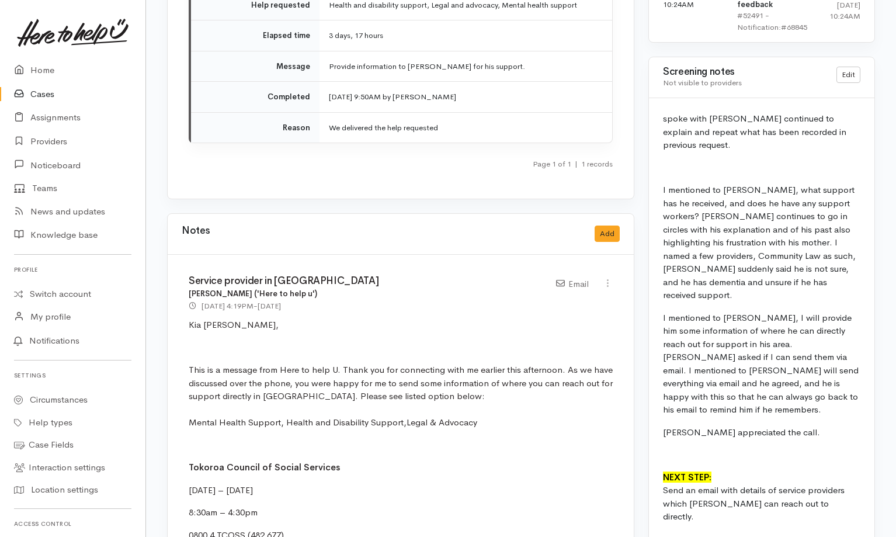
scroll to position [1224, 0]
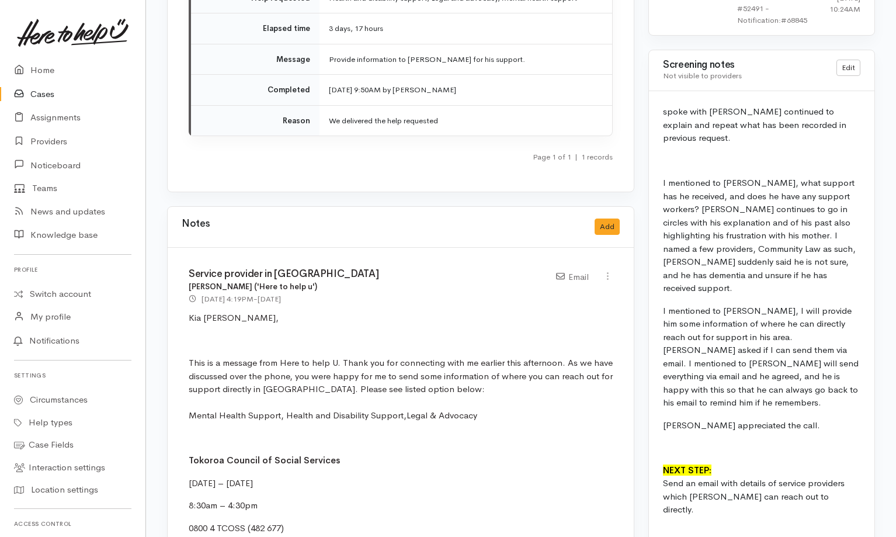
click at [38, 96] on link "Cases" at bounding box center [72, 94] width 145 height 24
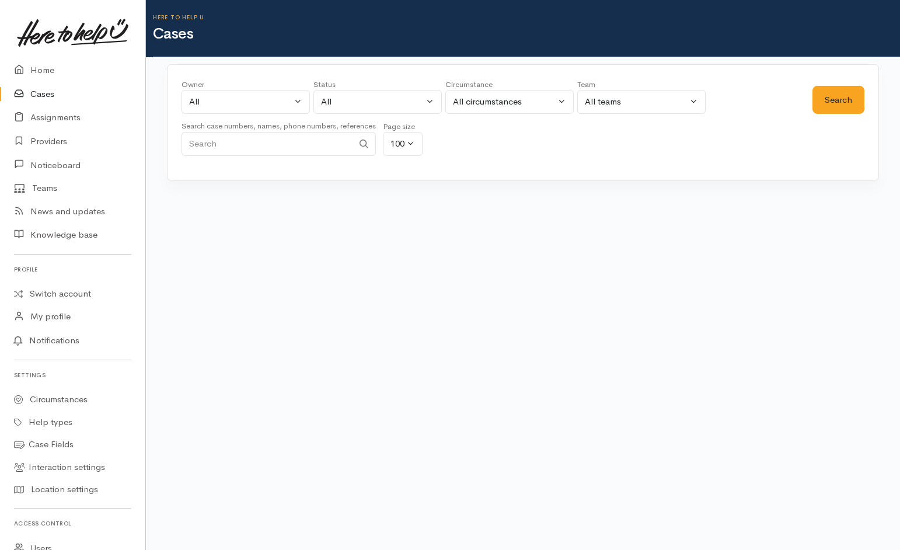
click at [328, 147] on input "Search" at bounding box center [268, 144] width 172 height 24
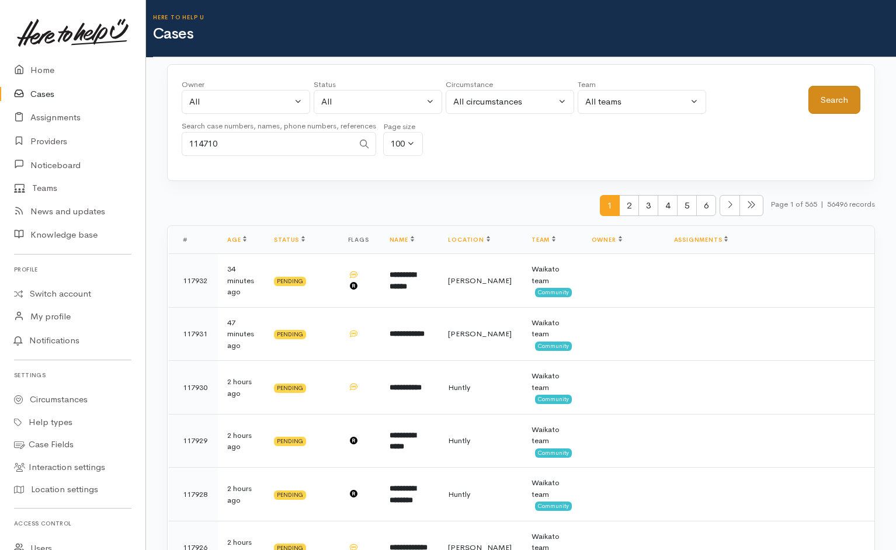
type input "114710"
click at [822, 98] on button "Search" at bounding box center [834, 100] width 52 height 29
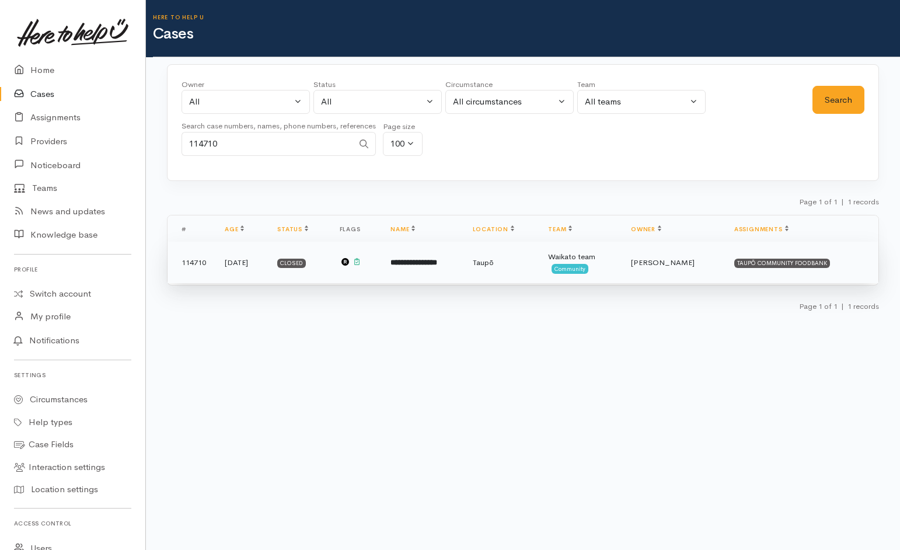
click at [437, 259] on b "**********" at bounding box center [414, 263] width 47 height 8
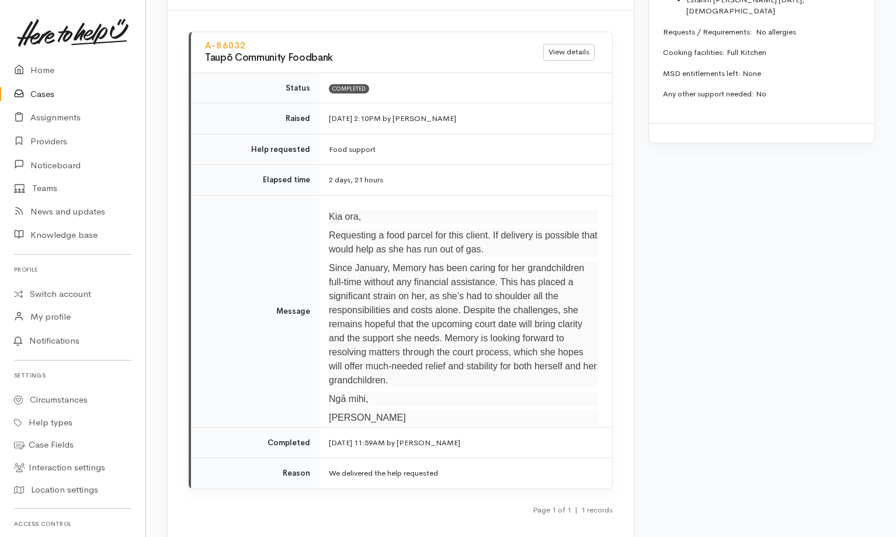
scroll to position [1482, 0]
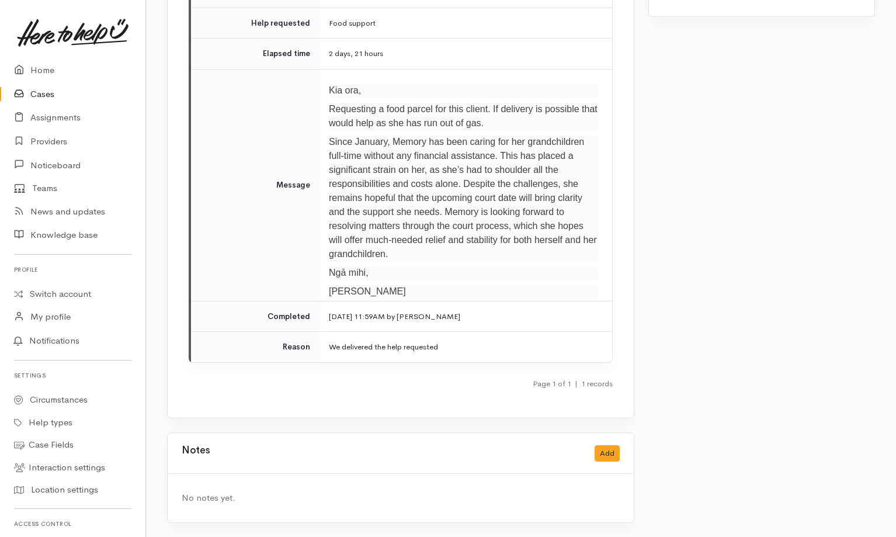
click at [30, 91] on link "Cases" at bounding box center [72, 94] width 145 height 24
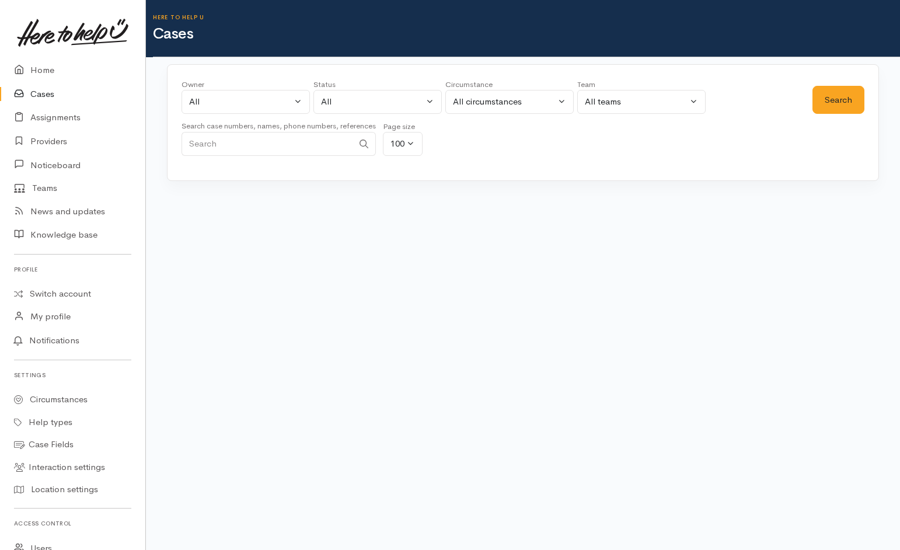
click at [325, 134] on input "Search" at bounding box center [268, 144] width 172 height 24
type input "110228"
click at [848, 98] on button "Search" at bounding box center [839, 100] width 52 height 29
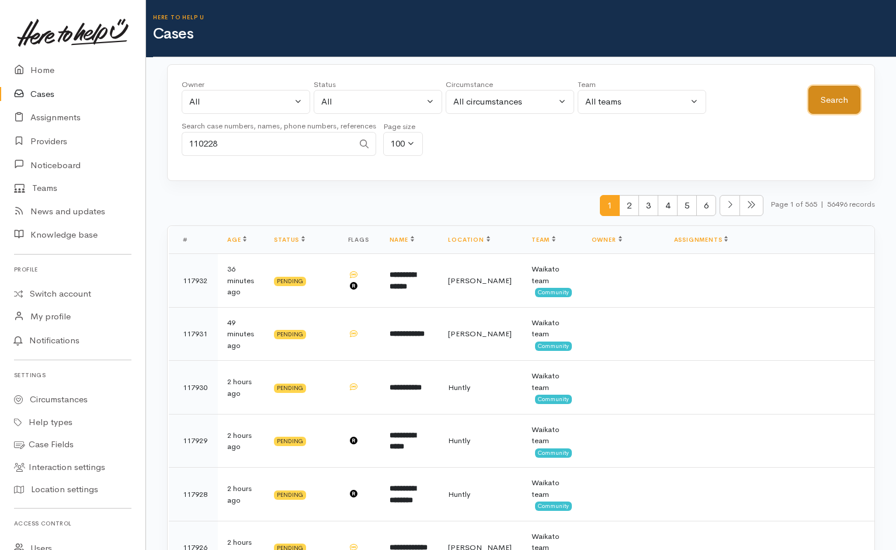
click at [835, 99] on button "Search" at bounding box center [834, 100] width 52 height 29
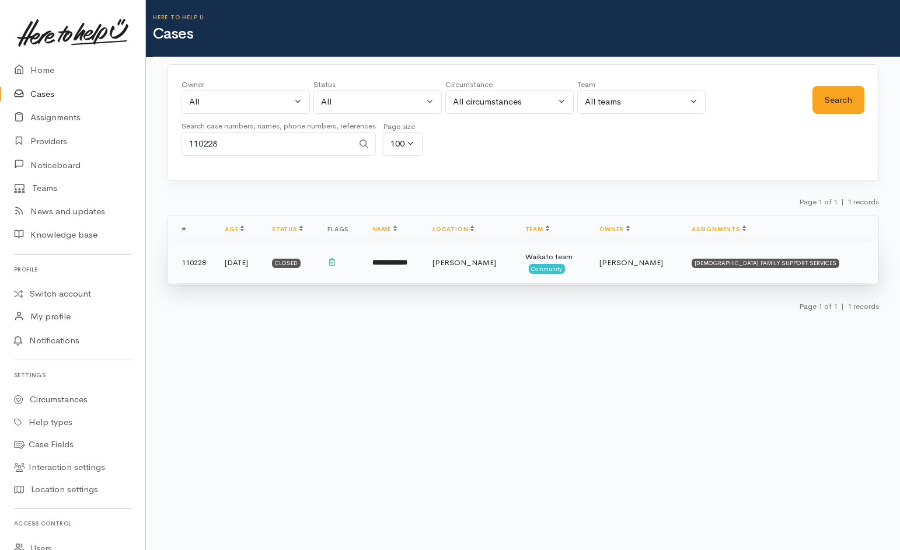
click at [363, 273] on td at bounding box center [340, 263] width 44 height 42
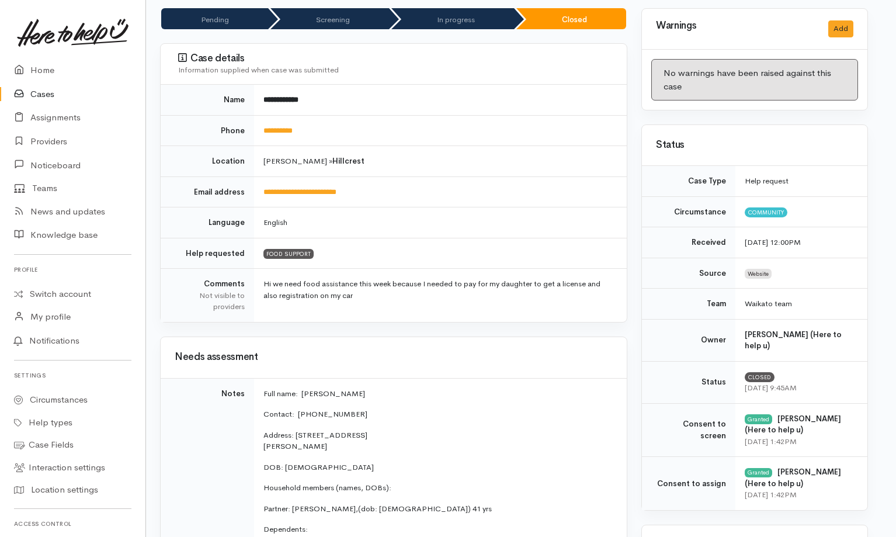
scroll to position [0, 7]
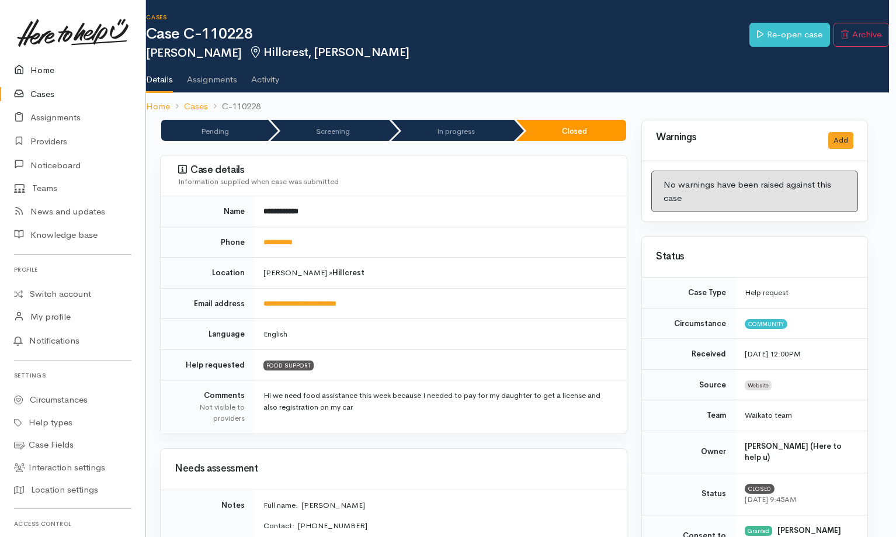
click at [44, 59] on link "Home" at bounding box center [72, 70] width 145 height 24
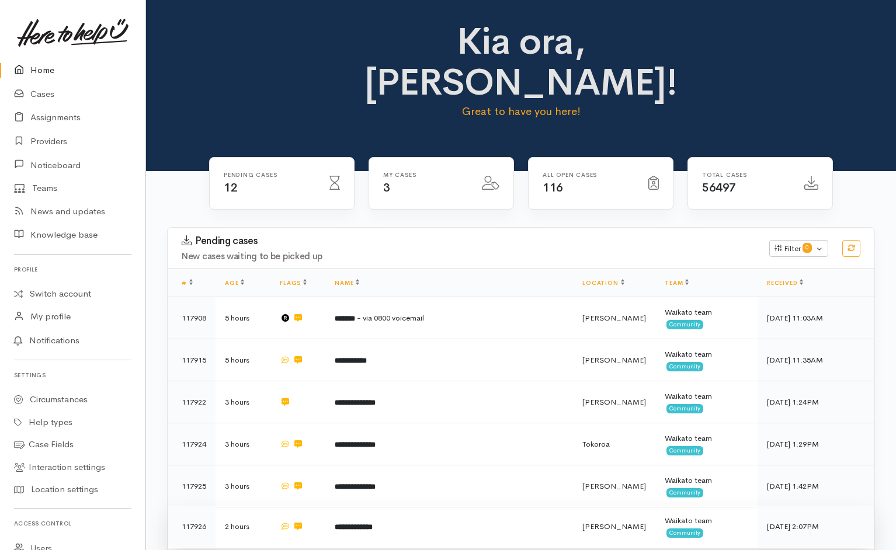
scroll to position [294, 0]
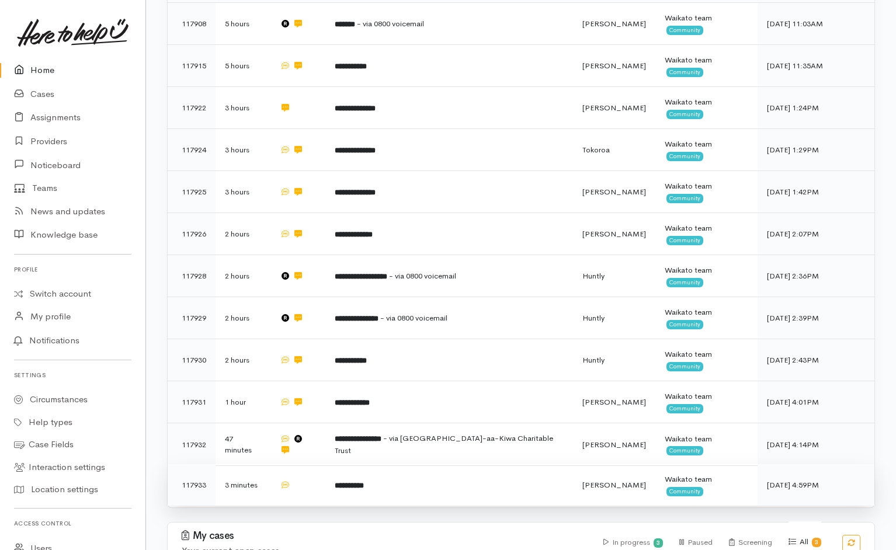
click at [408, 464] on td "**********" at bounding box center [449, 485] width 248 height 42
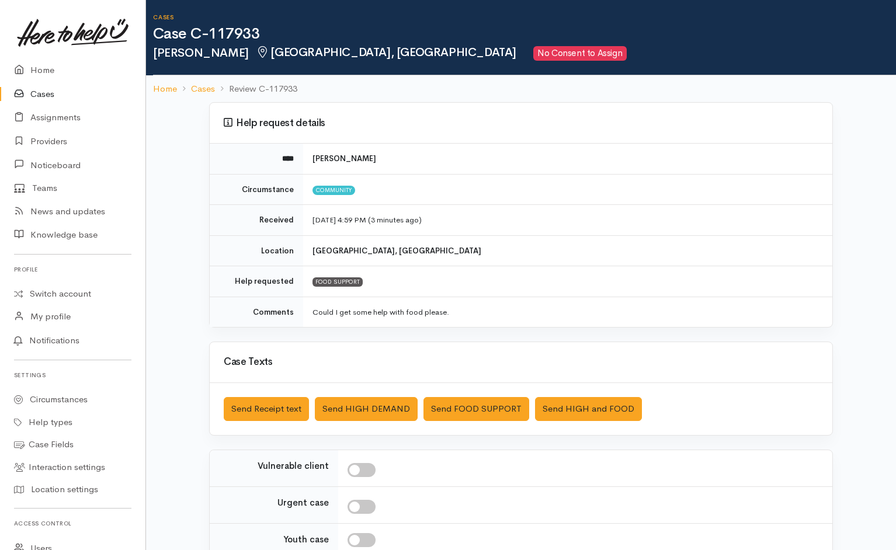
scroll to position [113, 0]
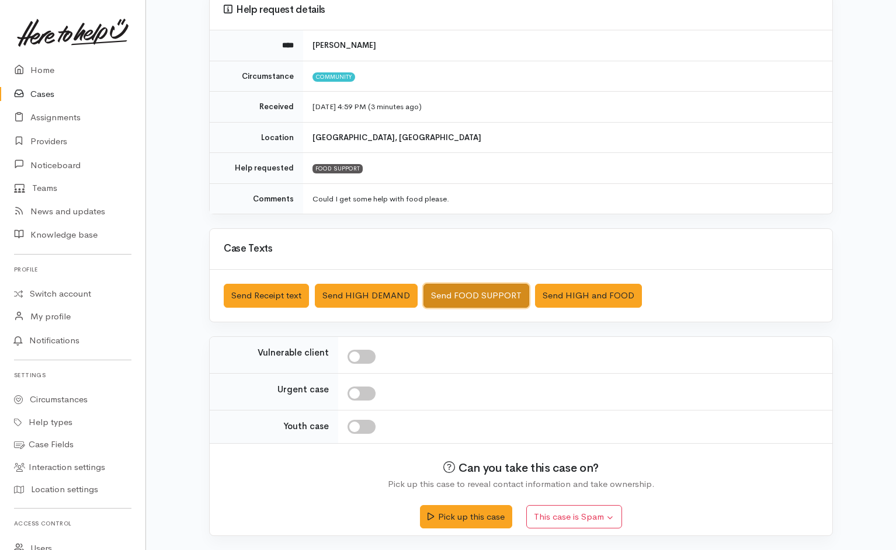
click at [469, 300] on button "Send FOOD SUPPORT" at bounding box center [476, 296] width 106 height 24
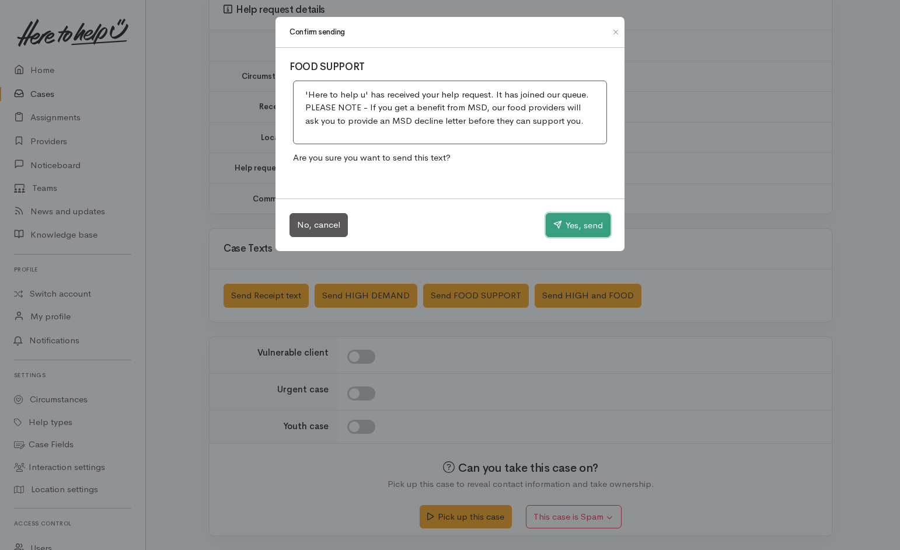
click at [553, 224] on icon "button" at bounding box center [557, 224] width 9 height 9
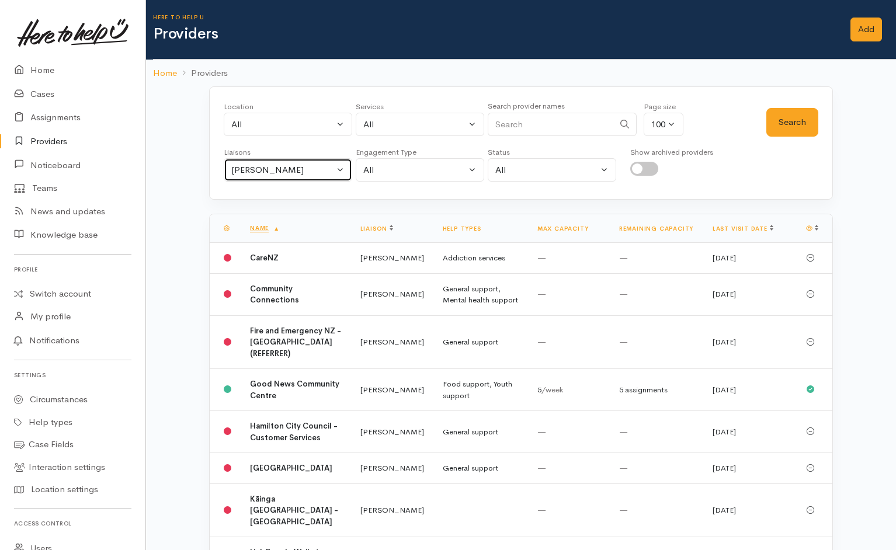
click at [315, 172] on div "Helena Kaufononga" at bounding box center [282, 169] width 103 height 13
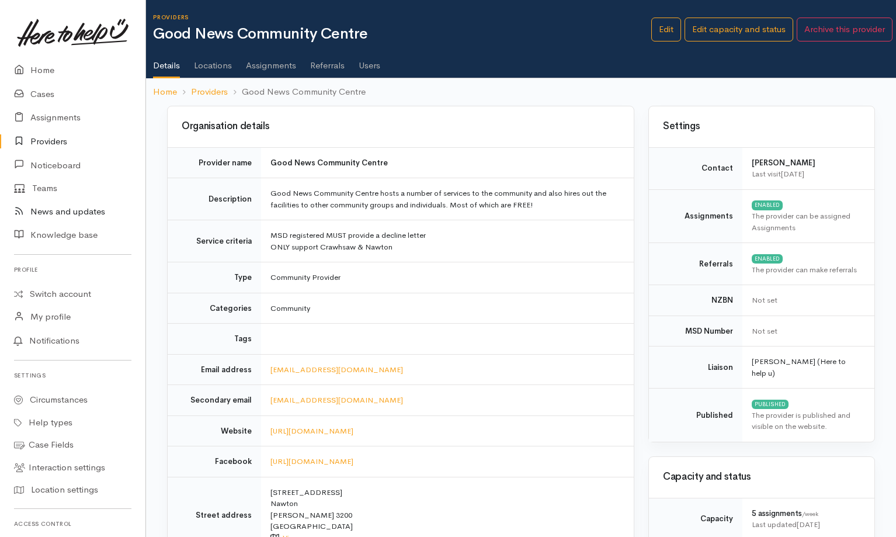
scroll to position [351, 0]
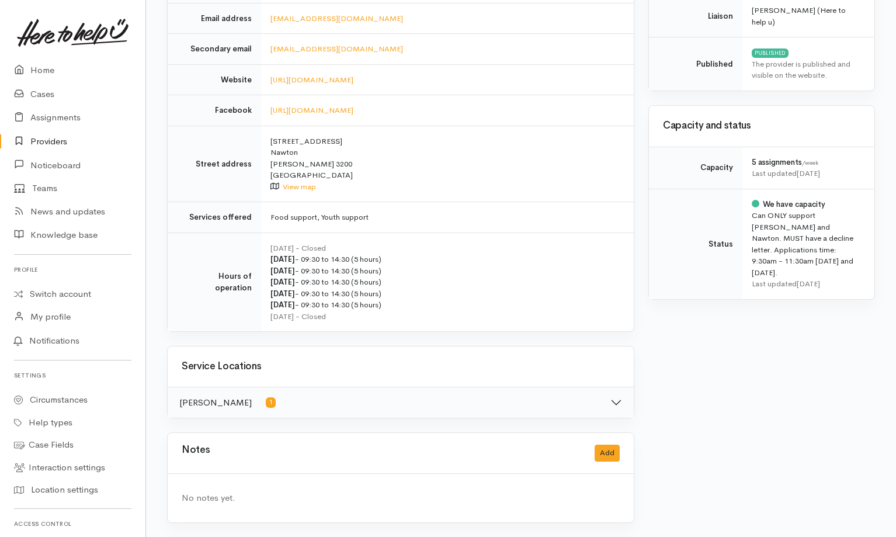
click at [659, 333] on div "Settings Contact [PERSON_NAME] Last visit [DATE] Assignments ENABLED The provid…" at bounding box center [761, 146] width 241 height 782
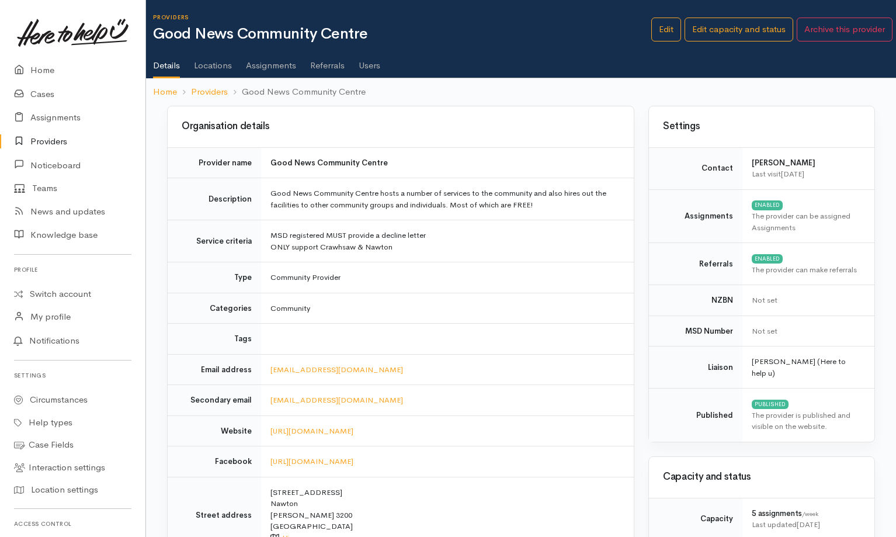
scroll to position [207, 0]
